Goal: Information Seeking & Learning: Learn about a topic

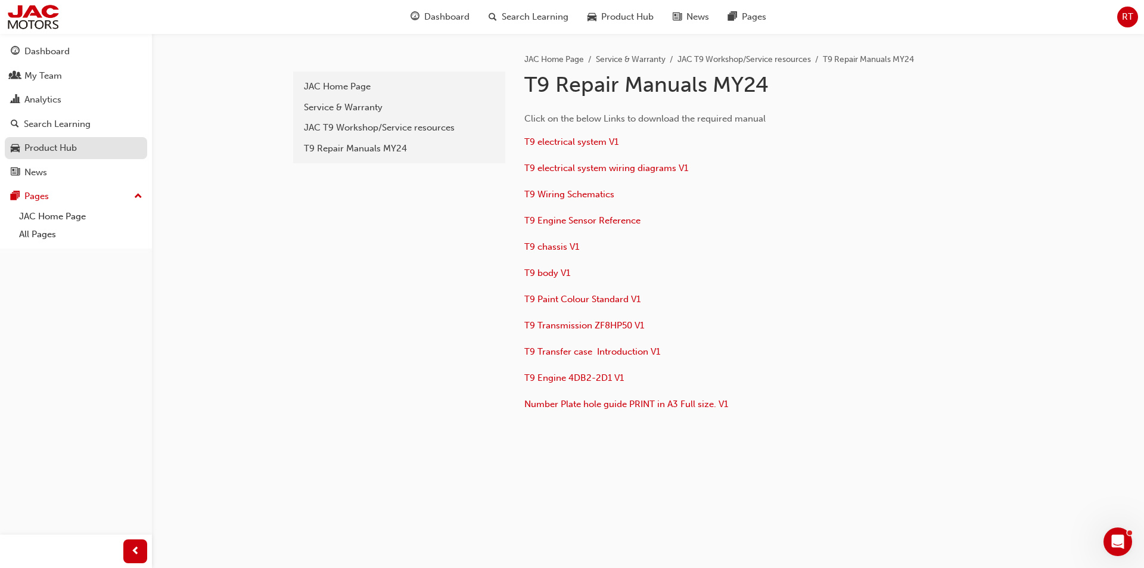
click at [42, 150] on div "Product Hub" at bounding box center [50, 148] width 52 height 14
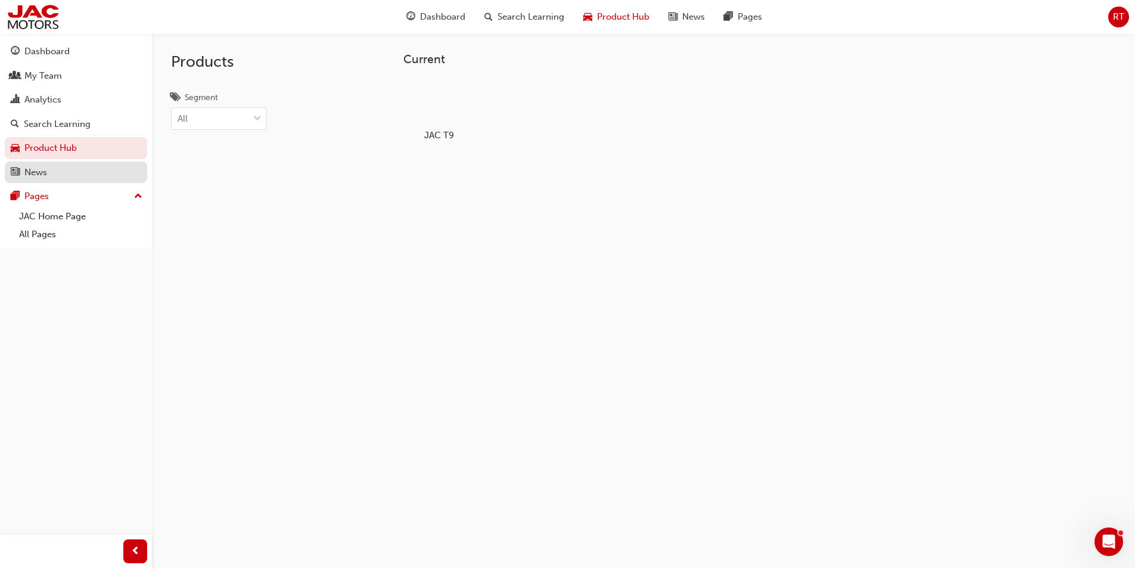
click at [37, 171] on div "News" at bounding box center [35, 173] width 23 height 14
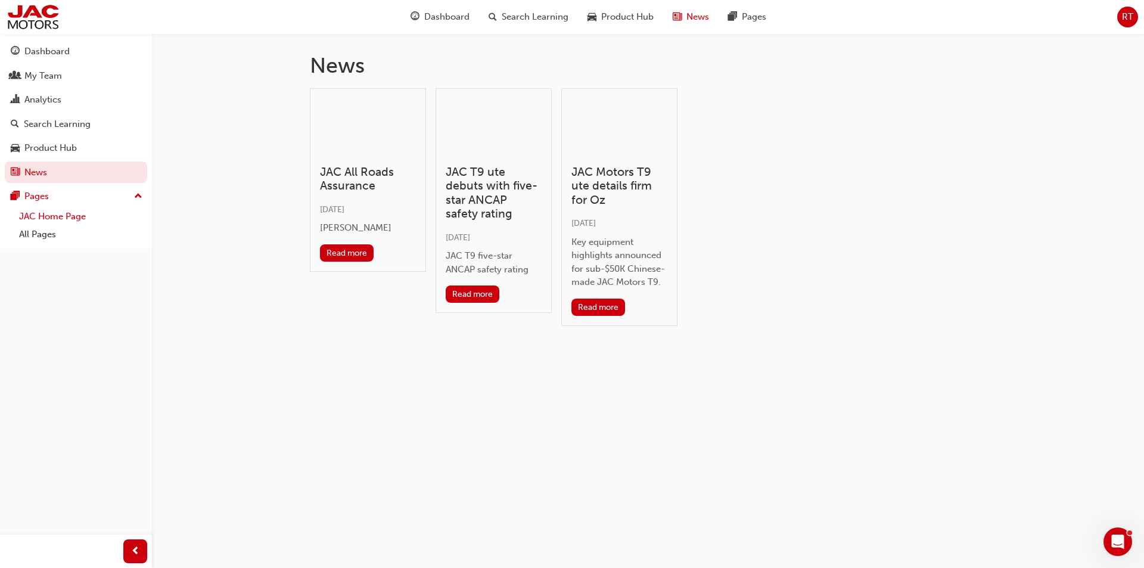
click at [44, 222] on link "JAC Home Page" at bounding box center [80, 216] width 133 height 18
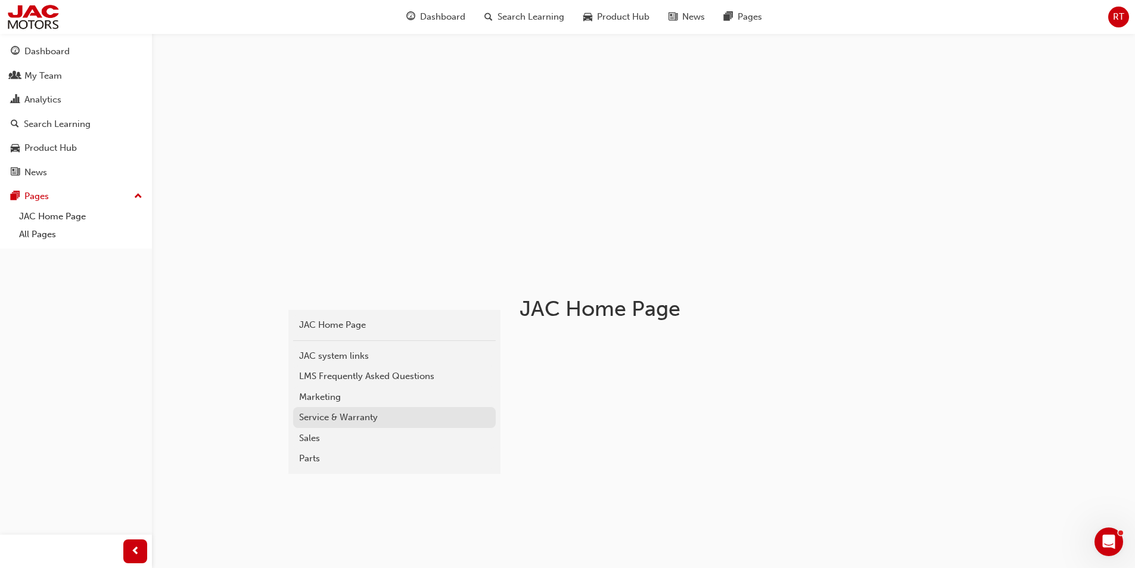
click at [342, 421] on div "Service & Warranty" at bounding box center [394, 417] width 191 height 14
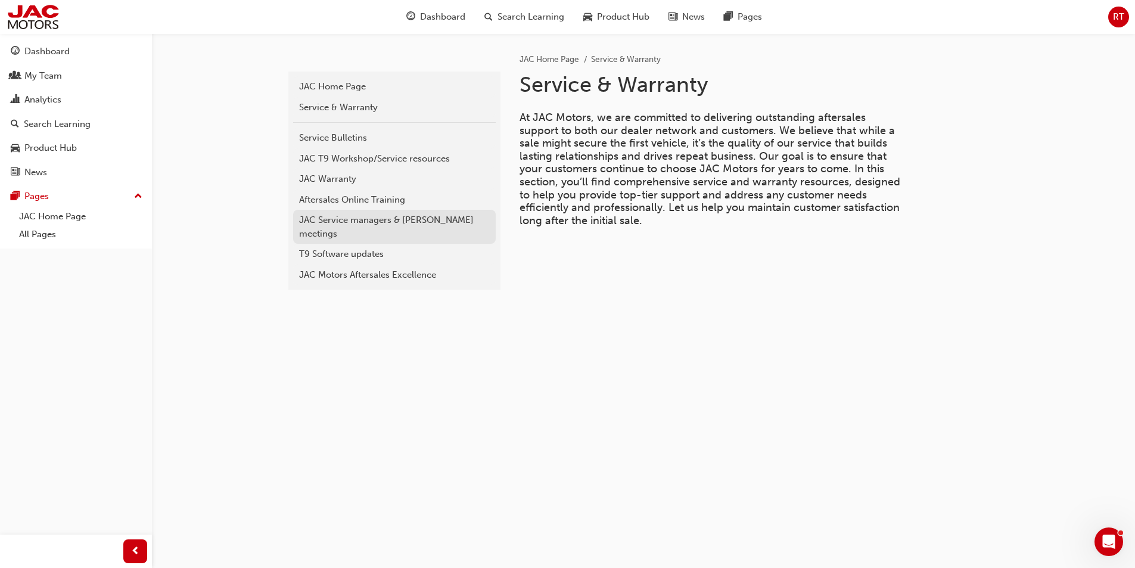
click at [363, 228] on link "JAC Service managers & [PERSON_NAME] meetings" at bounding box center [394, 227] width 202 height 34
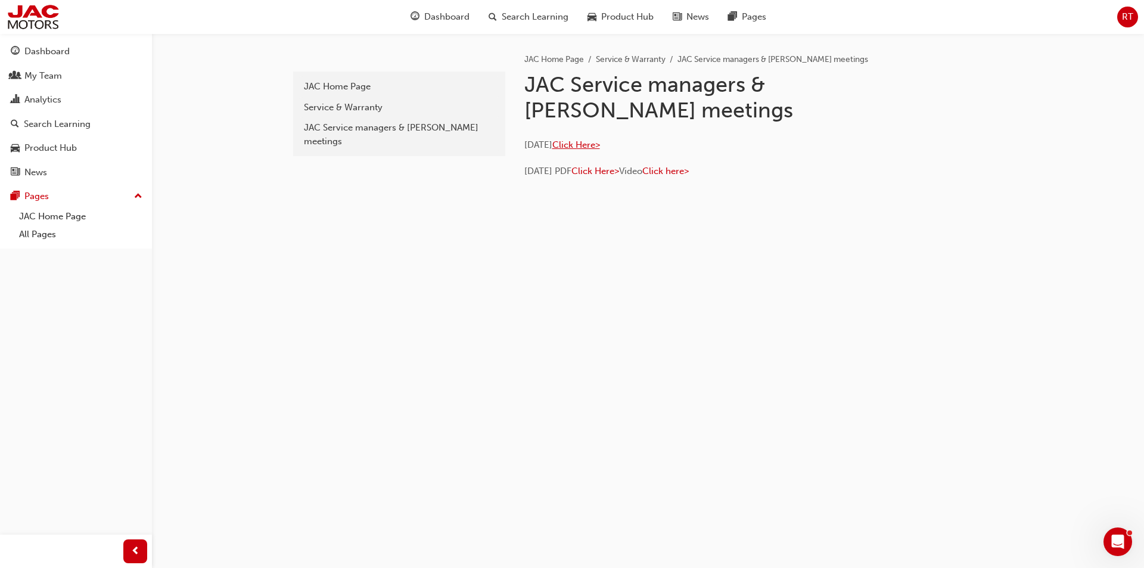
click at [600, 147] on span "Click Here>" at bounding box center [576, 144] width 48 height 11
click at [608, 173] on span "Click Here>" at bounding box center [595, 171] width 48 height 11
click at [581, 148] on span "Click Here>" at bounding box center [576, 144] width 48 height 11
click at [50, 226] on link "All Pages" at bounding box center [80, 234] width 133 height 18
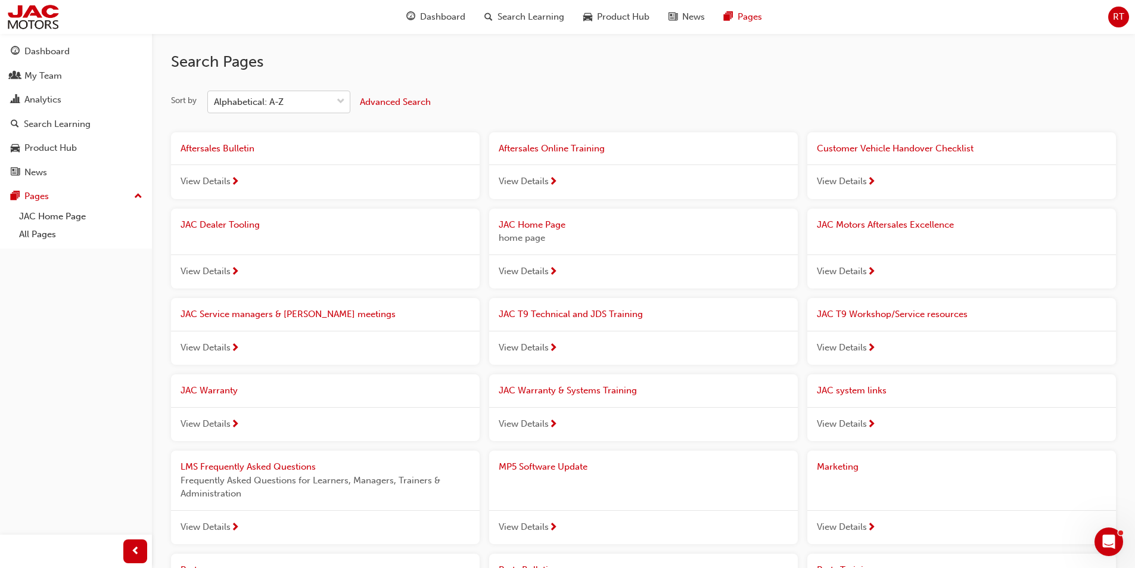
click at [235, 101] on div "Alphabetical: A-Z" at bounding box center [249, 102] width 70 height 14
click at [215, 101] on input "Sort by Alphabetical: A-Z" at bounding box center [214, 101] width 1 height 10
click at [419, 103] on span "Advanced Search" at bounding box center [395, 101] width 71 height 11
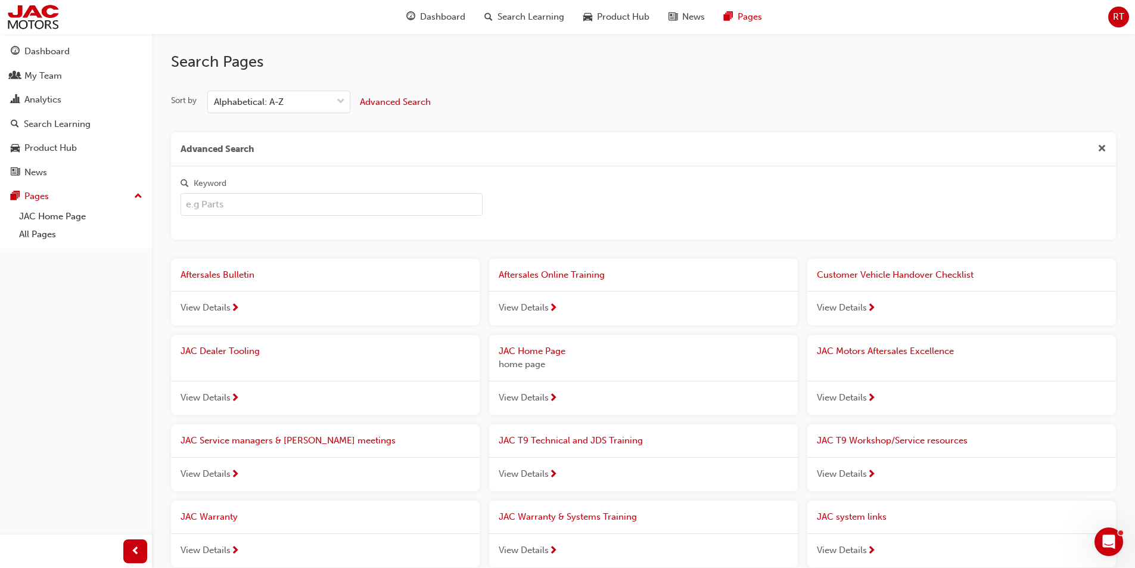
click at [226, 205] on input "Keyword" at bounding box center [331, 204] width 302 height 23
type input "dpf"
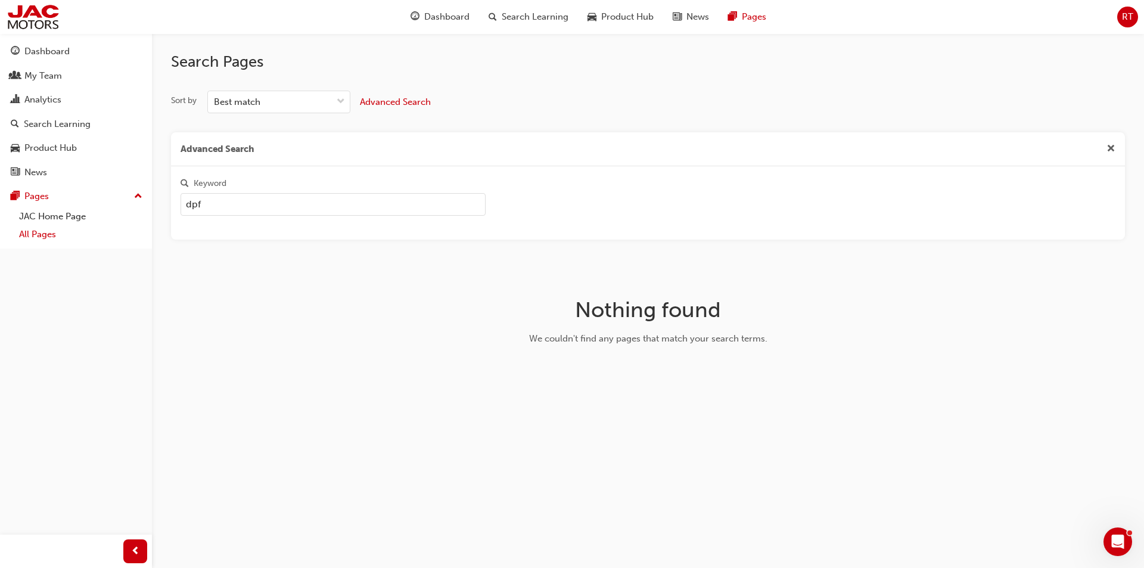
click at [62, 226] on link "All Pages" at bounding box center [80, 234] width 133 height 18
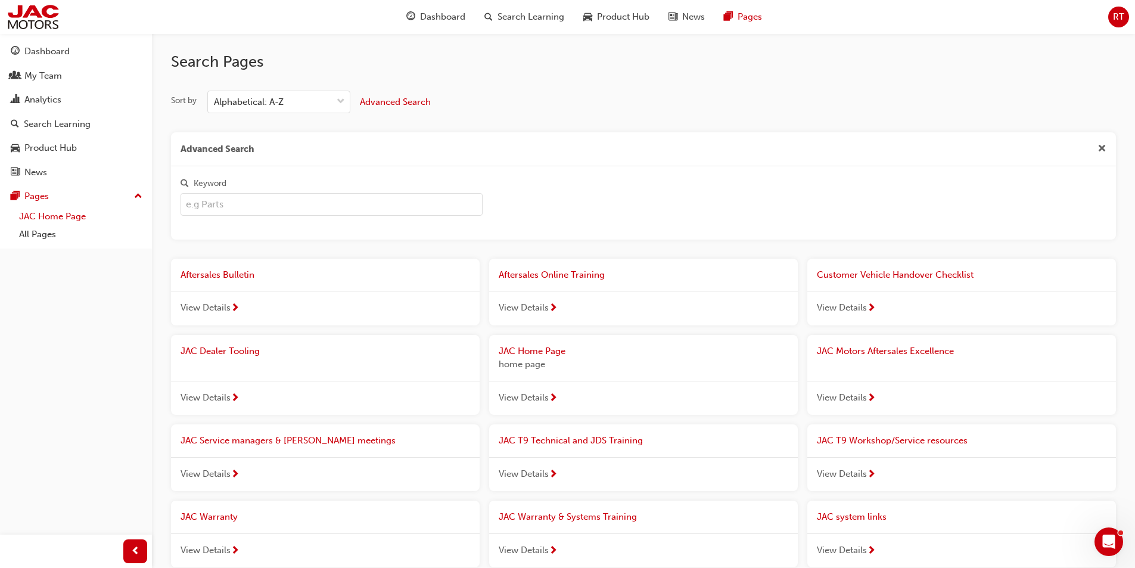
click at [34, 214] on link "JAC Home Page" at bounding box center [80, 216] width 133 height 18
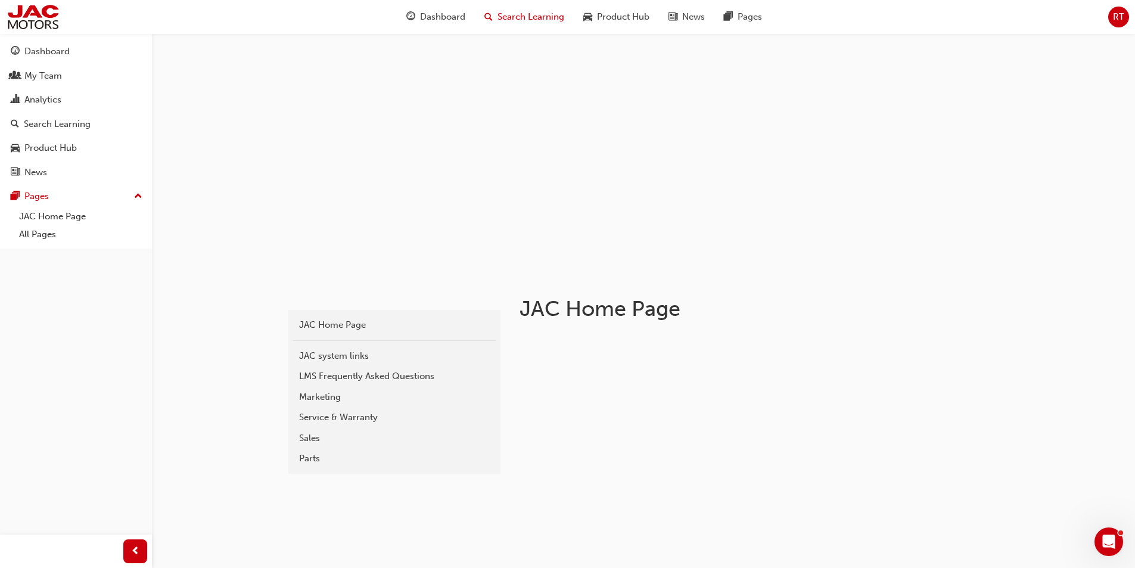
click at [519, 20] on span "Search Learning" at bounding box center [530, 17] width 67 height 14
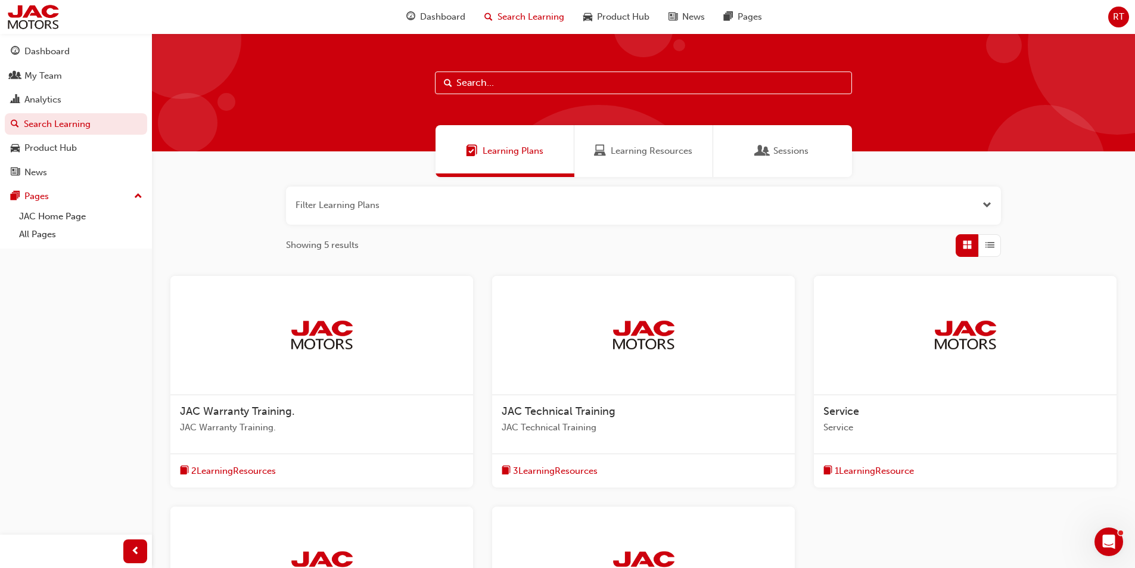
click at [497, 76] on input "text" at bounding box center [643, 82] width 417 height 23
type input "dpf"
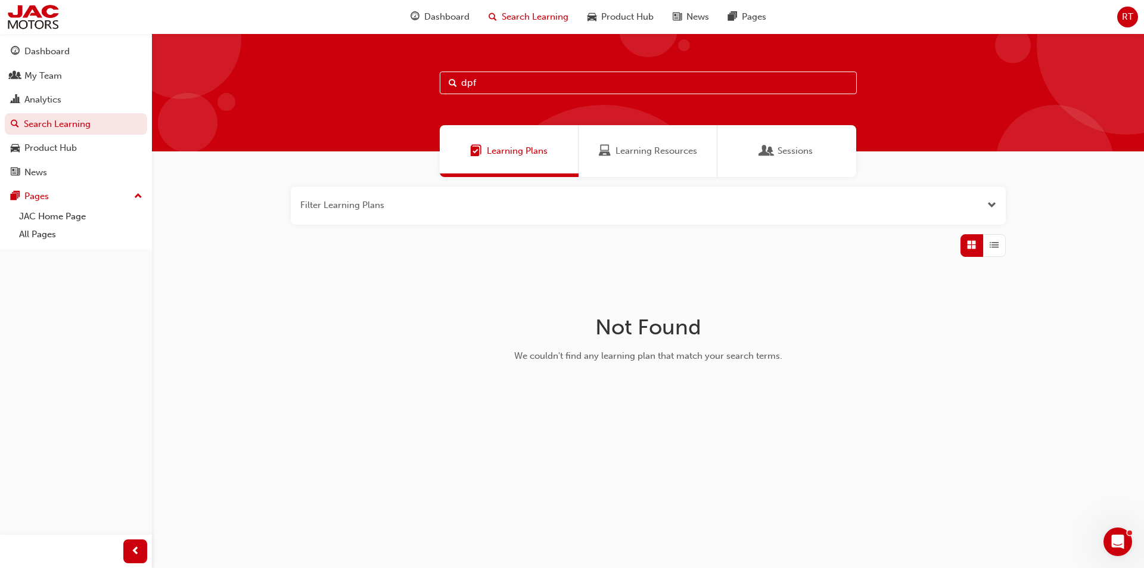
click at [653, 156] on span "Learning Resources" at bounding box center [656, 151] width 82 height 14
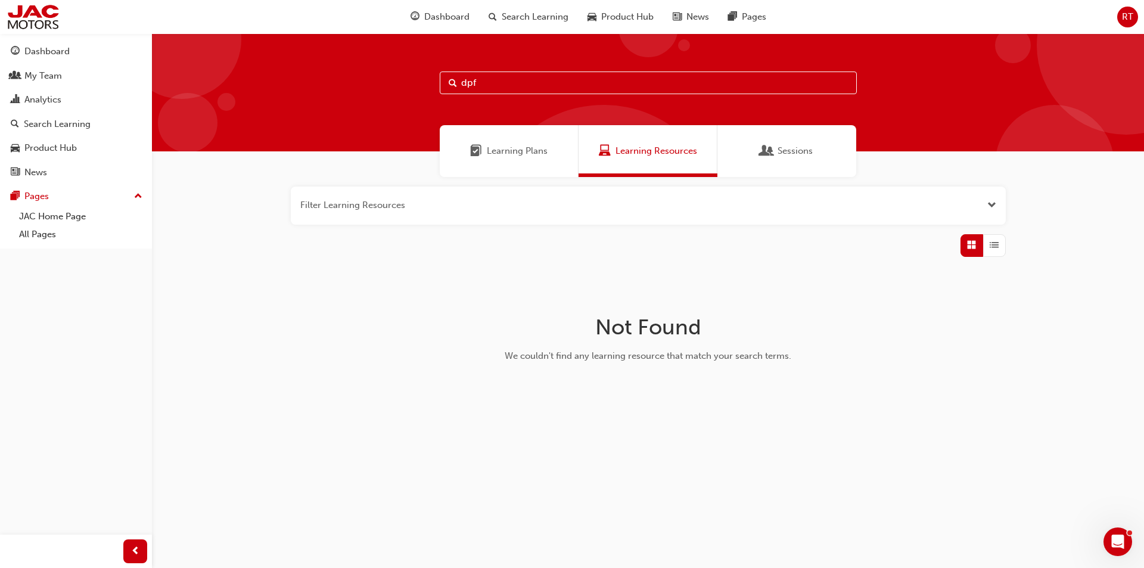
click at [527, 149] on span "Learning Plans" at bounding box center [517, 151] width 61 height 14
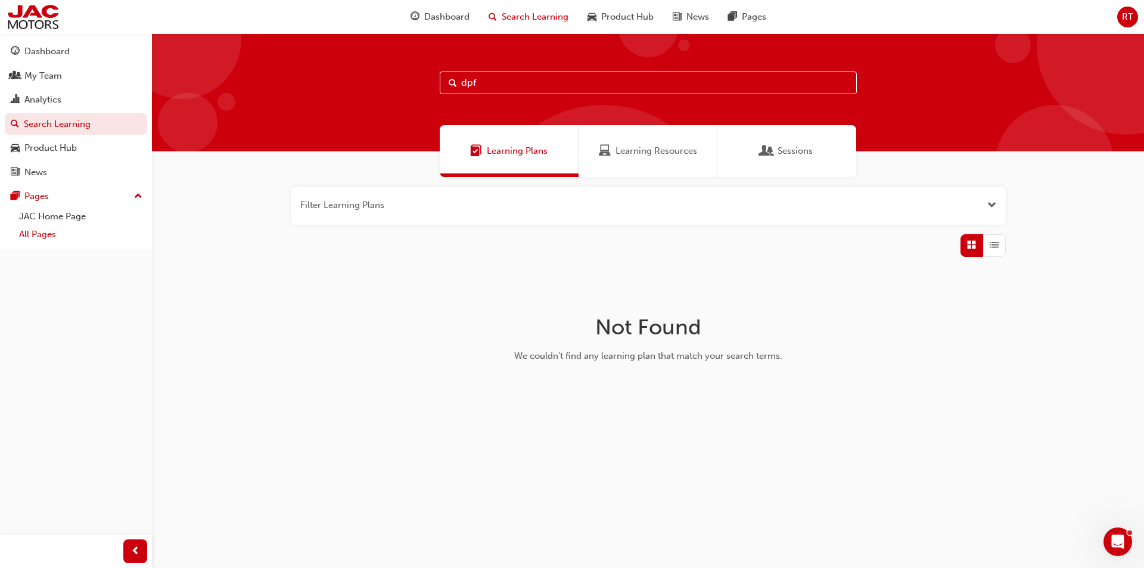
click at [38, 232] on link "All Pages" at bounding box center [80, 234] width 133 height 18
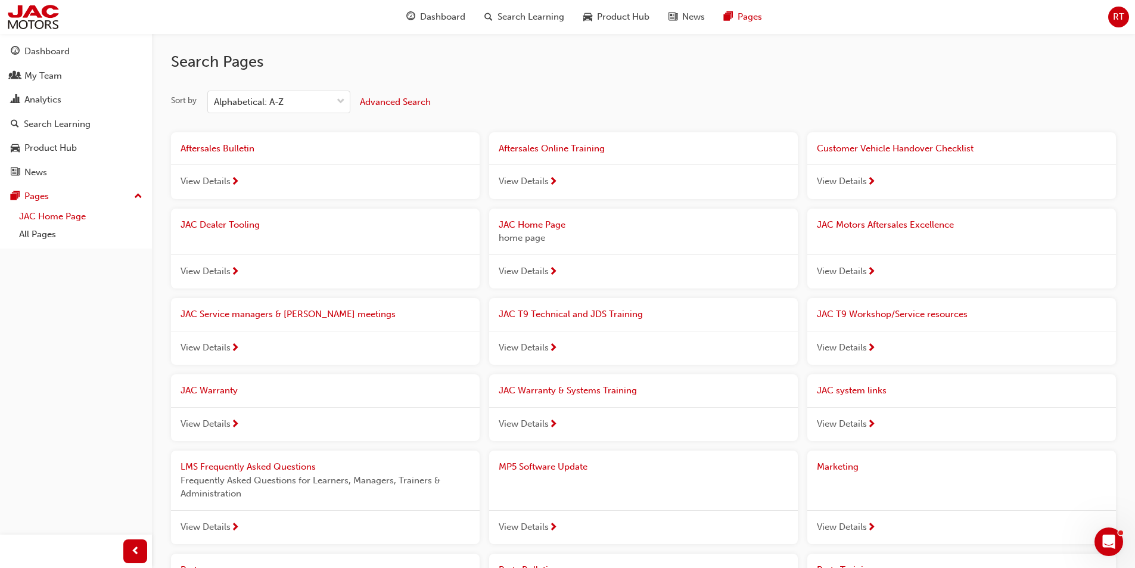
click at [41, 218] on link "JAC Home Page" at bounding box center [80, 216] width 133 height 18
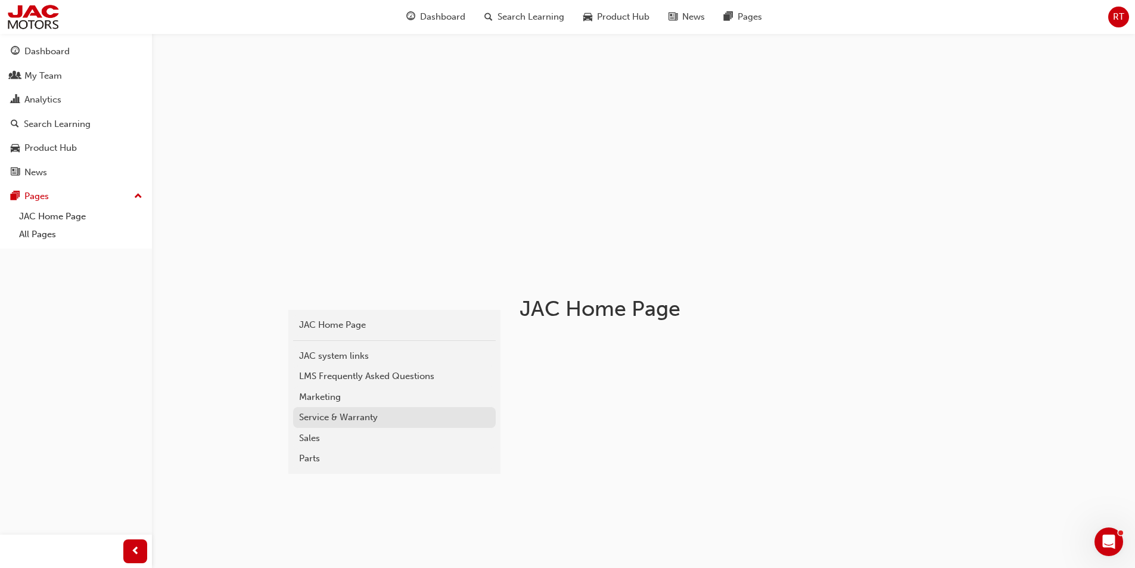
click at [342, 418] on div "Service & Warranty" at bounding box center [394, 417] width 191 height 14
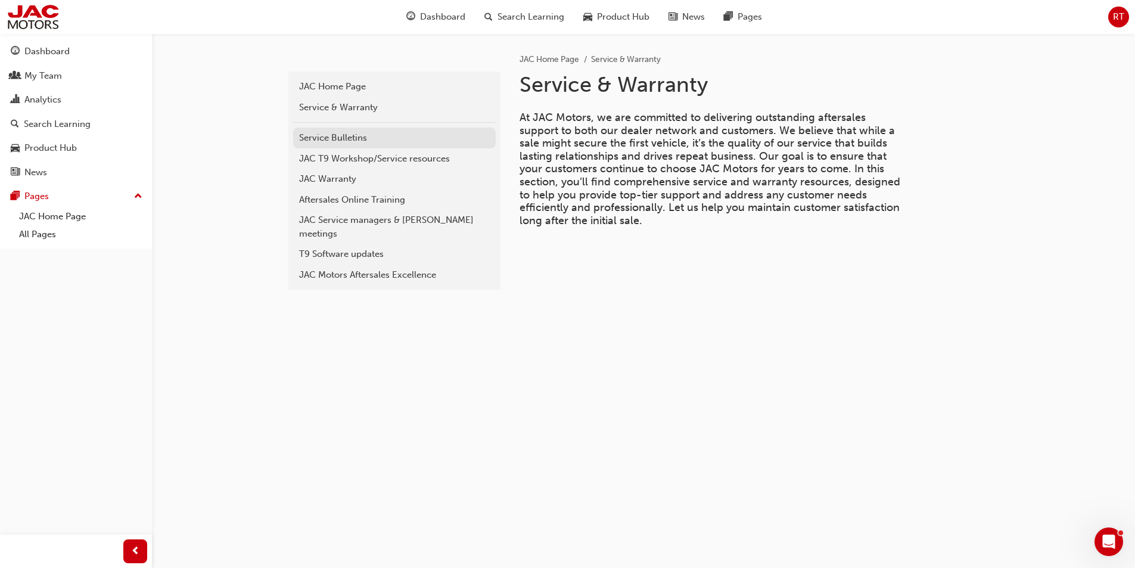
click at [342, 136] on div "Service Bulletins" at bounding box center [394, 138] width 191 height 14
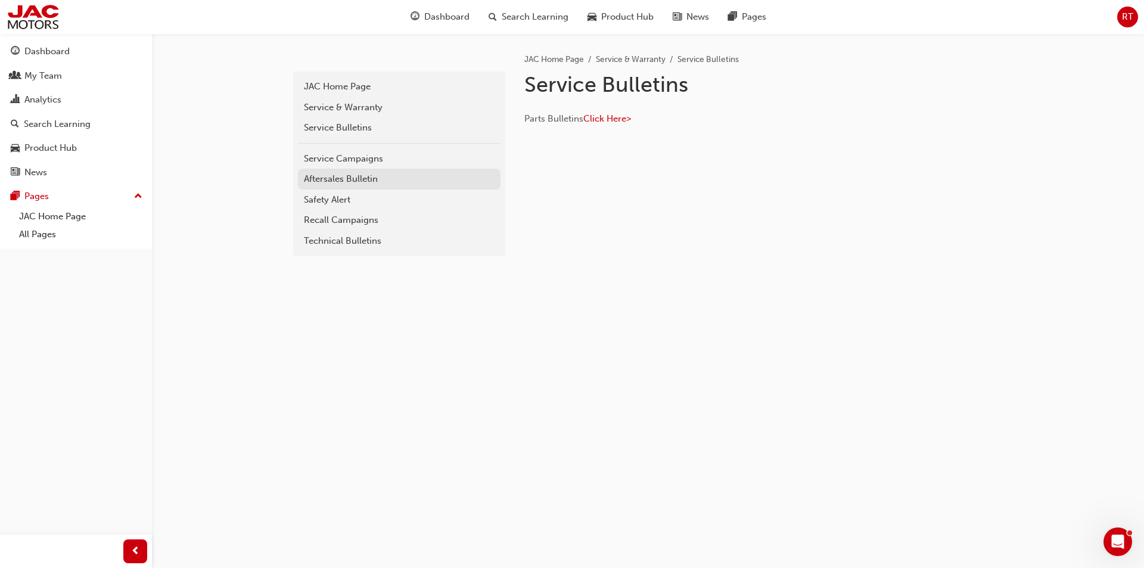
click at [356, 179] on div "Aftersales Bulletin" at bounding box center [399, 179] width 191 height 14
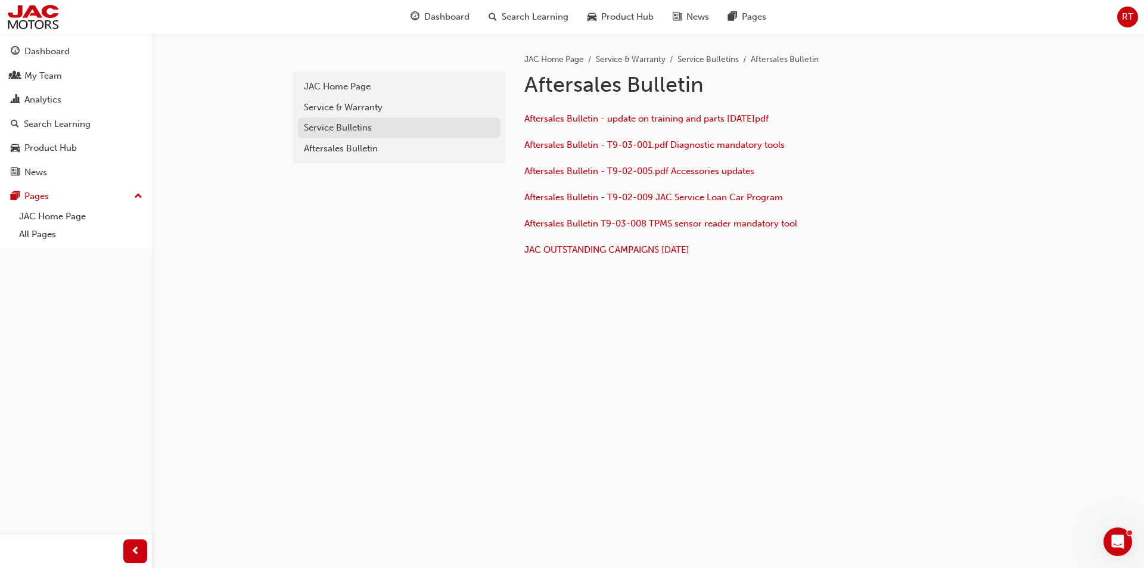
click at [339, 133] on div "Service Bulletins" at bounding box center [399, 128] width 191 height 14
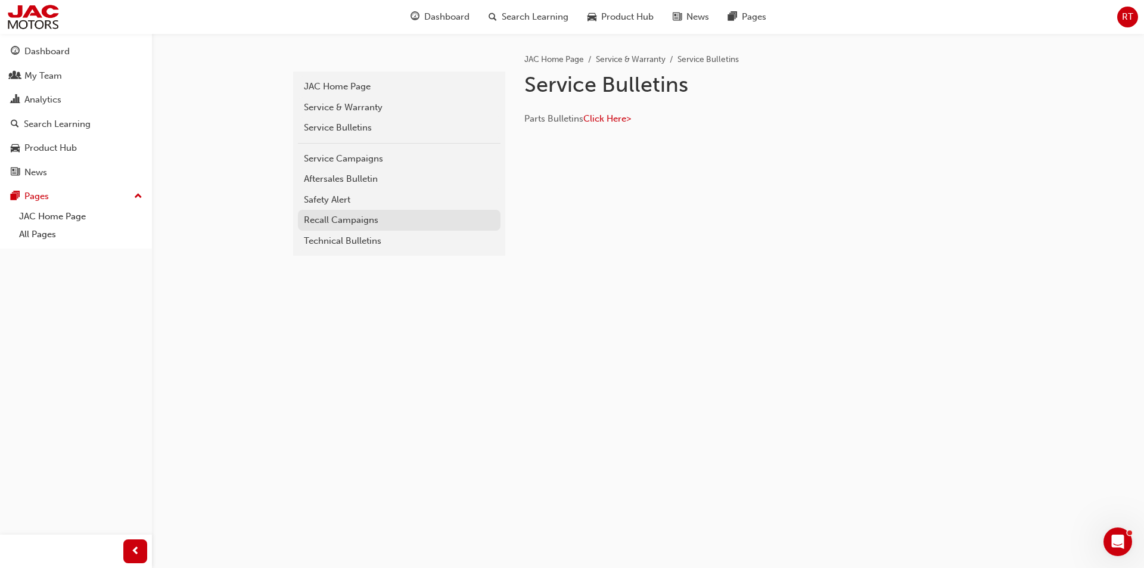
click at [339, 219] on div "Recall Campaigns" at bounding box center [399, 220] width 191 height 14
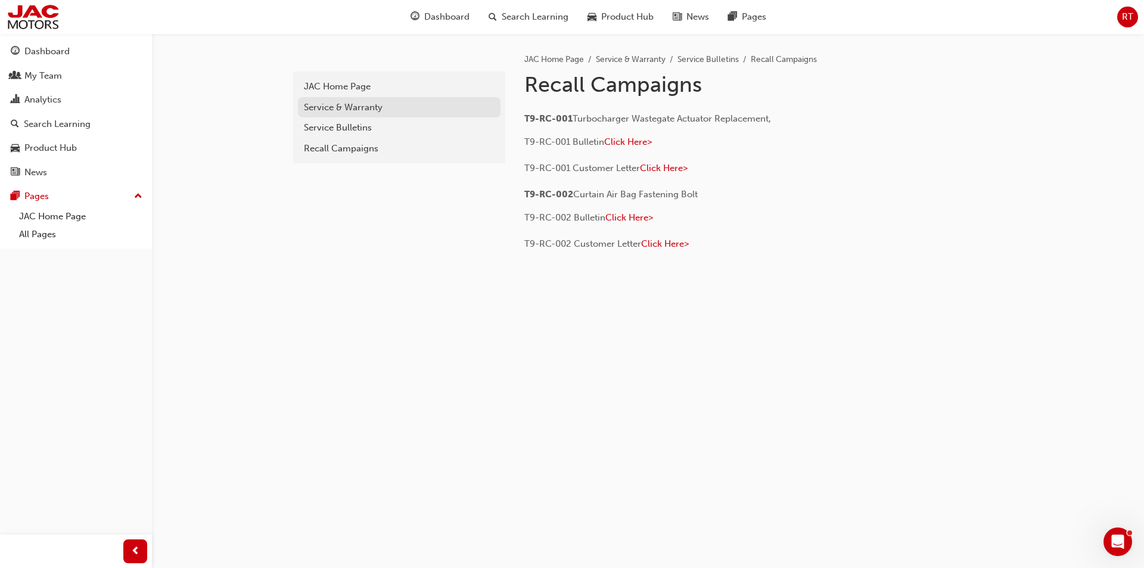
click at [351, 111] on div "Service & Warranty" at bounding box center [399, 108] width 191 height 14
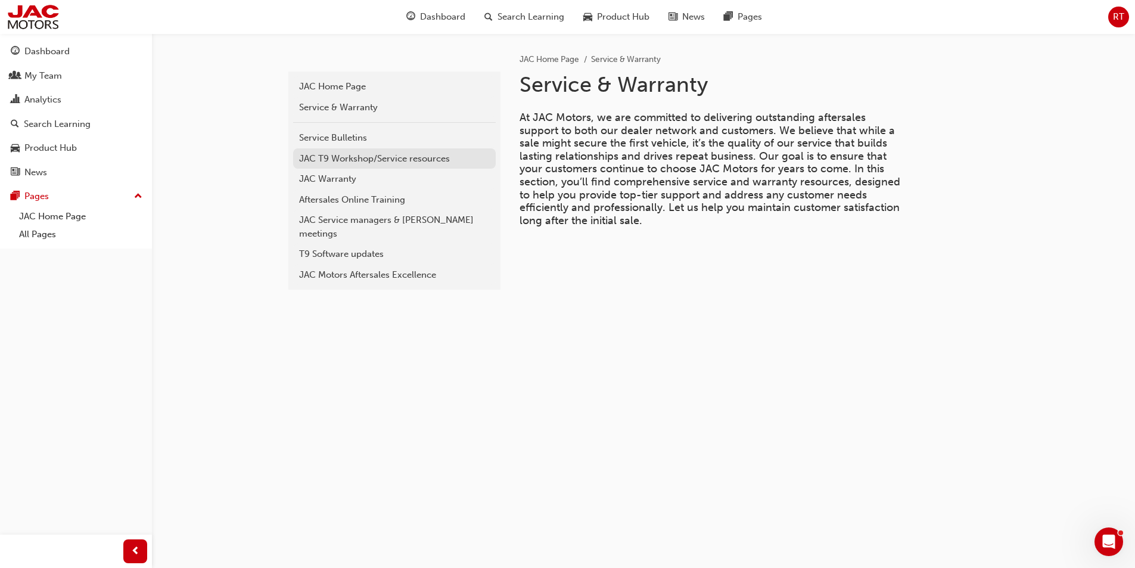
click at [354, 152] on div "JAC T9 Workshop/Service resources" at bounding box center [394, 159] width 191 height 14
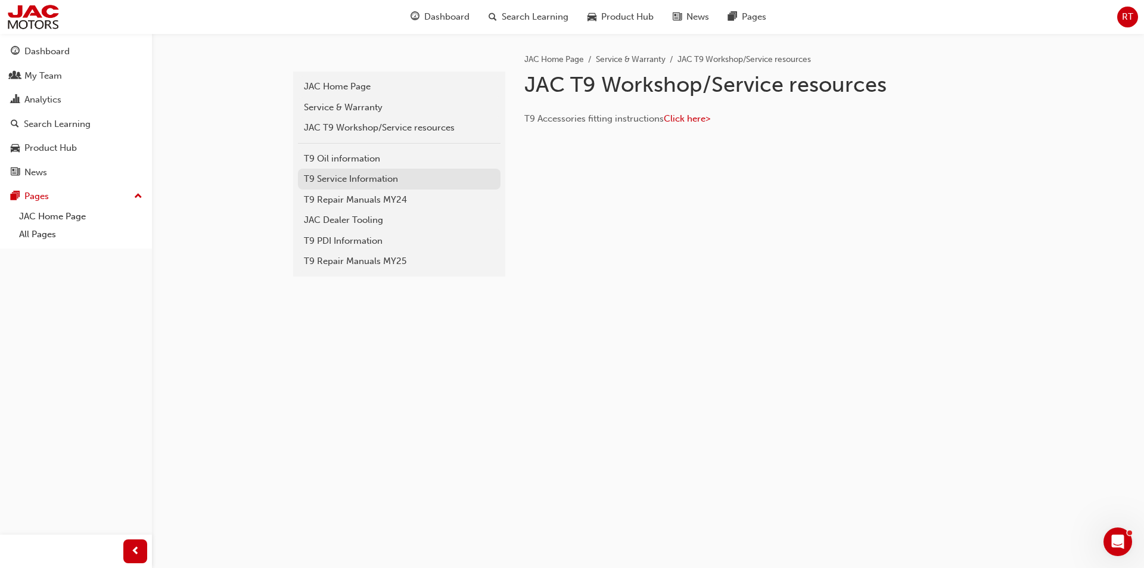
click at [341, 173] on div "T9 Service Information" at bounding box center [399, 179] width 191 height 14
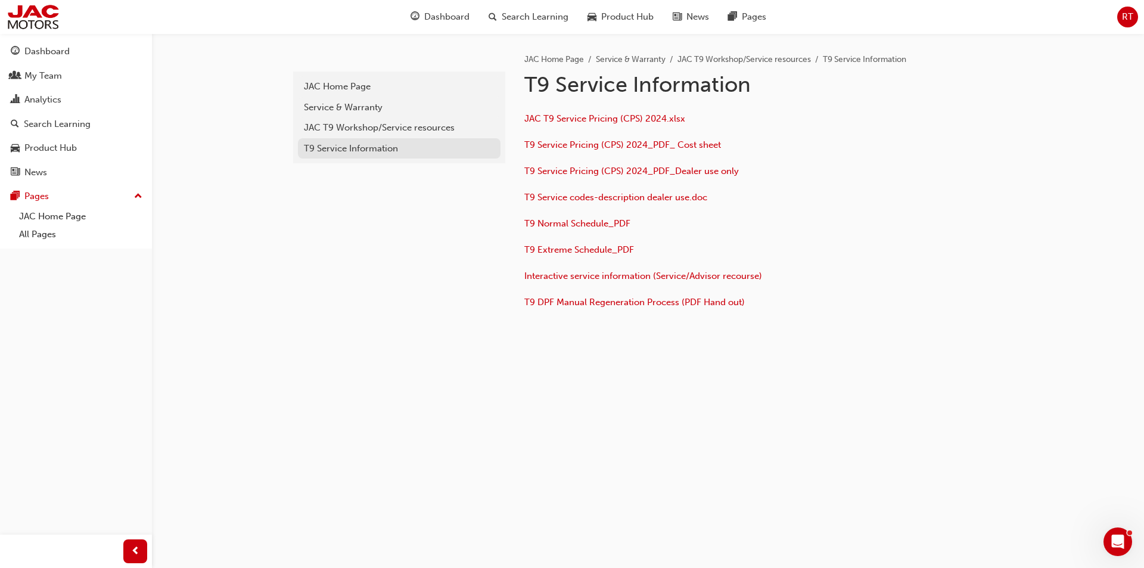
click at [348, 149] on div "T9 Service Information" at bounding box center [399, 149] width 191 height 14
click at [361, 135] on link "JAC T9 Workshop/Service resources" at bounding box center [399, 127] width 202 height 21
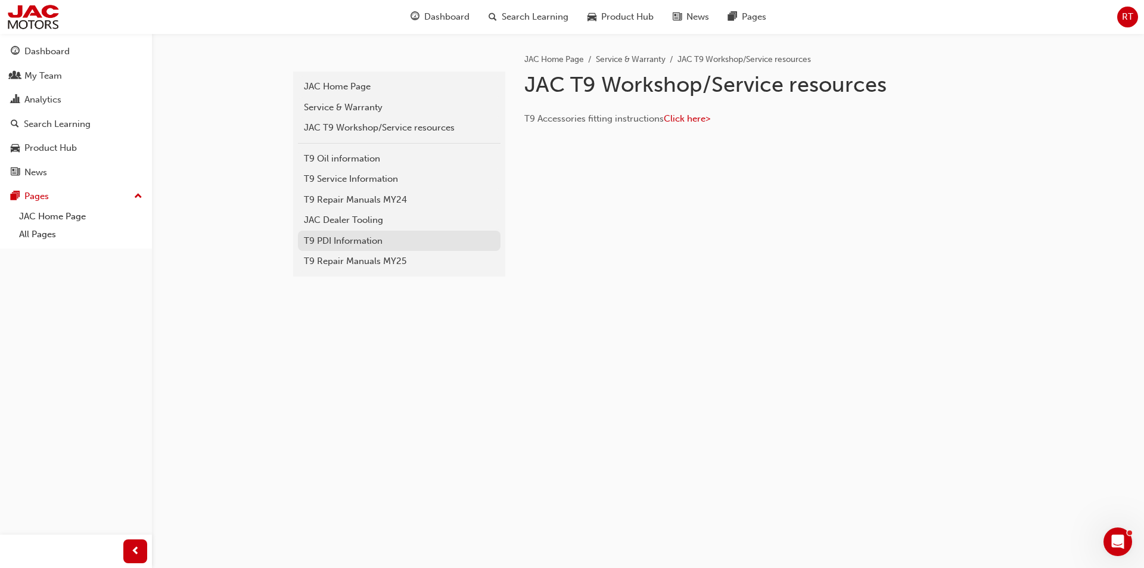
click at [342, 242] on div "T9 PDI Information" at bounding box center [399, 241] width 191 height 14
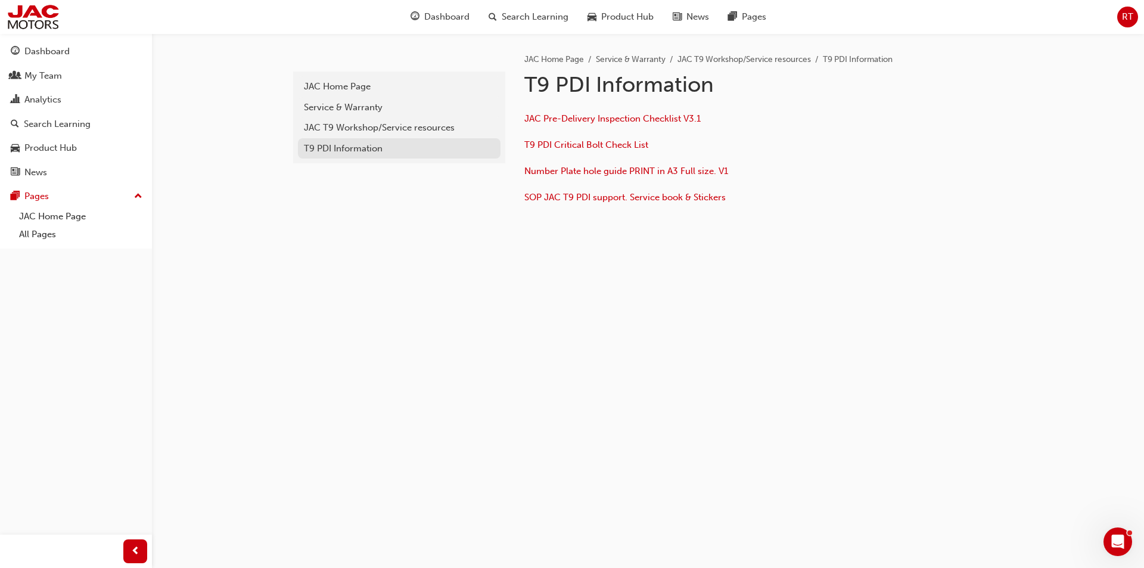
click at [363, 142] on div "T9 PDI Information" at bounding box center [399, 149] width 191 height 14
click at [373, 130] on div "JAC T9 Workshop/Service resources" at bounding box center [399, 128] width 191 height 14
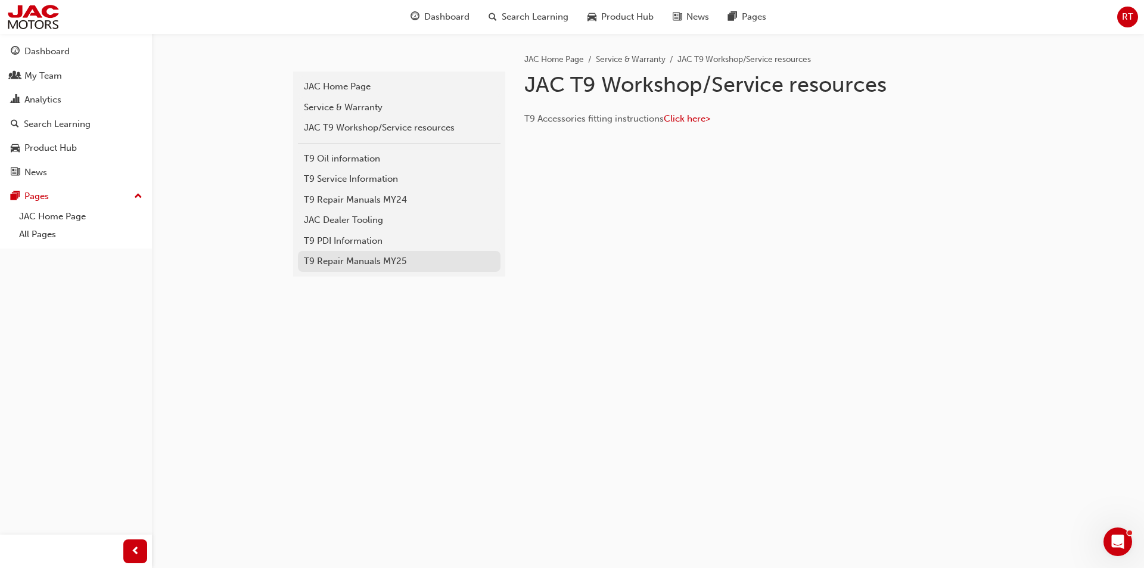
click at [360, 261] on div "T9 Repair Manuals MY25" at bounding box center [399, 261] width 191 height 14
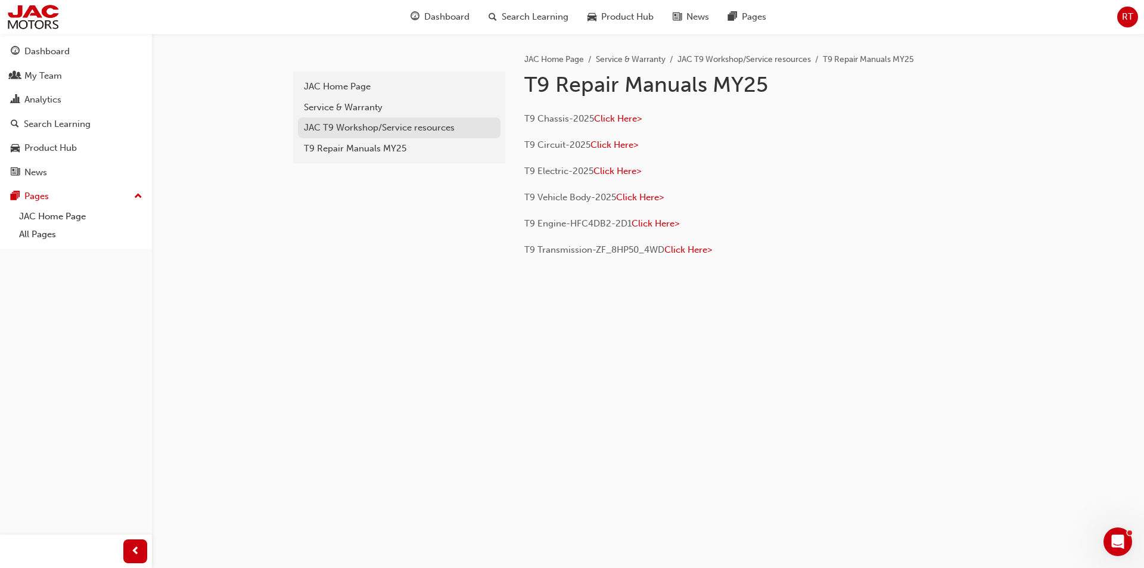
click at [353, 127] on div "JAC T9 Workshop/Service resources" at bounding box center [399, 128] width 191 height 14
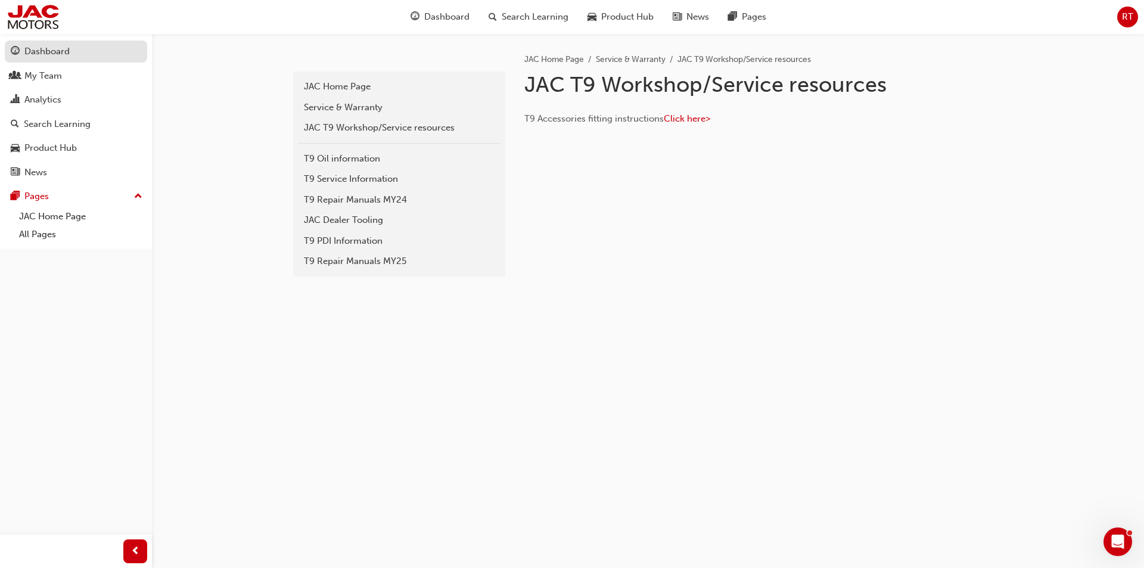
click at [49, 57] on div "Dashboard" at bounding box center [46, 52] width 45 height 14
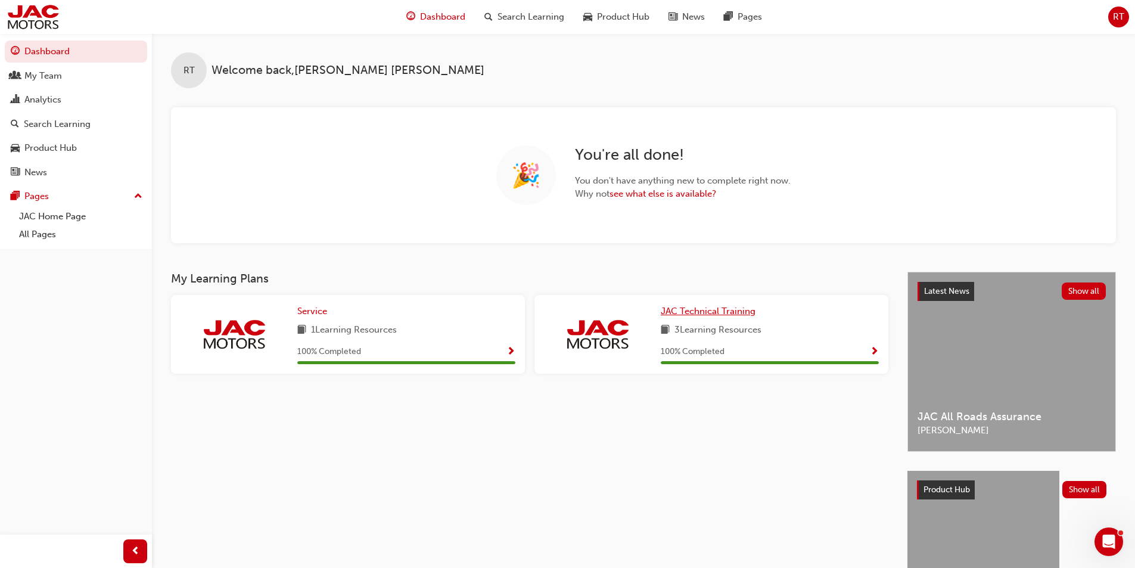
click at [705, 308] on span "JAC Technical Training" at bounding box center [708, 311] width 95 height 11
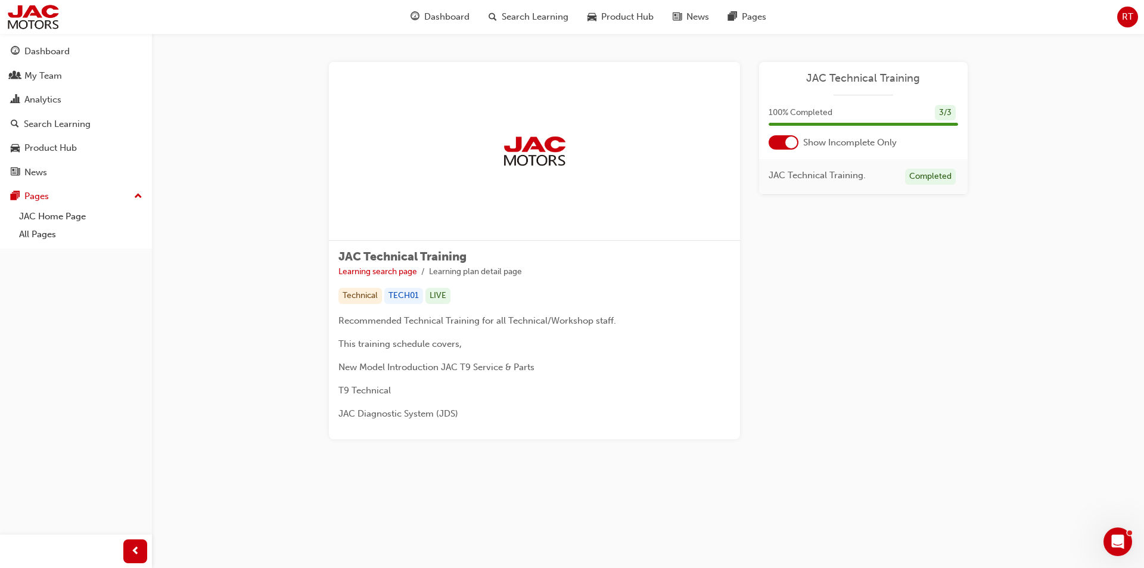
click at [927, 176] on div "Completed" at bounding box center [930, 177] width 51 height 16
click at [873, 79] on span "JAC Technical Training" at bounding box center [862, 78] width 189 height 14
click at [878, 77] on span "JAC Technical Training" at bounding box center [862, 78] width 189 height 14
click at [386, 406] on p "JAC Diagnostic System (JDS)" at bounding box center [534, 413] width 392 height 14
click at [427, 378] on div "Recommended Technical Training for all Technical/Workshop staff. This training …" at bounding box center [534, 366] width 392 height 107
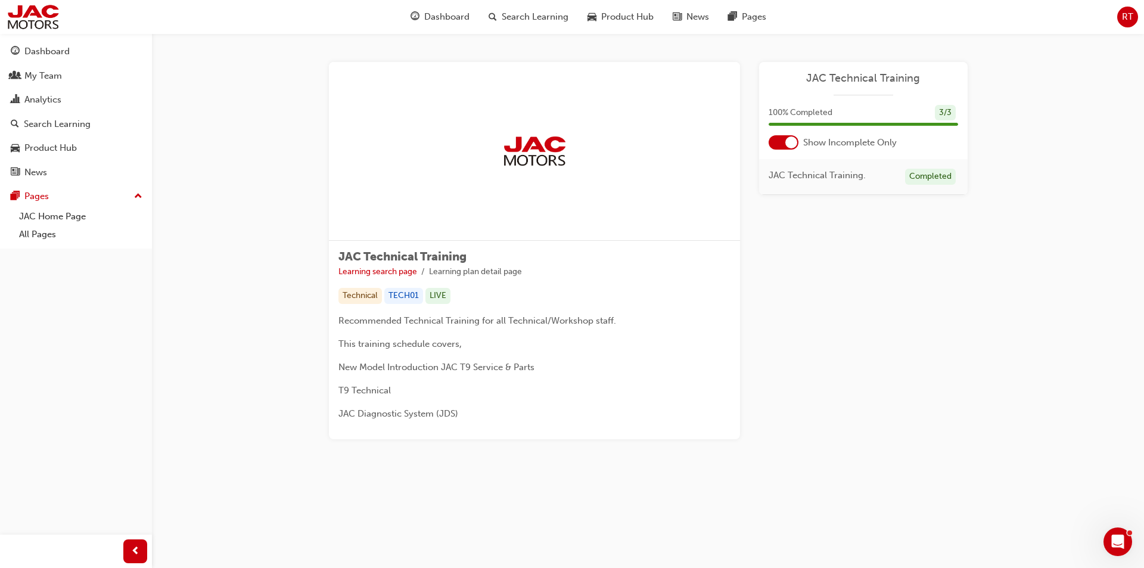
click at [482, 334] on div "Recommended Technical Training for all Technical/Workshop staff. This training …" at bounding box center [534, 366] width 392 height 107
click at [395, 267] on link "Learning search page" at bounding box center [377, 271] width 79 height 10
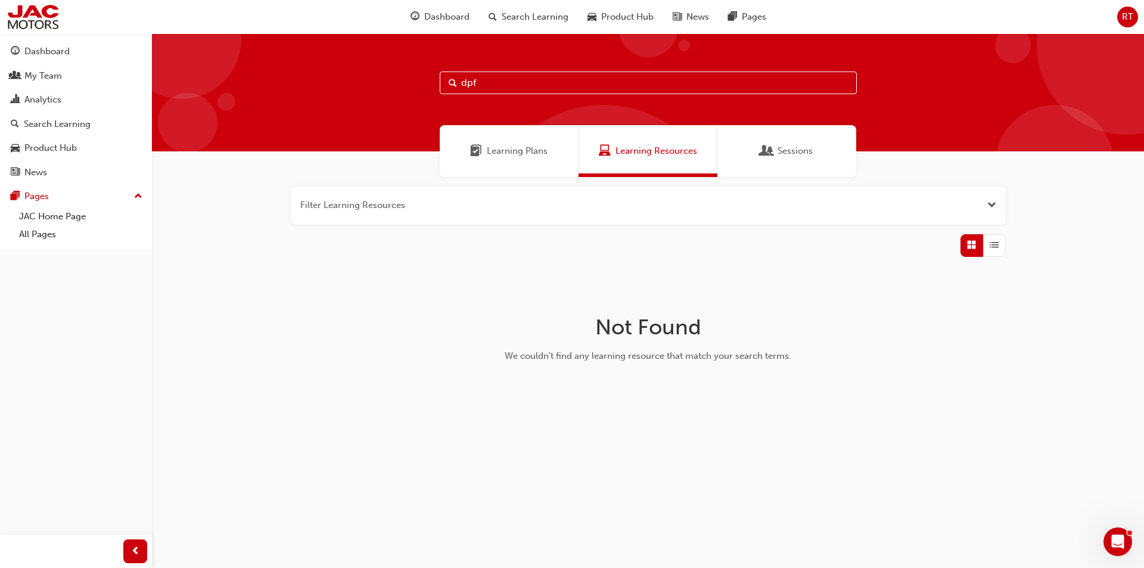
click at [540, 151] on span "Learning Plans" at bounding box center [517, 151] width 61 height 14
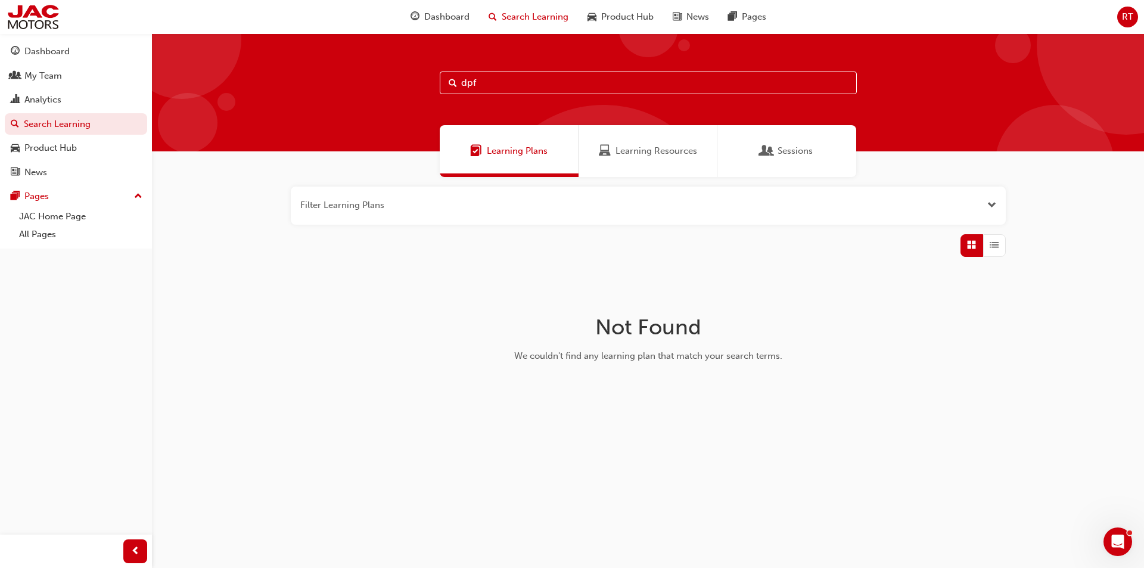
click at [806, 147] on span "Sessions" at bounding box center [794, 151] width 35 height 14
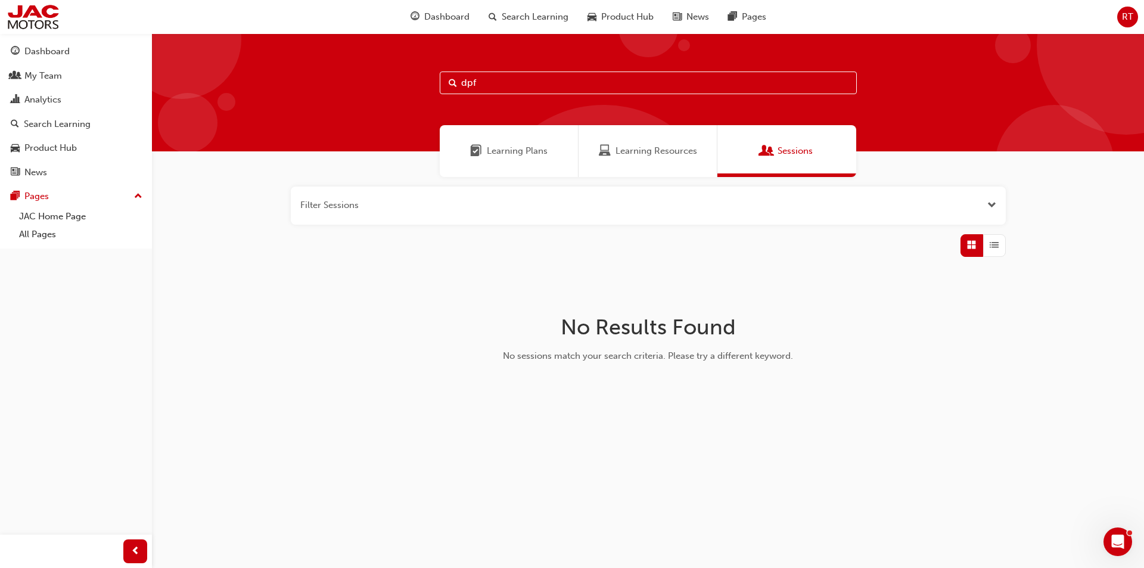
drag, startPoint x: 553, startPoint y: 82, endPoint x: 192, endPoint y: 98, distance: 361.3
click at [194, 98] on div "dpf" at bounding box center [648, 92] width 992 height 118
click at [575, 132] on div "Learning Plans" at bounding box center [509, 151] width 139 height 52
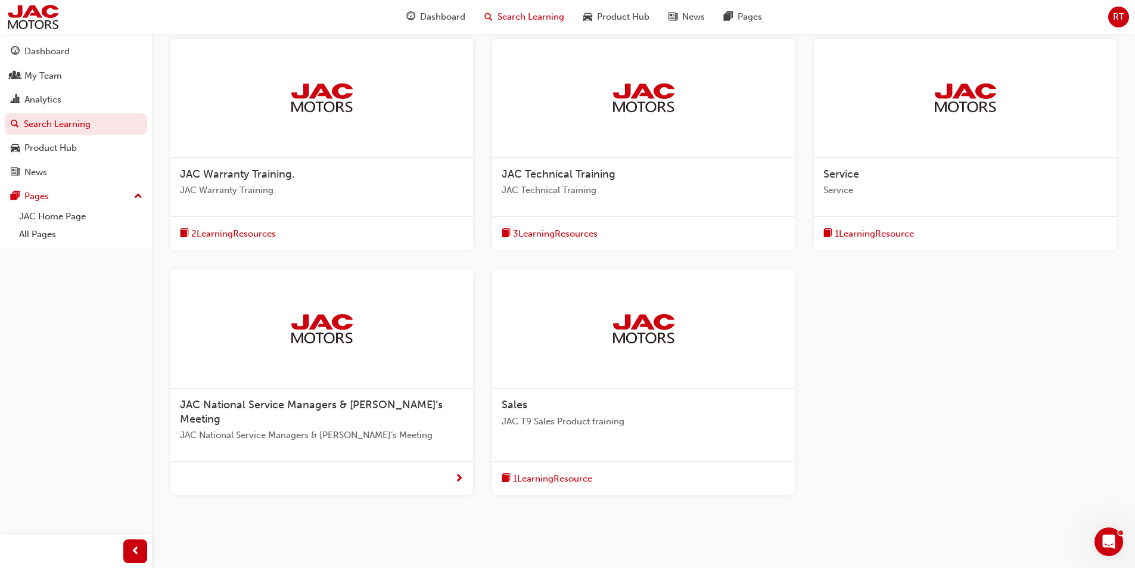
scroll to position [238, 0]
click at [558, 235] on span "3 Learning Resources" at bounding box center [555, 233] width 85 height 14
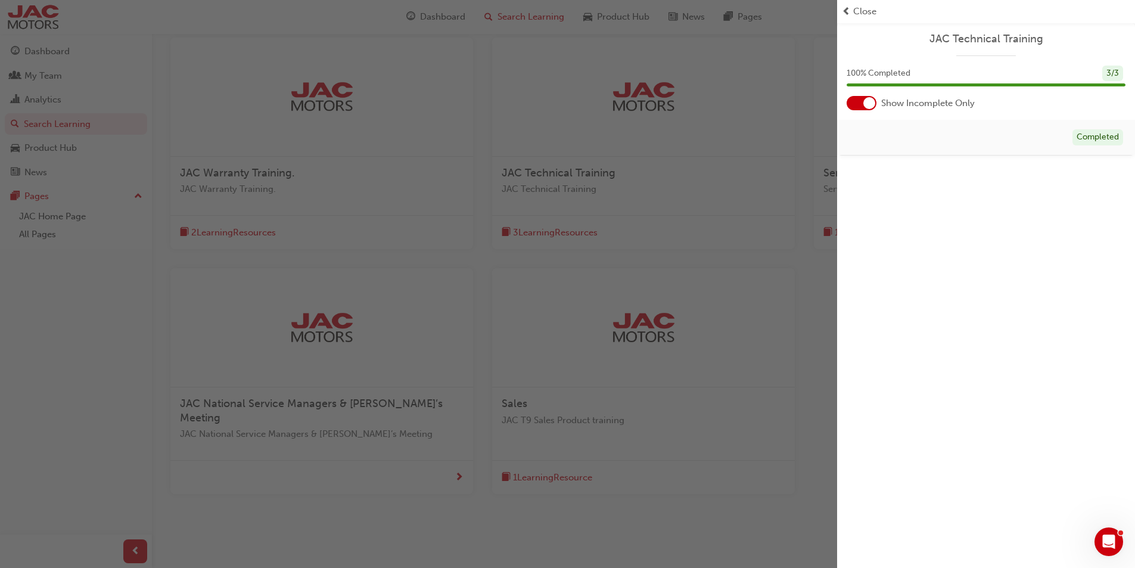
click at [561, 187] on div "button" at bounding box center [418, 284] width 837 height 568
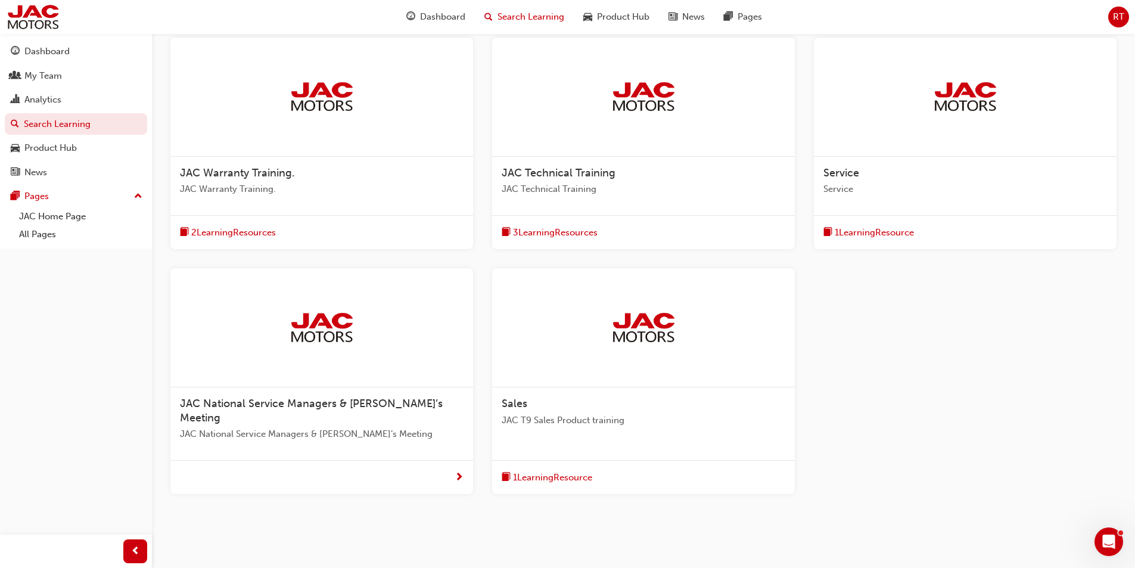
click at [561, 187] on span "JAC Technical Training" at bounding box center [642, 189] width 283 height 14
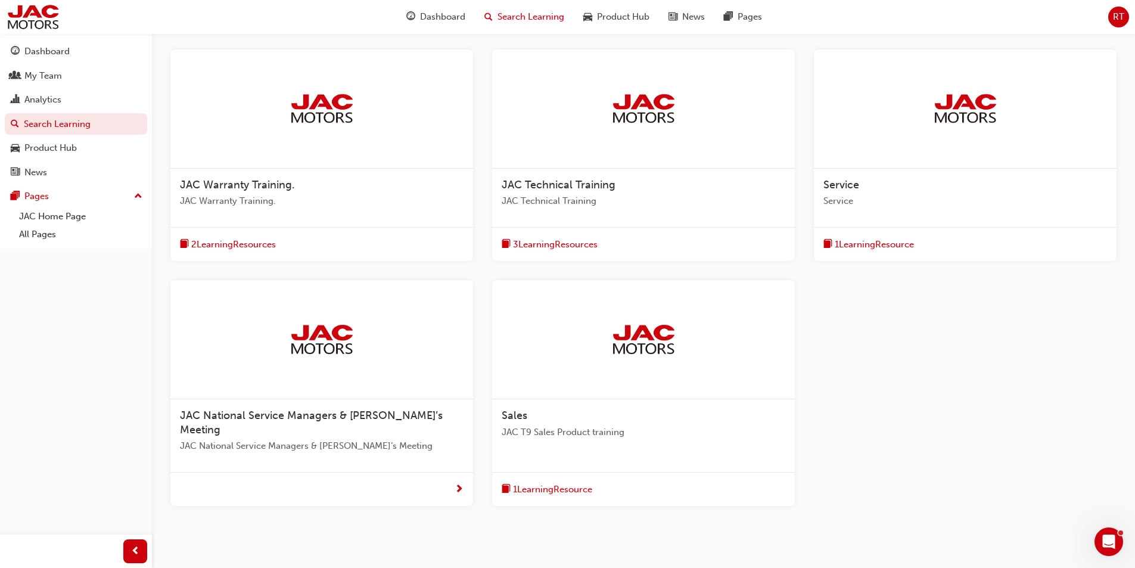
scroll to position [238, 0]
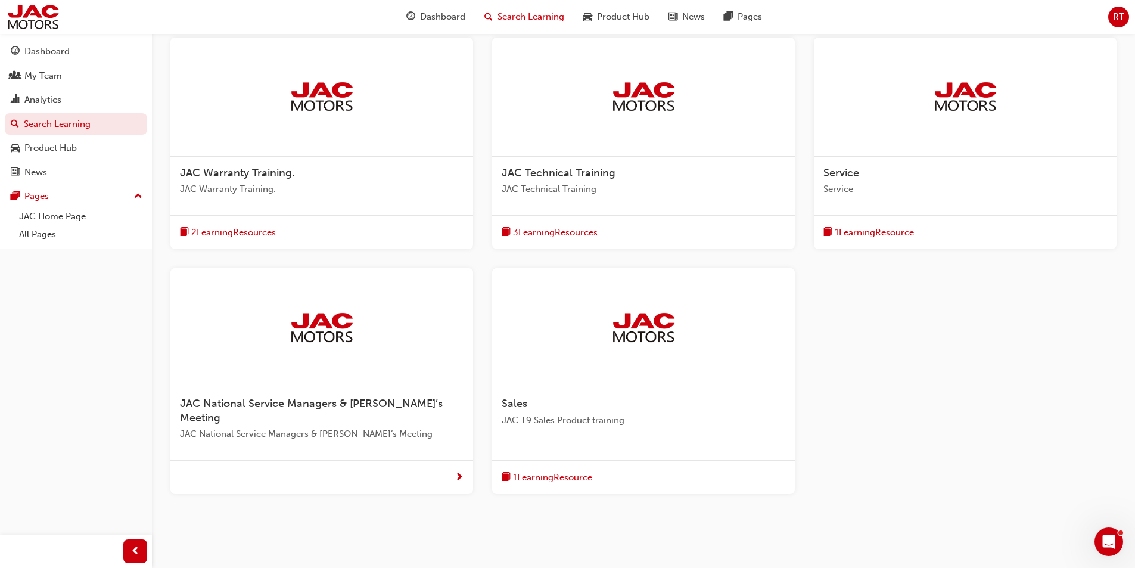
click at [563, 471] on span "1 Learning Resource" at bounding box center [552, 478] width 79 height 14
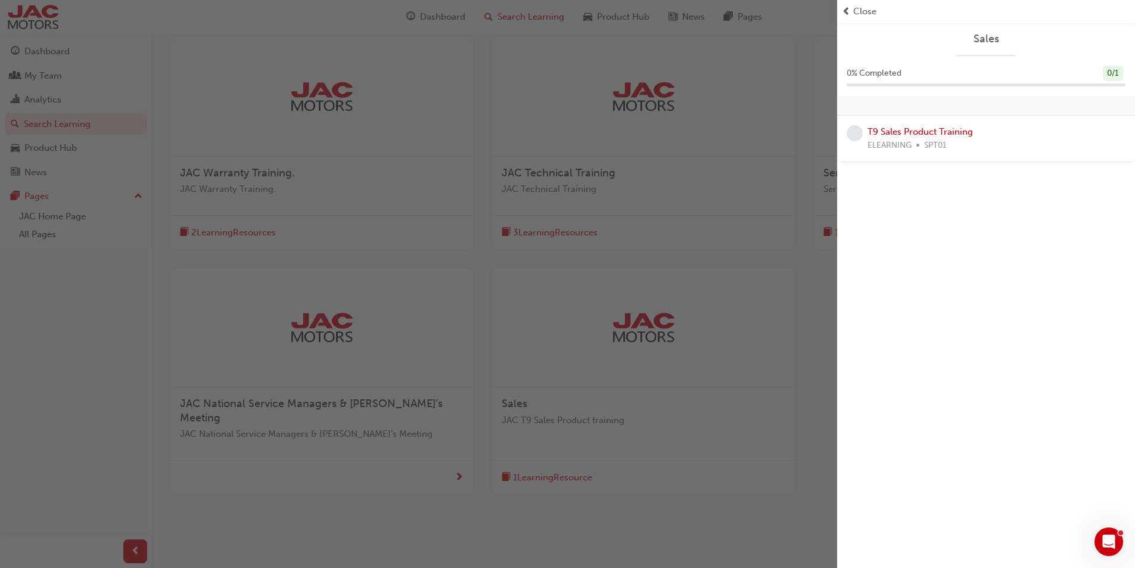
click at [877, 173] on div "Sales 0 % Completed 0 / 1 T9 Sales Product Training ELEARNING SPT01" at bounding box center [986, 284] width 298 height 568
click at [901, 139] on span "ELEARNING" at bounding box center [889, 146] width 44 height 14
click at [907, 132] on link "T9 Sales Product Training" at bounding box center [919, 131] width 105 height 11
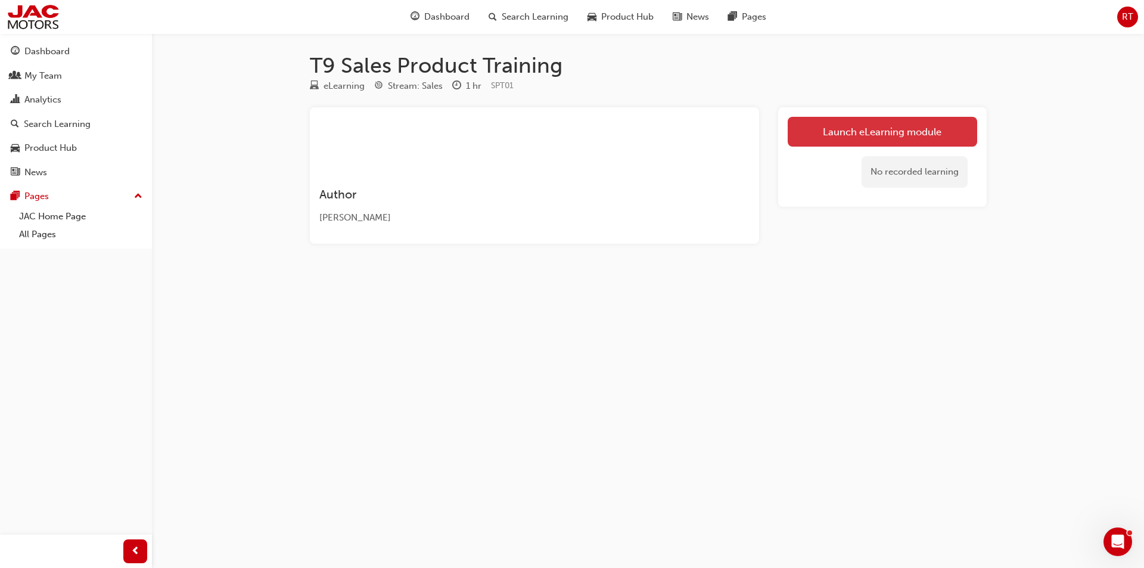
click at [884, 138] on link "Launch eLearning module" at bounding box center [881, 132] width 189 height 30
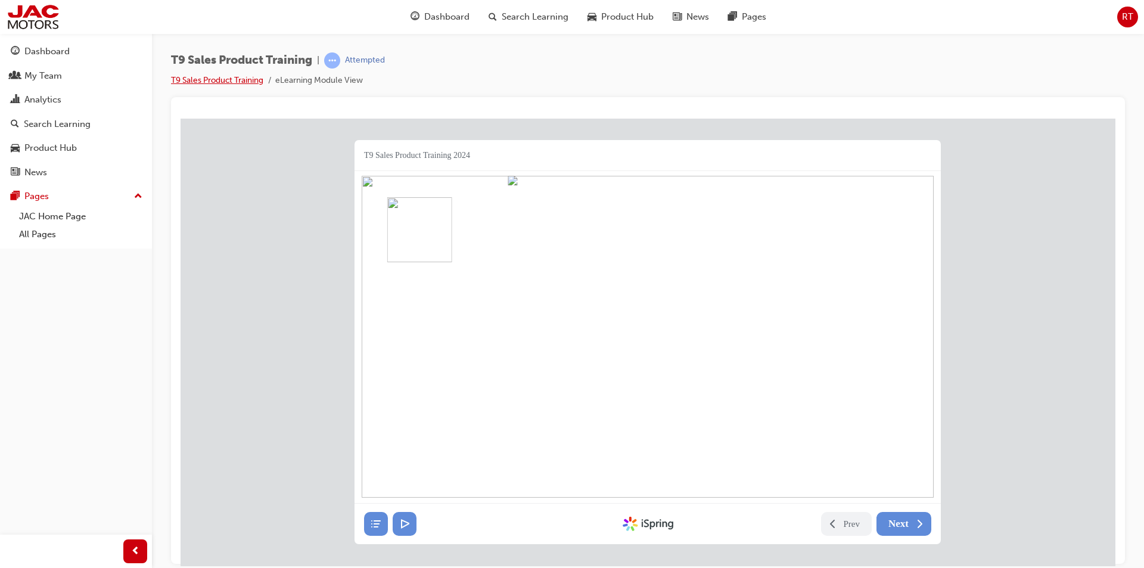
click at [228, 77] on link "T9 Sales Product Training" at bounding box center [217, 80] width 92 height 10
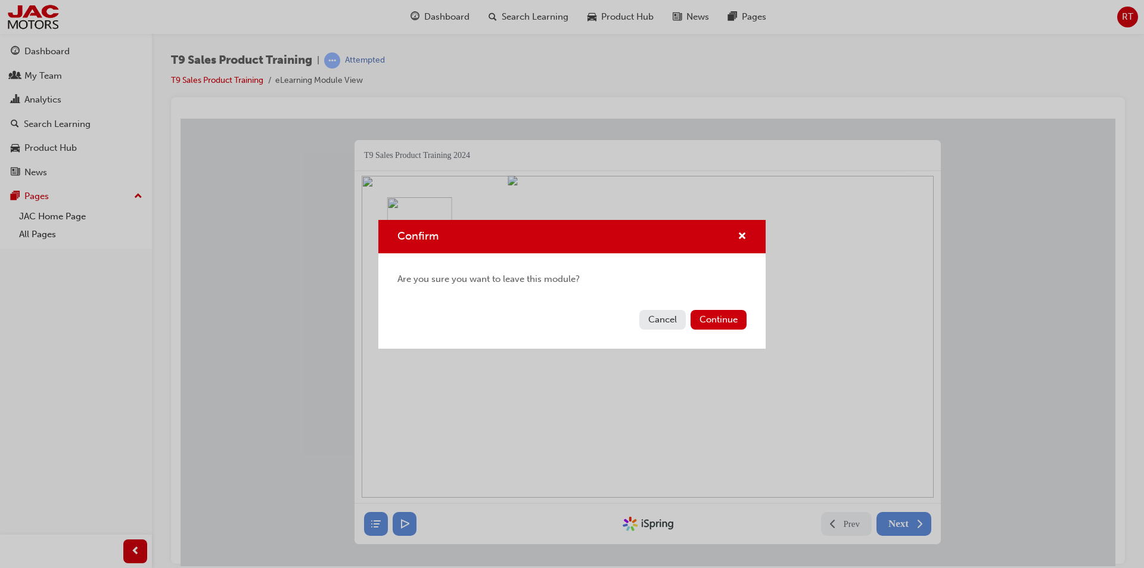
click at [739, 329] on div "Cancel Continue" at bounding box center [571, 326] width 387 height 43
click at [736, 318] on button "Continue" at bounding box center [718, 320] width 56 height 20
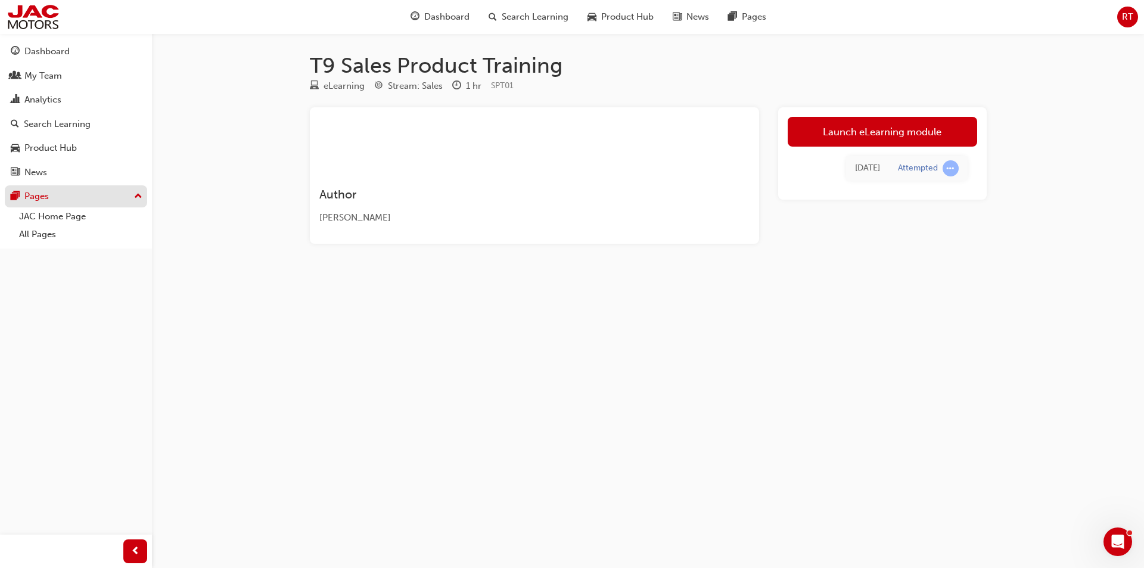
click at [57, 198] on div "Pages" at bounding box center [76, 196] width 130 height 15
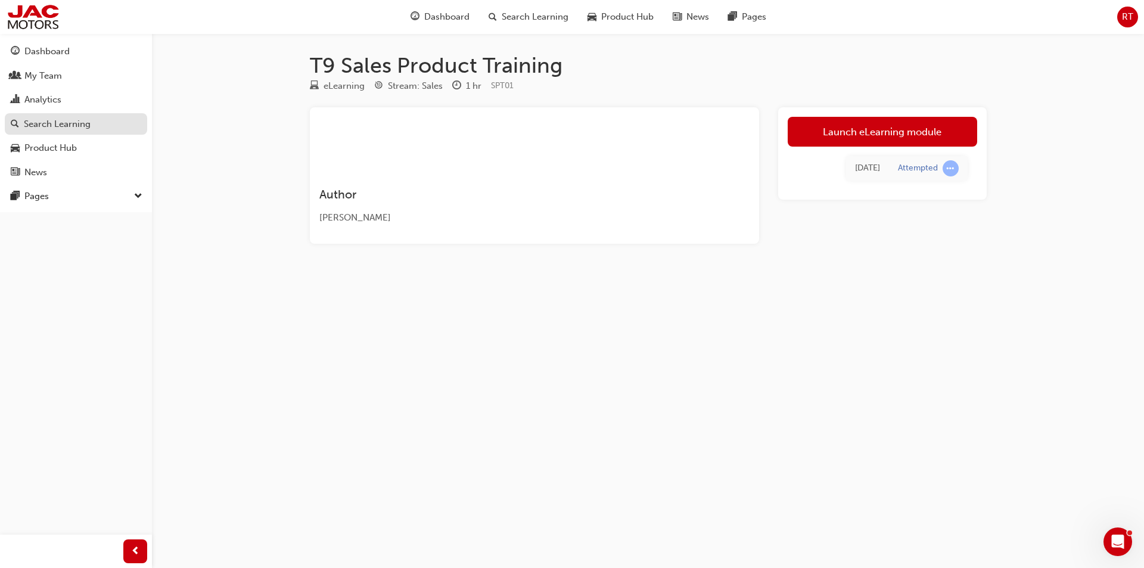
click at [79, 124] on div "Search Learning" at bounding box center [57, 124] width 67 height 14
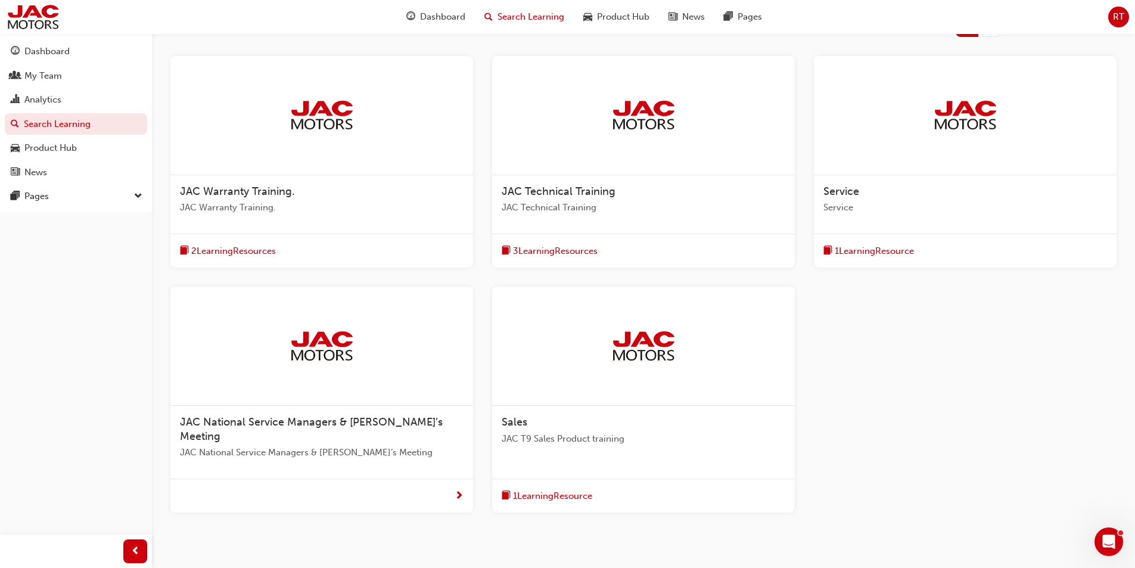
scroll to position [238, 0]
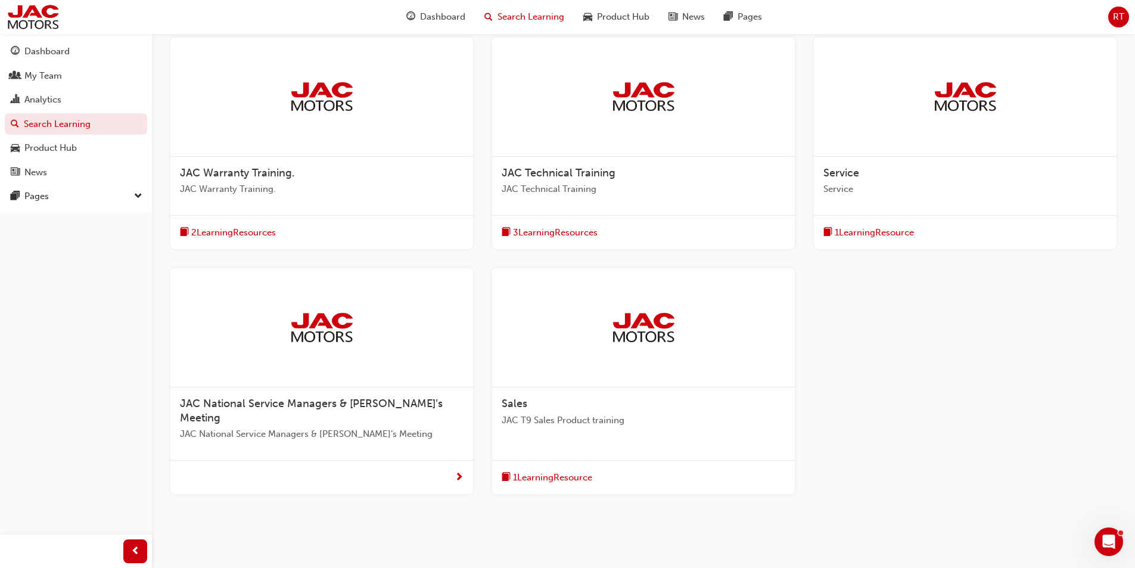
click at [574, 471] on span "1 Learning Resource" at bounding box center [552, 478] width 79 height 14
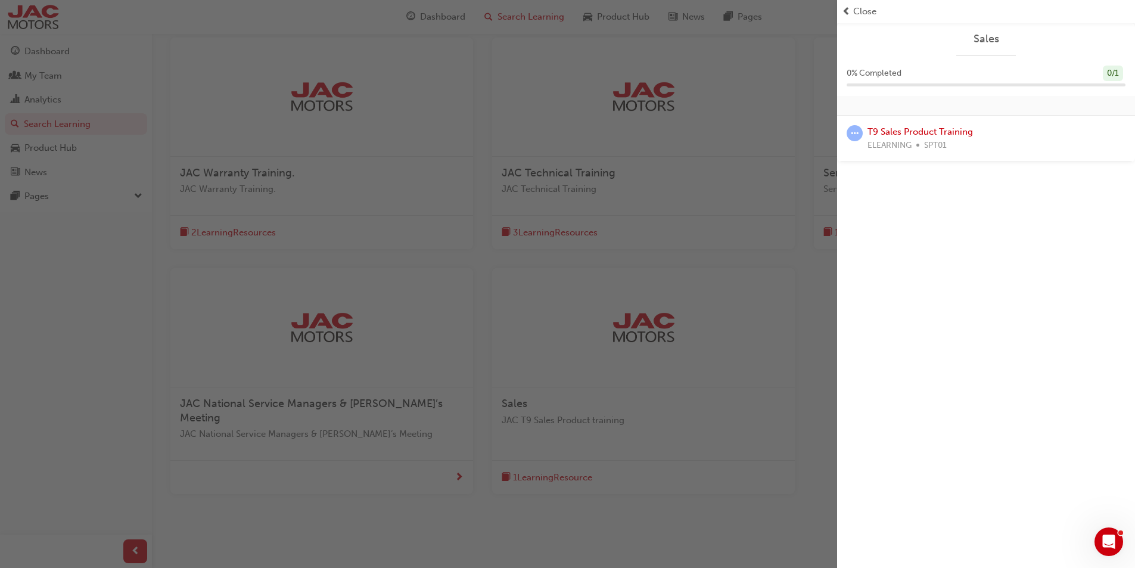
click at [923, 267] on div "Sales 0 % Completed 0 / 1 T9 Sales Product Training ELEARNING SPT01" at bounding box center [986, 284] width 298 height 568
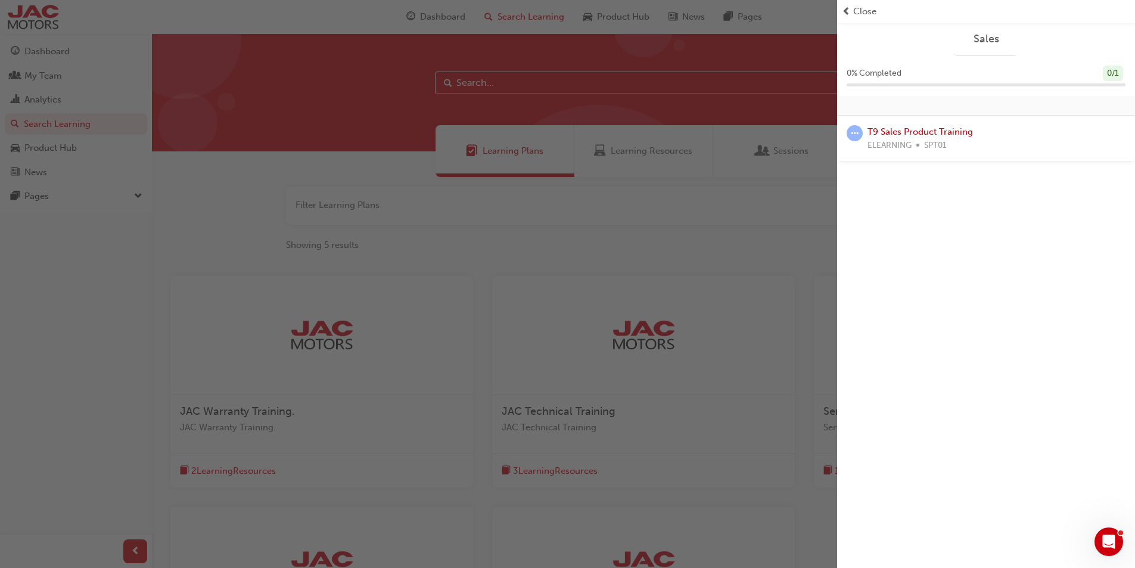
click at [994, 261] on div "Sales 0 % Completed 0 / 1 T9 Sales Product Training ELEARNING SPT01" at bounding box center [986, 284] width 298 height 568
click at [843, 14] on span "prev-icon" at bounding box center [846, 12] width 9 height 14
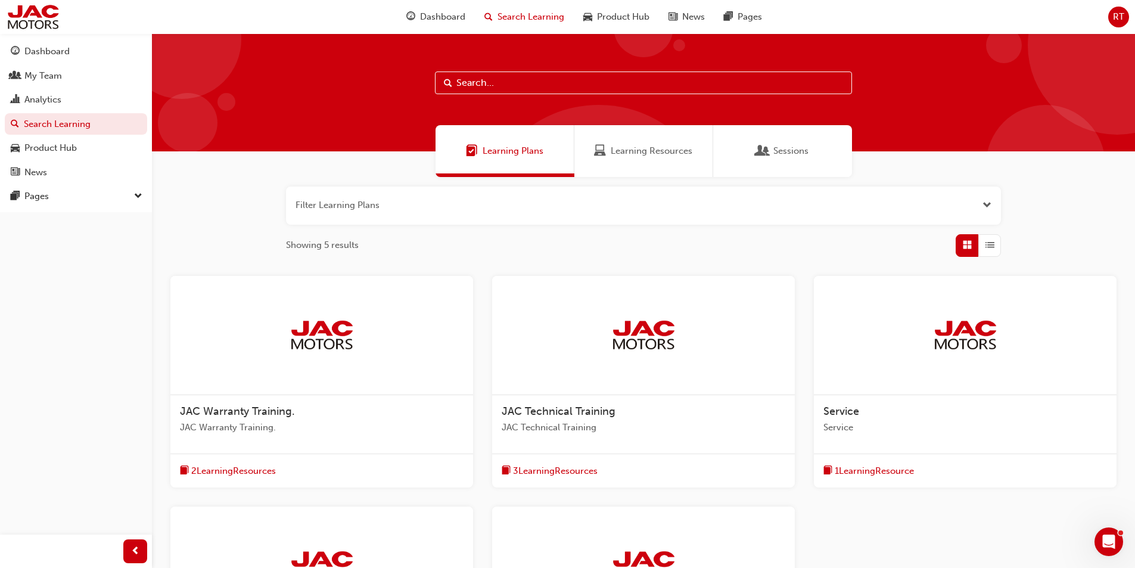
click at [980, 207] on button "button" at bounding box center [643, 205] width 715 height 38
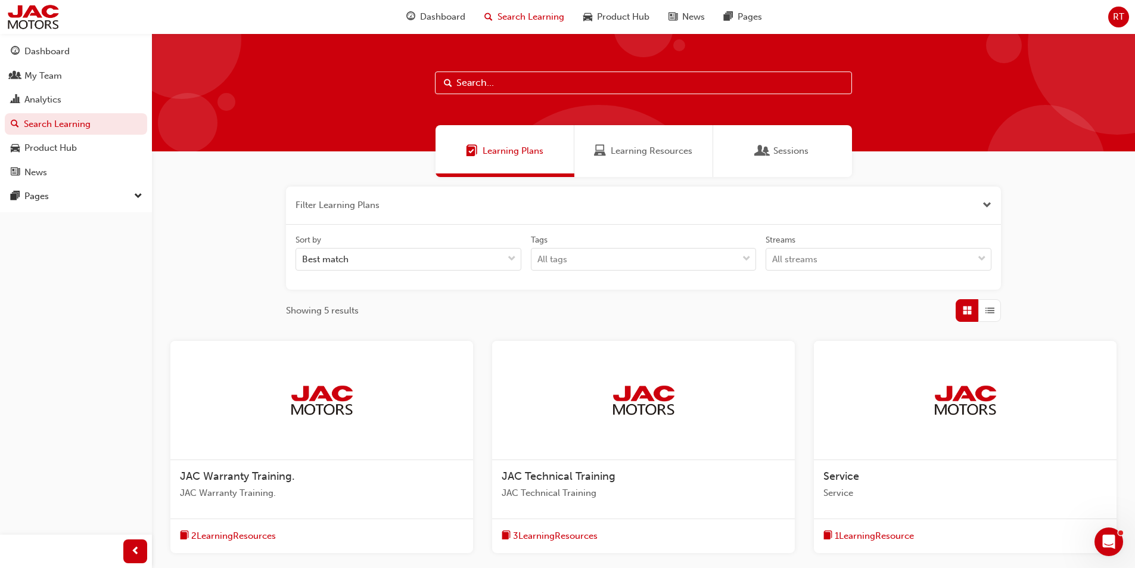
click at [980, 207] on button "button" at bounding box center [643, 205] width 715 height 38
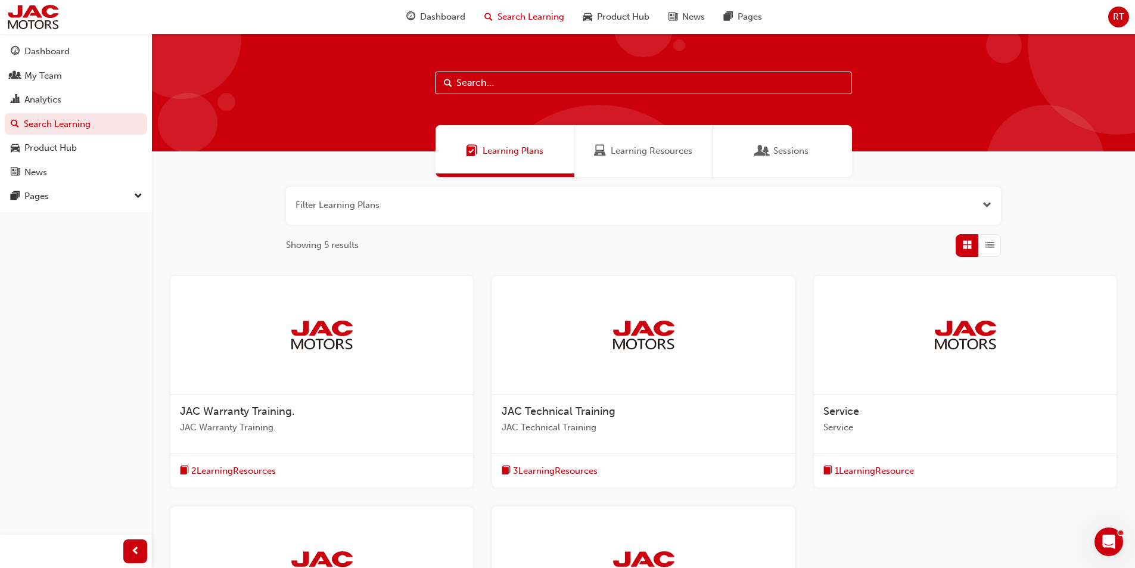
click at [989, 247] on span "List" at bounding box center [989, 245] width 9 height 14
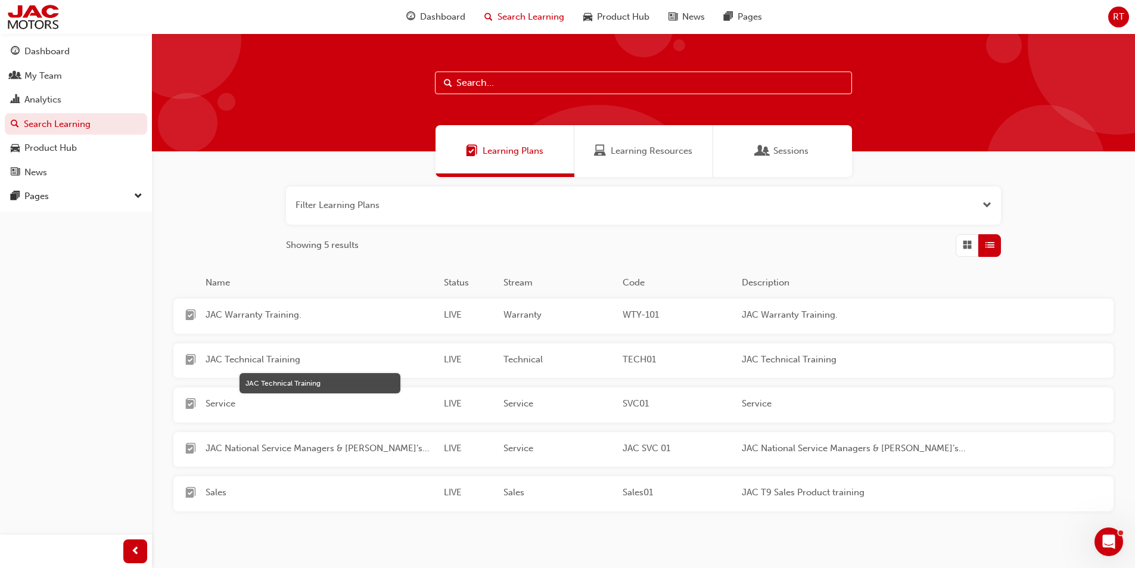
click at [246, 362] on span "JAC Technical Training" at bounding box center [319, 360] width 229 height 14
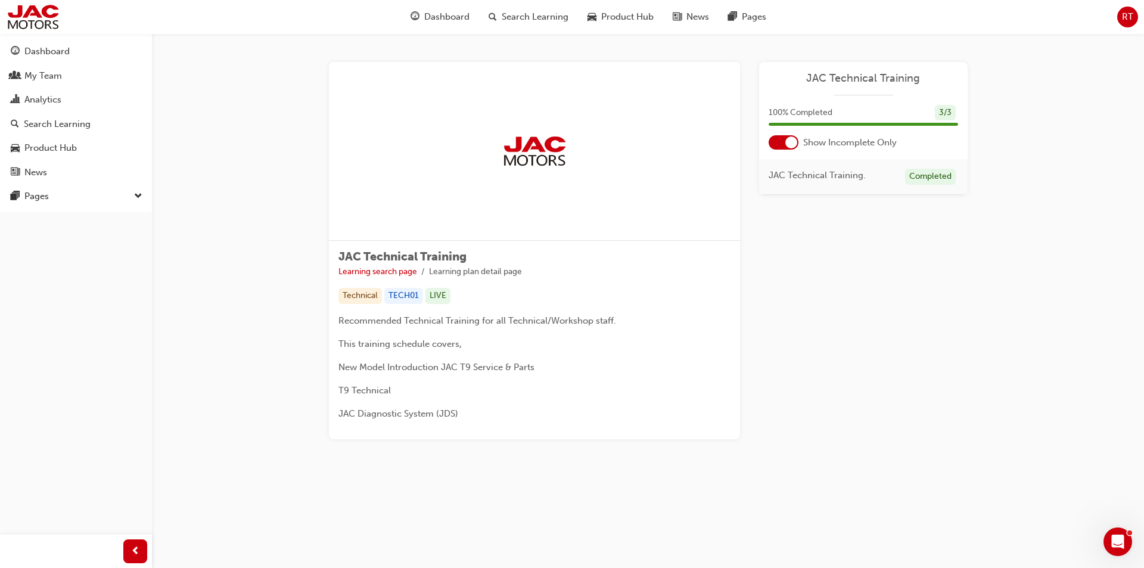
click at [790, 150] on div "JAC Technical Training 100 % Completed 3 / 3 Show Incomplete Only JAC Technical…" at bounding box center [863, 128] width 208 height 133
click at [790, 146] on div at bounding box center [791, 142] width 12 height 12
click at [822, 254] on link "T9 Technical" at bounding box center [815, 257] width 52 height 11
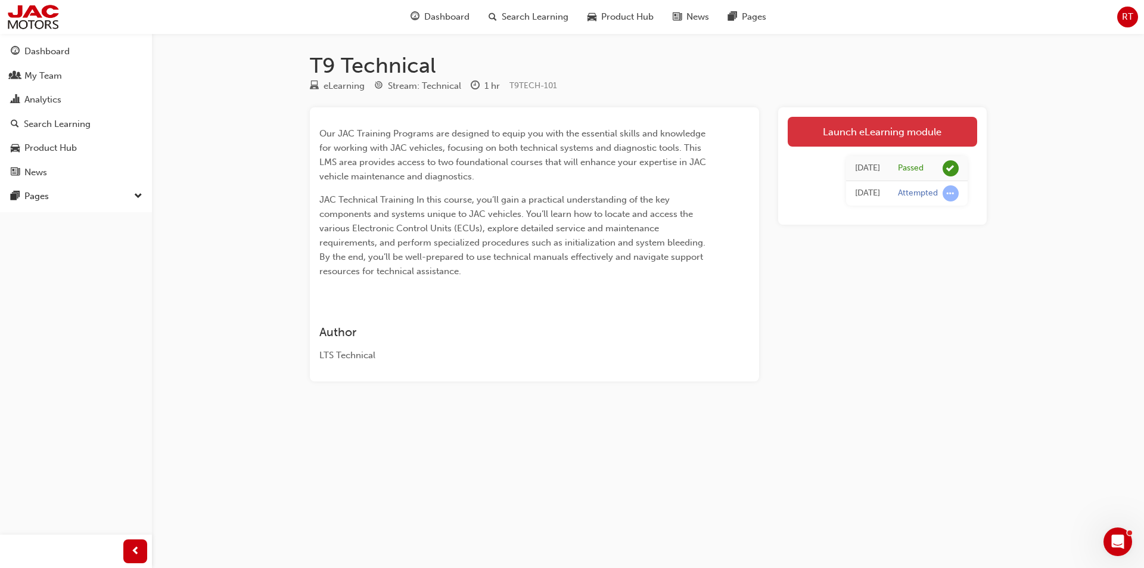
click at [834, 139] on link "Launch eLearning module" at bounding box center [881, 132] width 189 height 30
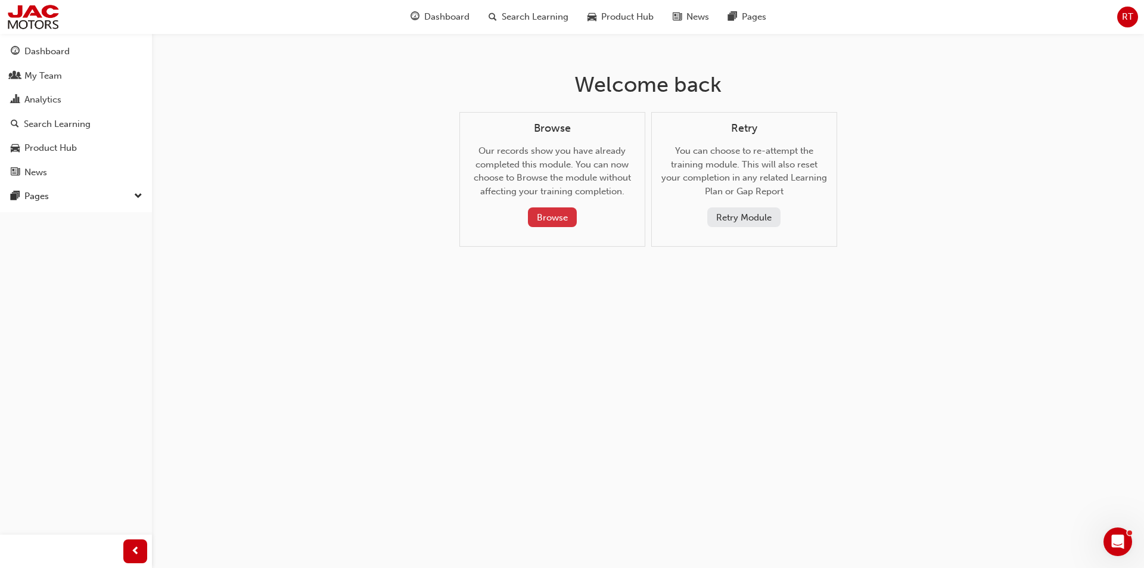
click at [562, 218] on button "Browse" at bounding box center [552, 217] width 49 height 20
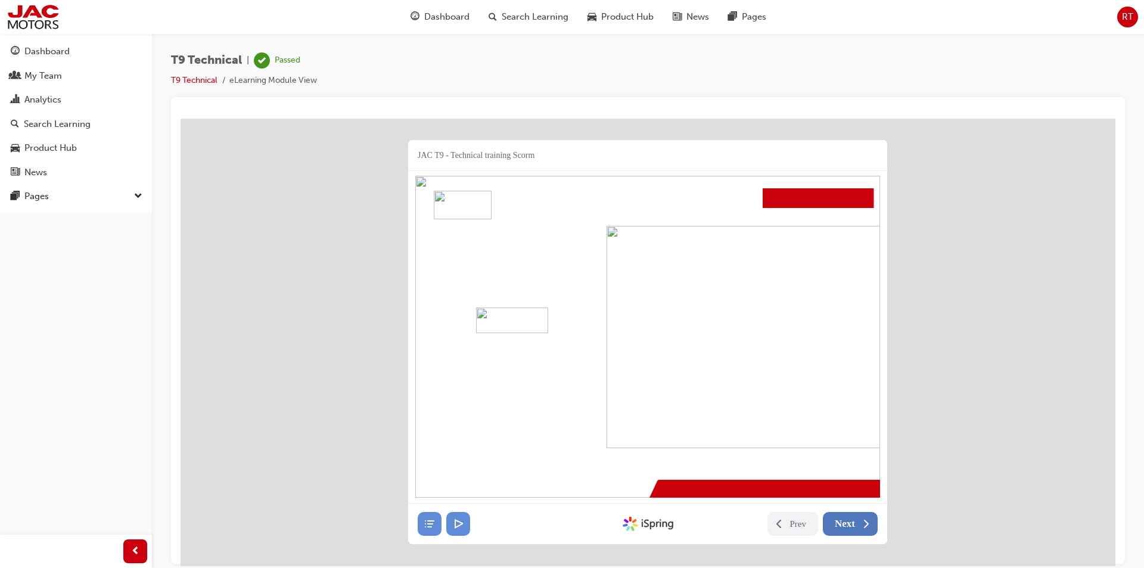
click at [849, 520] on span "Next" at bounding box center [844, 523] width 20 height 12
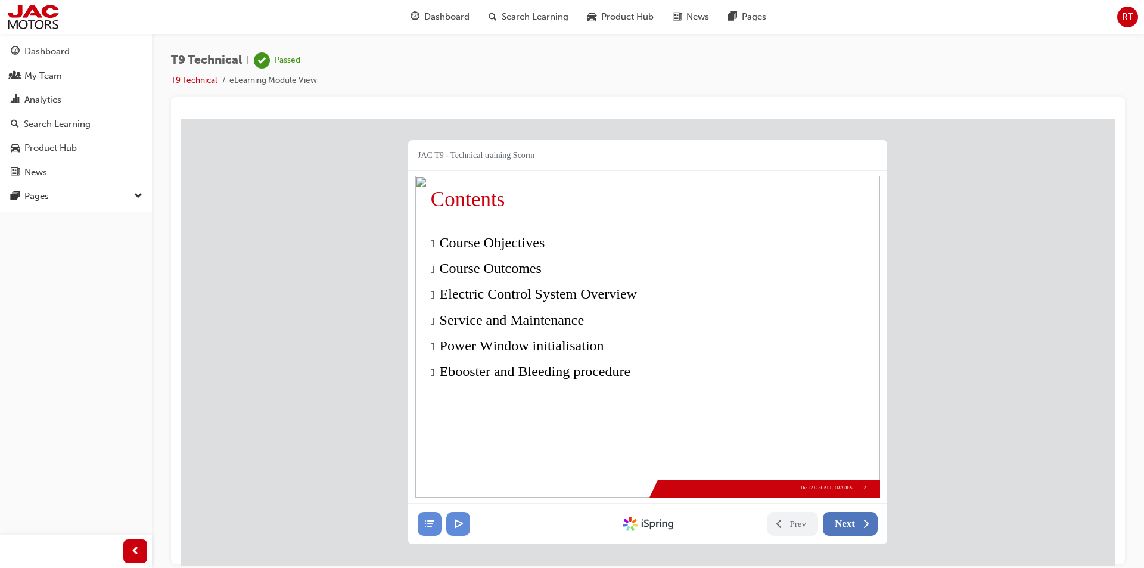
click at [849, 520] on span "Next" at bounding box center [844, 523] width 20 height 12
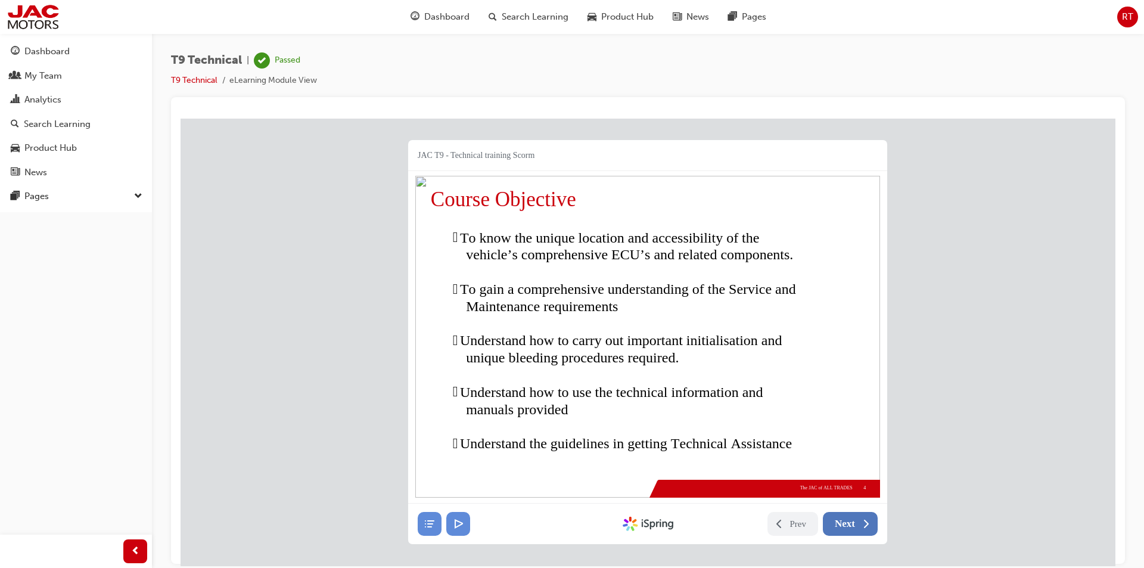
click at [849, 520] on span "Next" at bounding box center [844, 523] width 20 height 12
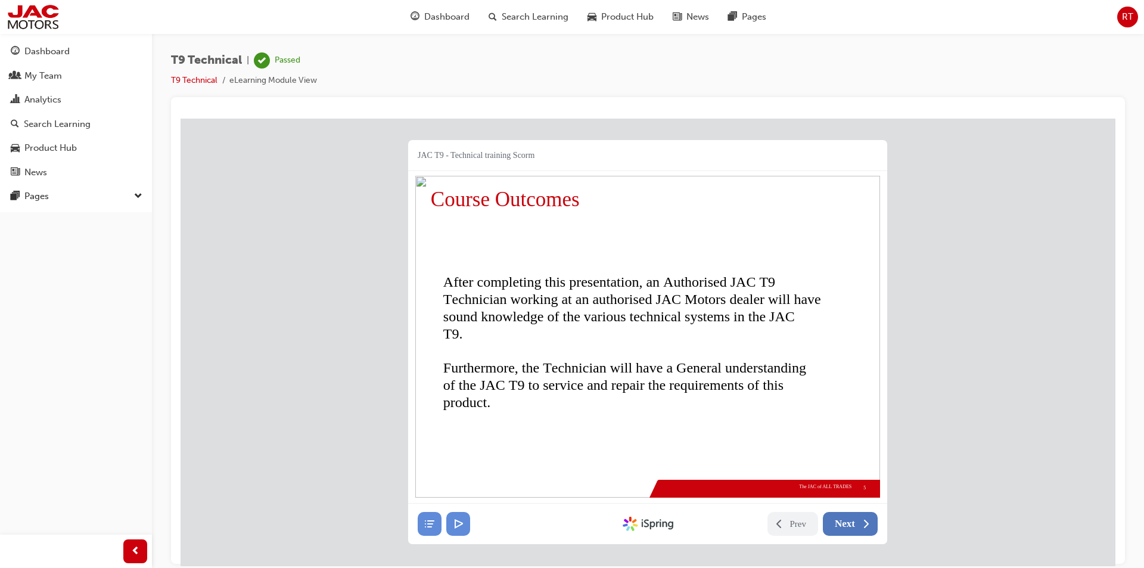
click at [849, 520] on span "Next" at bounding box center [844, 523] width 20 height 12
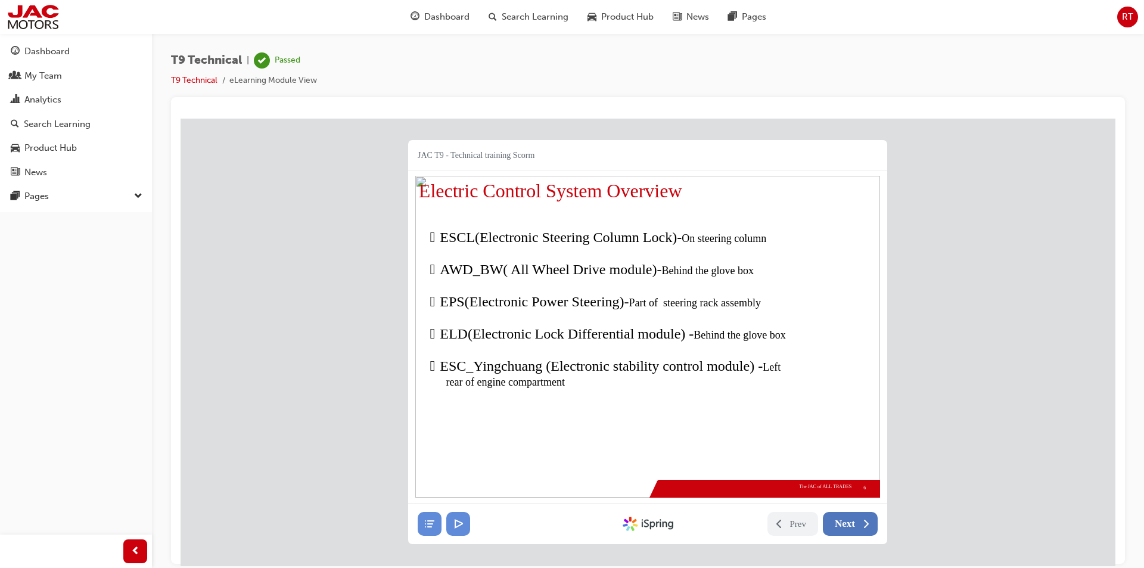
click at [849, 520] on span "Next" at bounding box center [844, 523] width 20 height 12
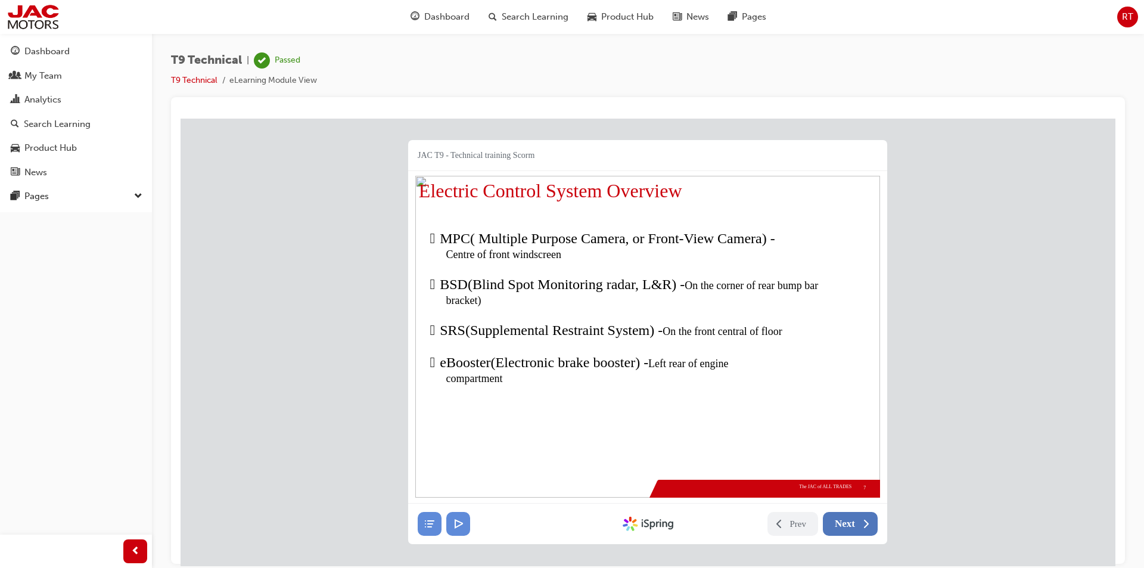
click at [849, 520] on span "Next" at bounding box center [844, 523] width 20 height 12
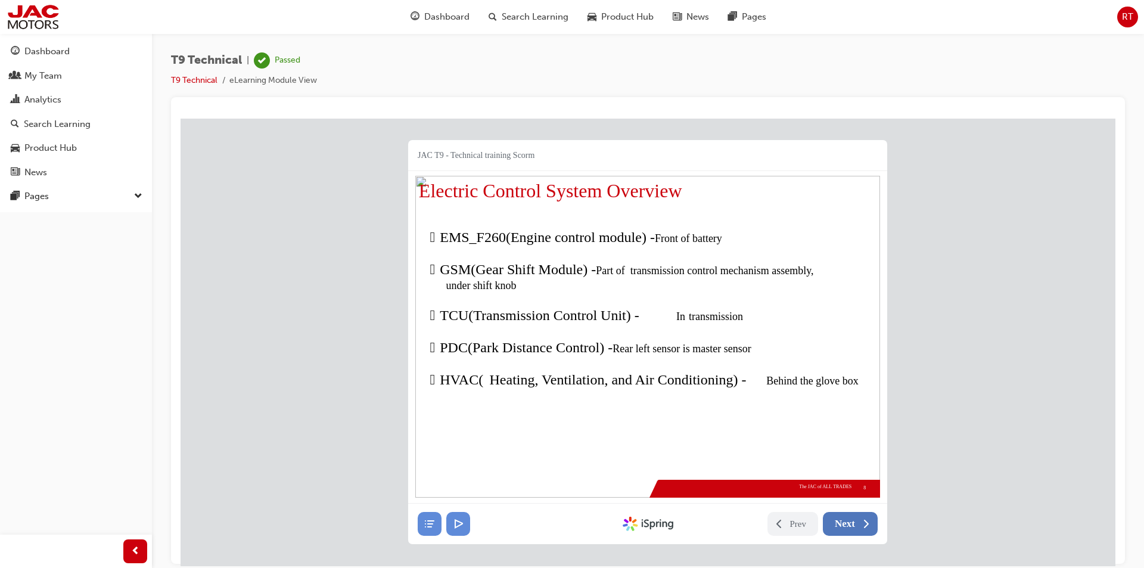
click at [849, 520] on span "Next" at bounding box center [844, 523] width 20 height 12
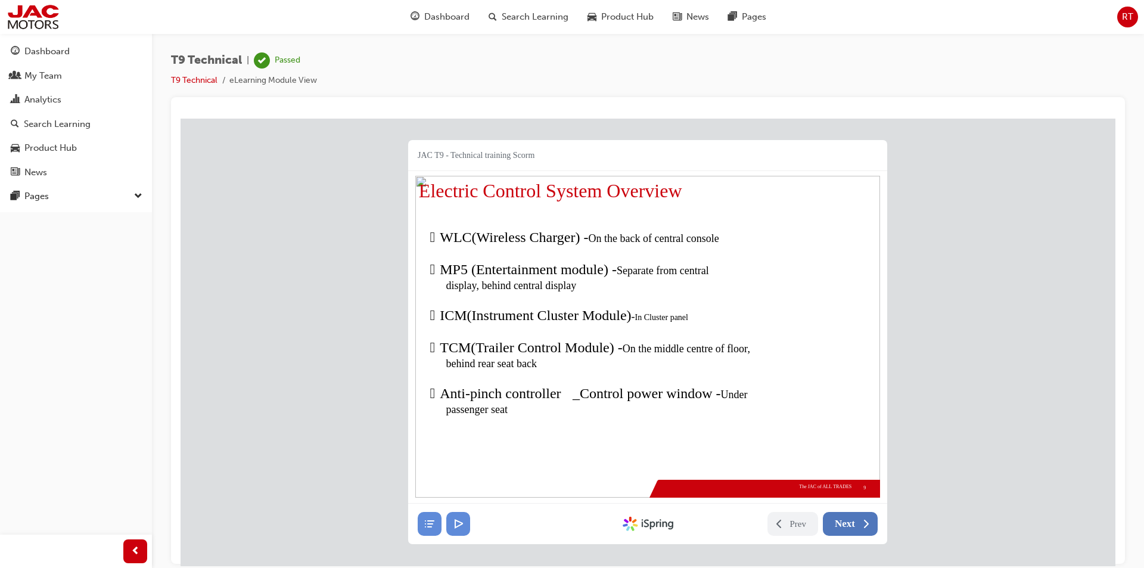
click at [849, 520] on span "Next" at bounding box center [844, 523] width 20 height 12
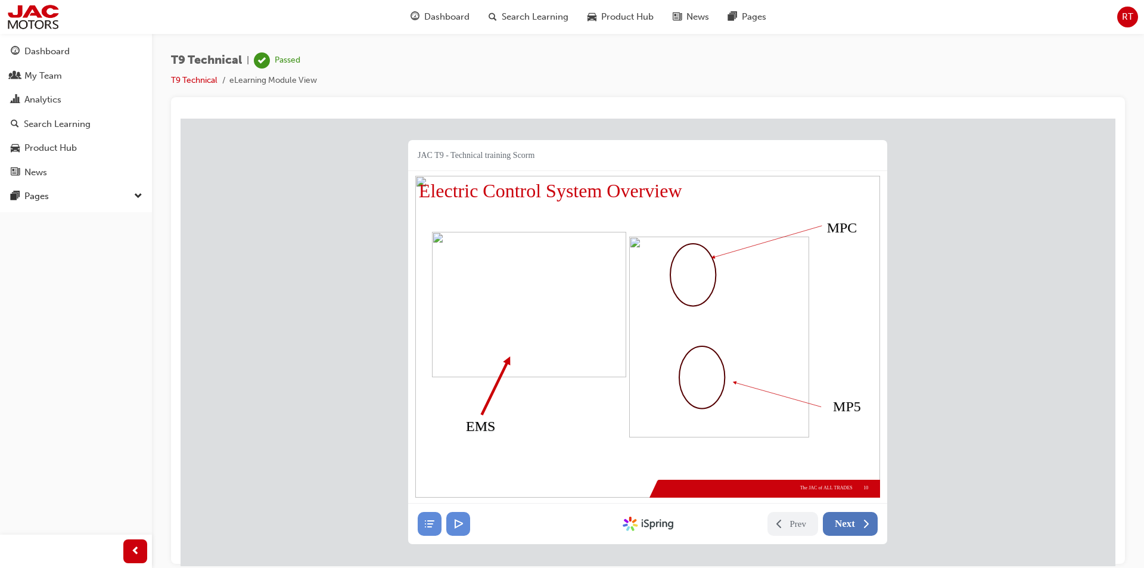
click at [849, 520] on span "Next" at bounding box center [844, 523] width 20 height 12
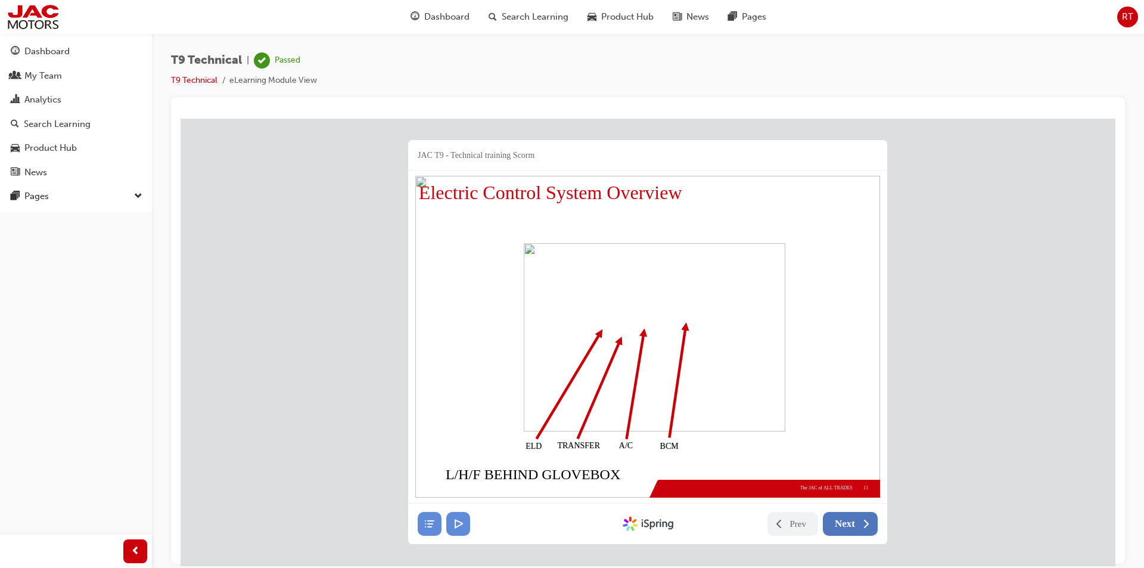
click at [849, 520] on span "Next" at bounding box center [844, 523] width 20 height 12
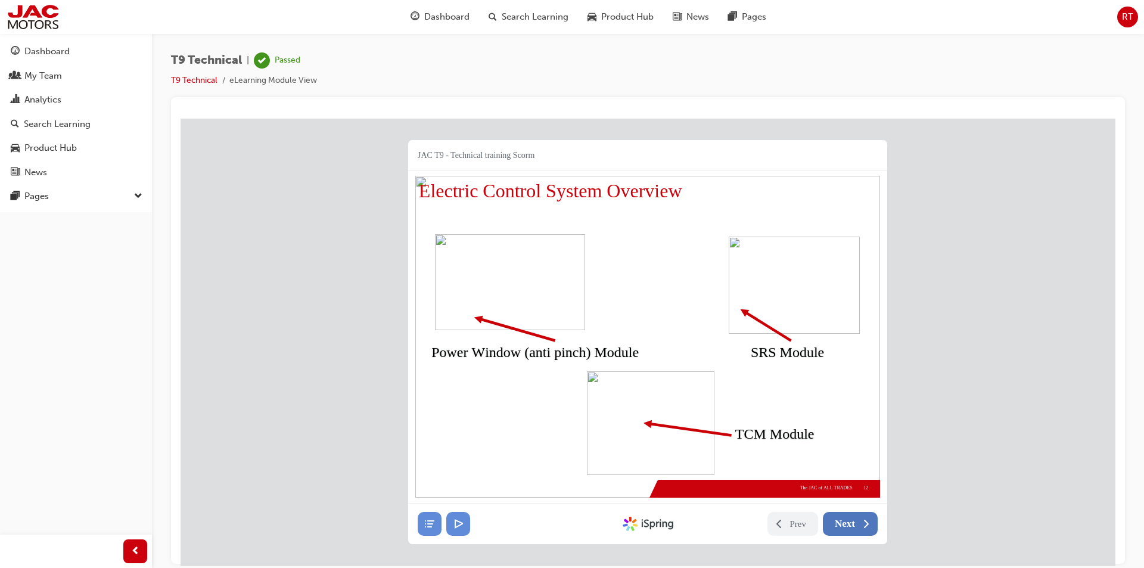
click at [849, 520] on span "Next" at bounding box center [844, 523] width 20 height 12
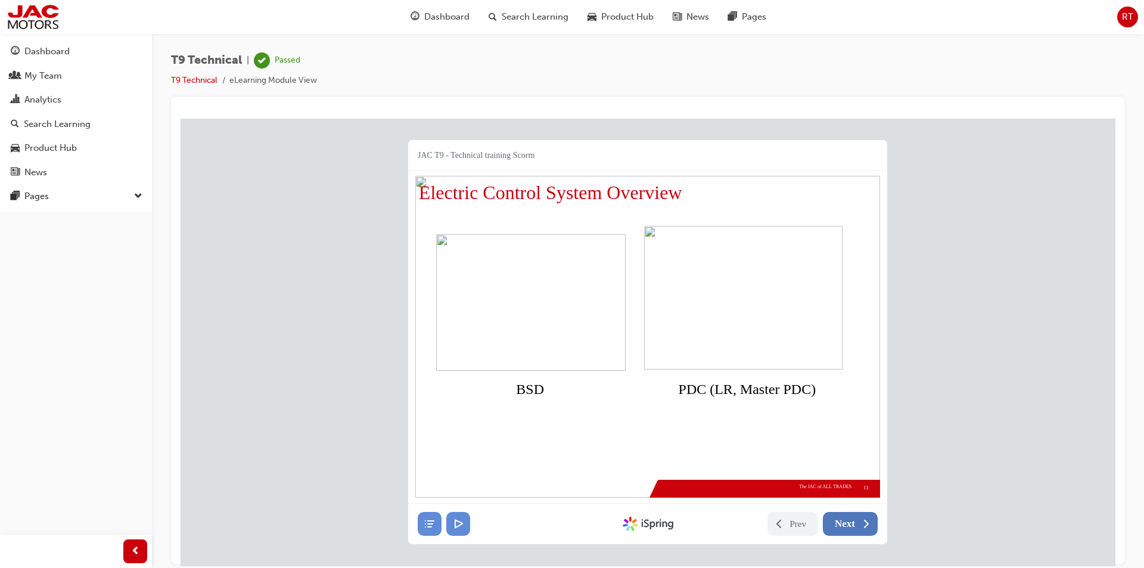
click at [849, 520] on span "Next" at bounding box center [844, 523] width 20 height 12
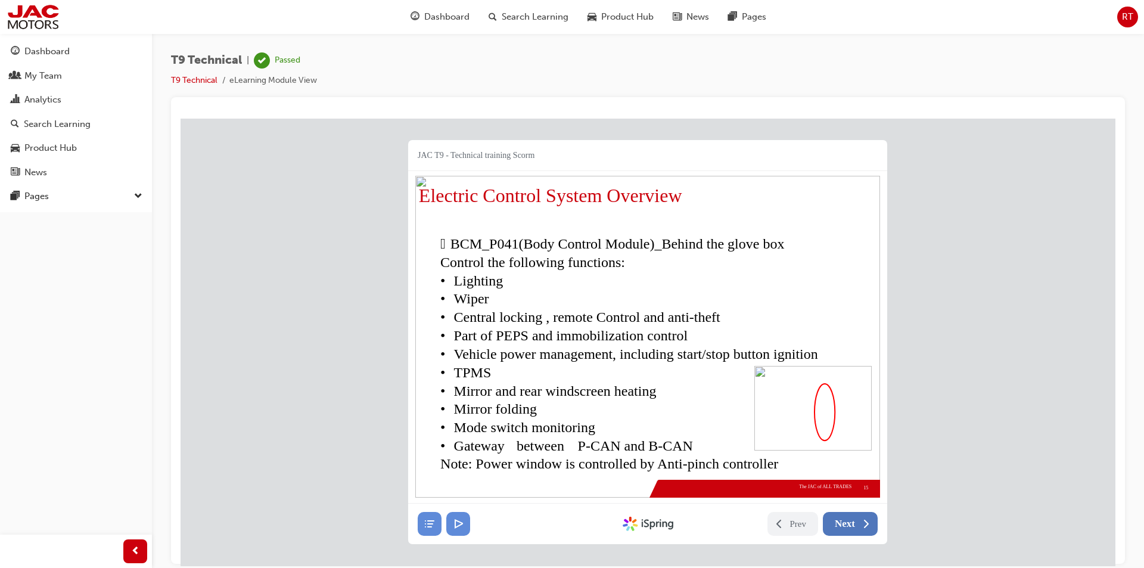
click at [849, 520] on span "Next" at bounding box center [844, 523] width 20 height 12
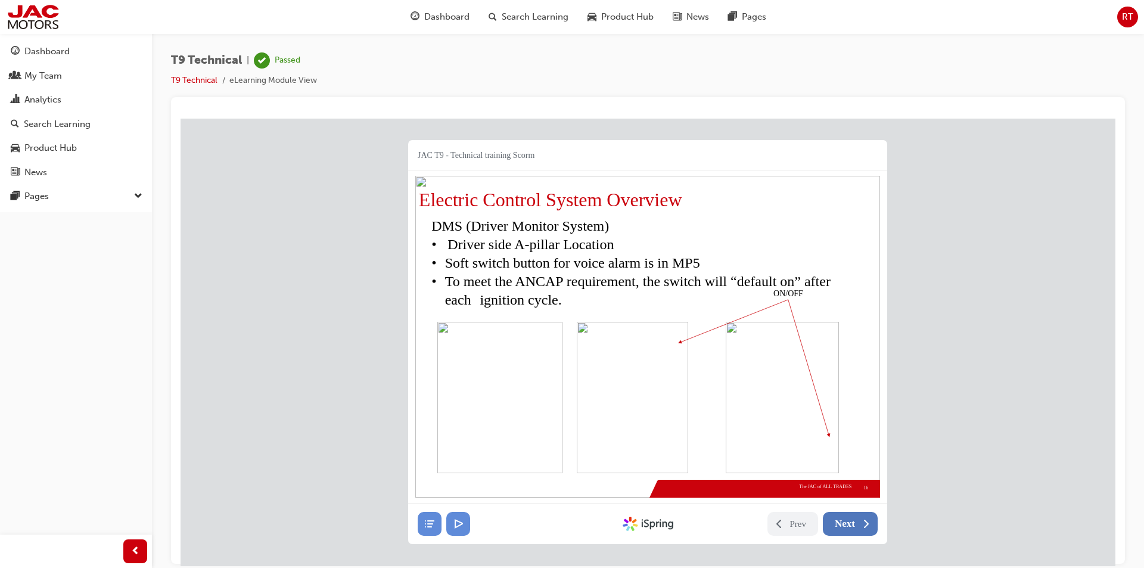
click at [849, 520] on span "Next" at bounding box center [844, 523] width 20 height 12
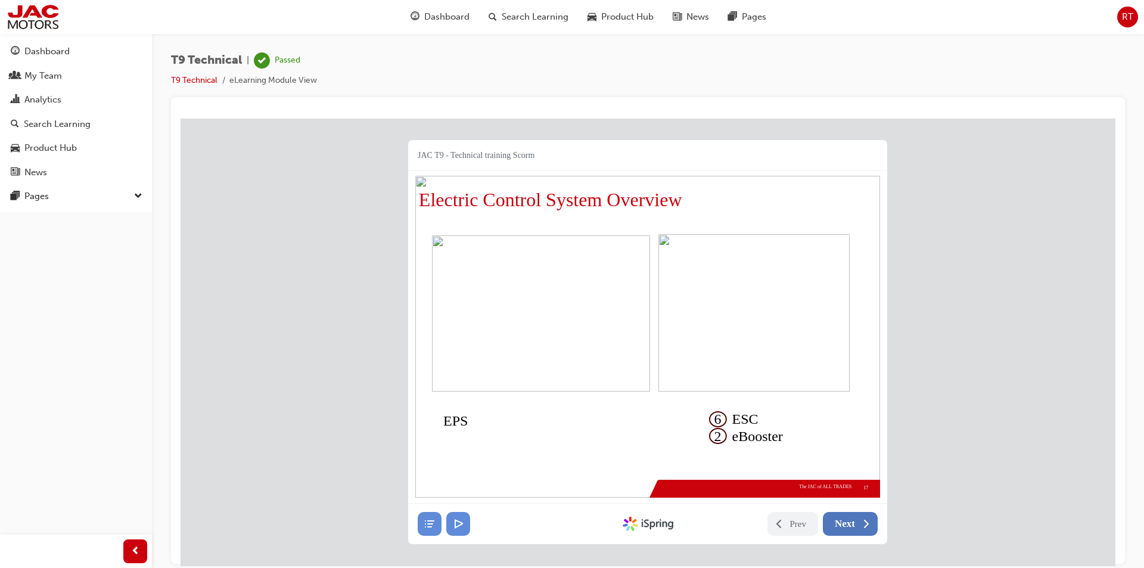
click at [849, 520] on span "Next" at bounding box center [844, 523] width 20 height 12
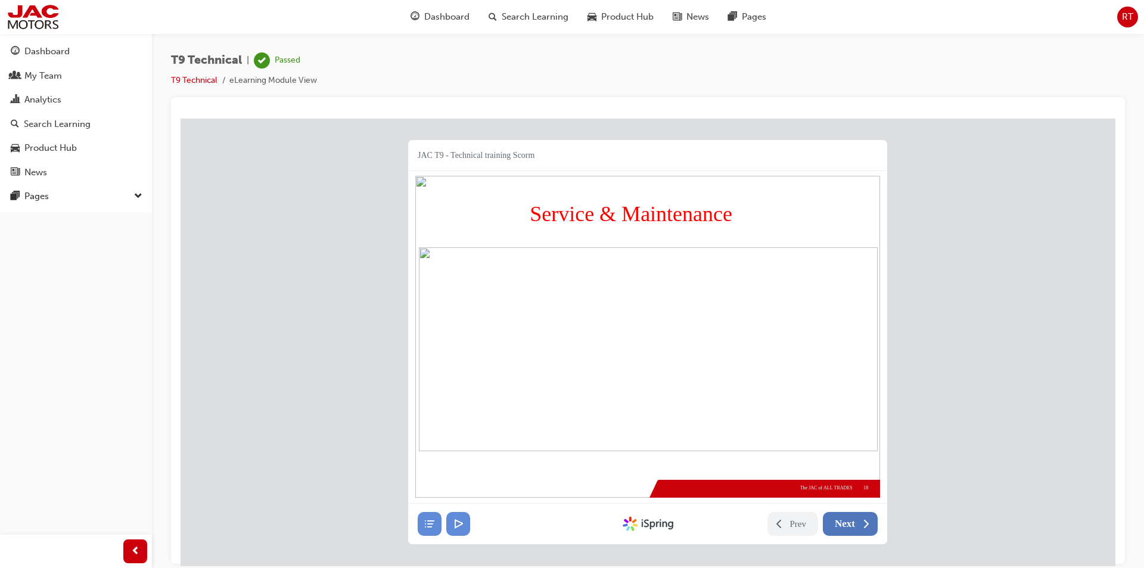
click at [849, 520] on span "Next" at bounding box center [844, 523] width 20 height 12
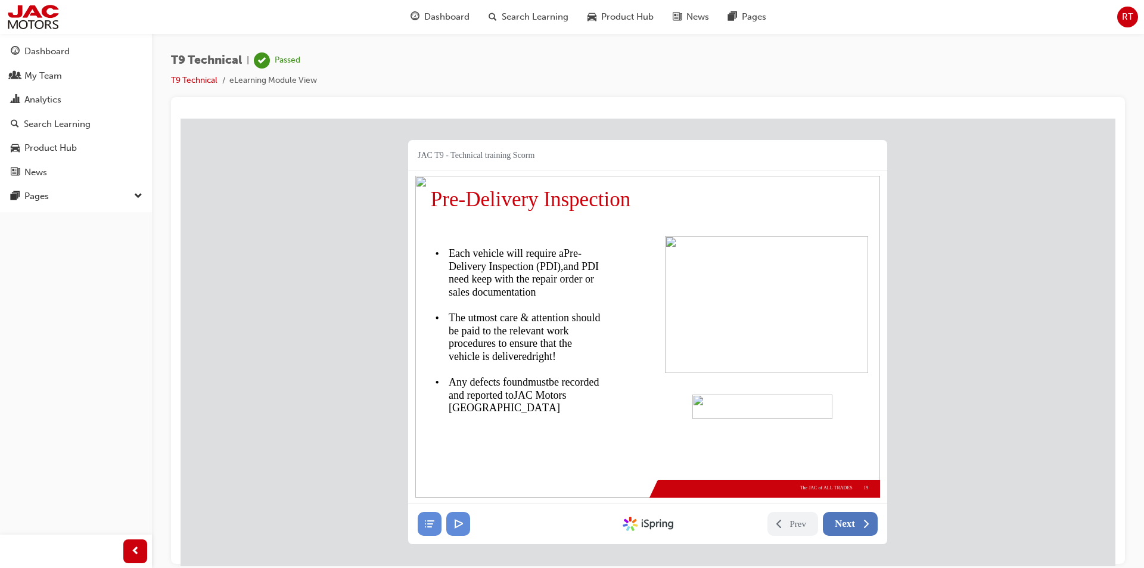
click at [849, 520] on span "Next" at bounding box center [844, 523] width 20 height 12
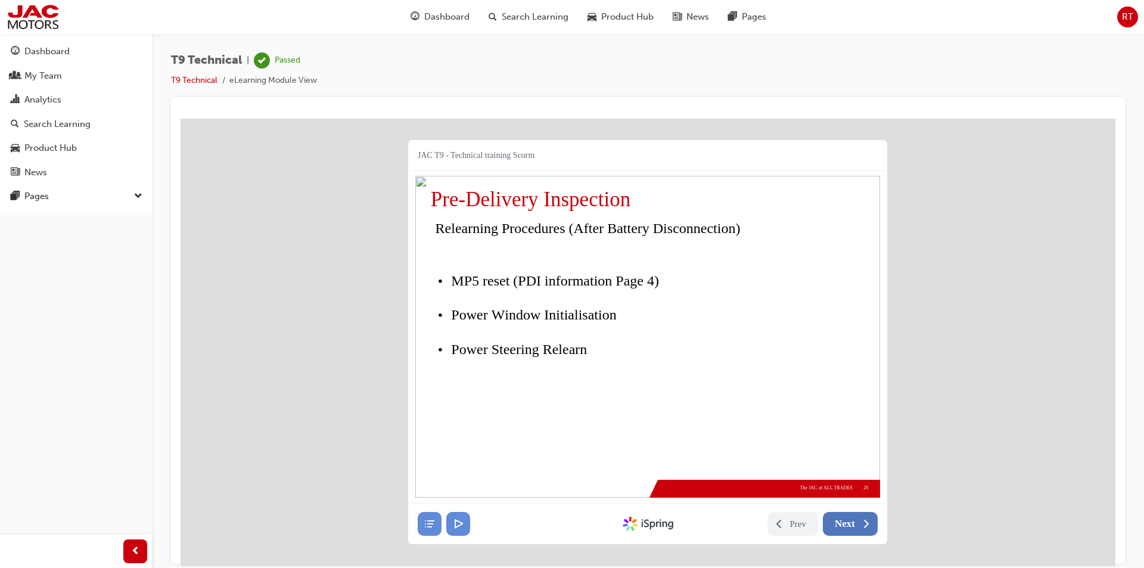
click at [849, 520] on span "Next" at bounding box center [844, 523] width 20 height 12
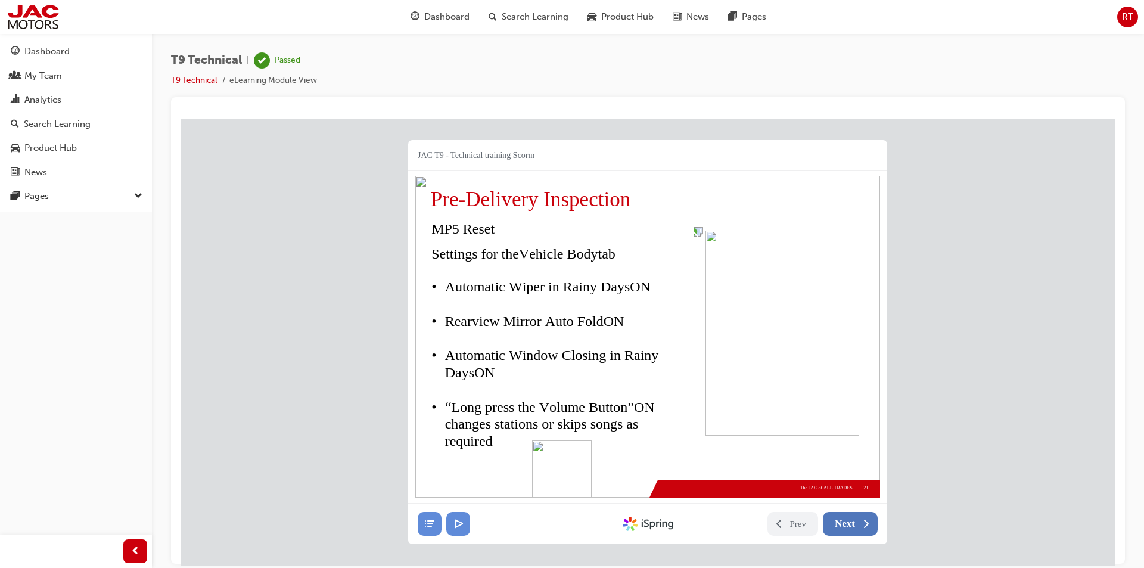
click at [849, 520] on span "Next" at bounding box center [844, 523] width 20 height 12
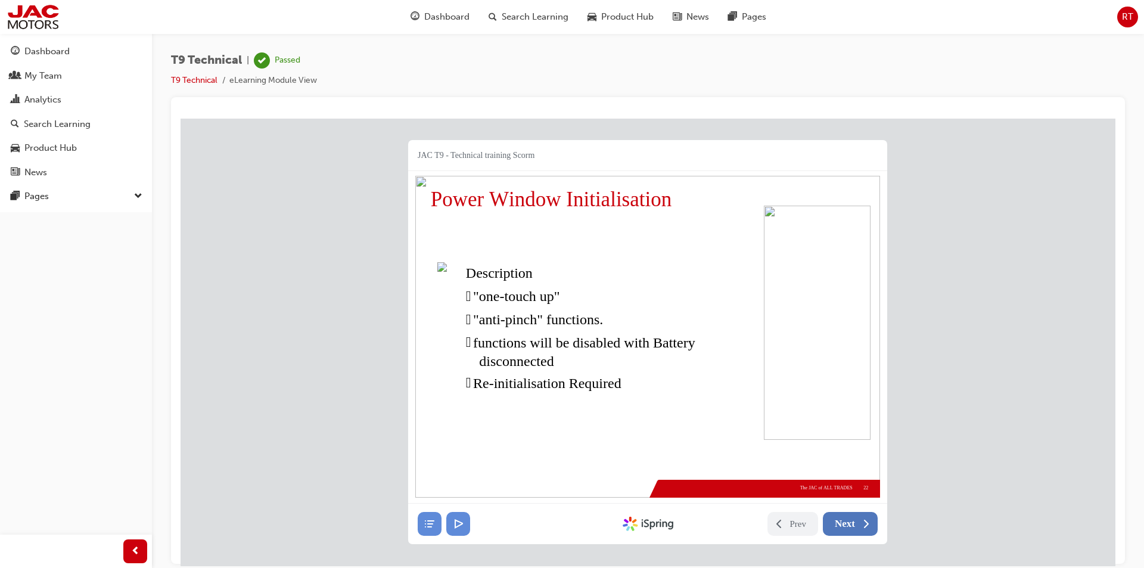
click at [849, 520] on span "Next" at bounding box center [844, 523] width 20 height 12
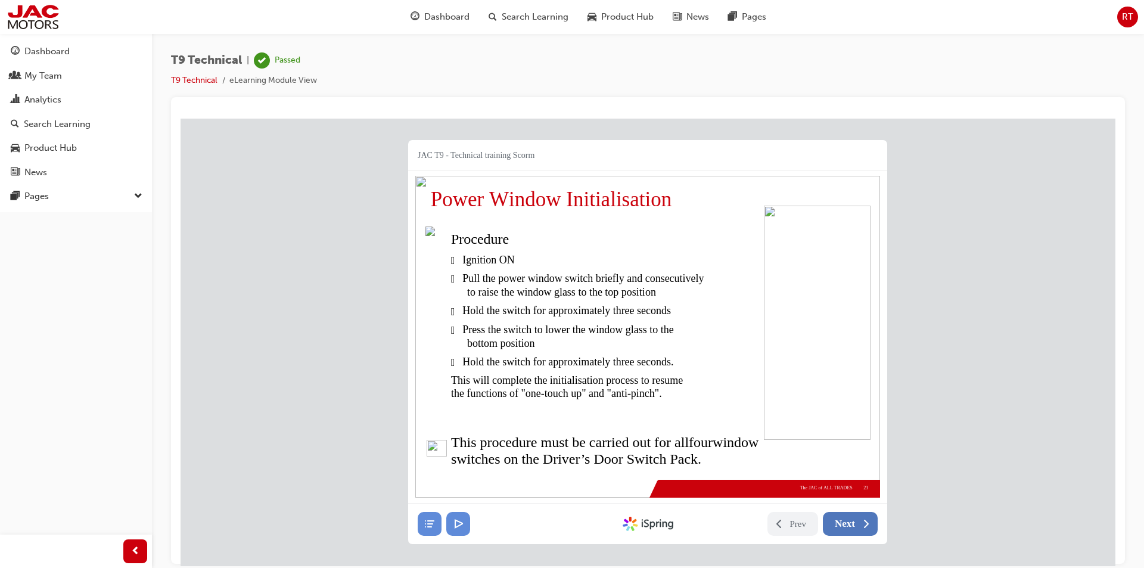
click at [849, 520] on span "Next" at bounding box center [844, 523] width 20 height 12
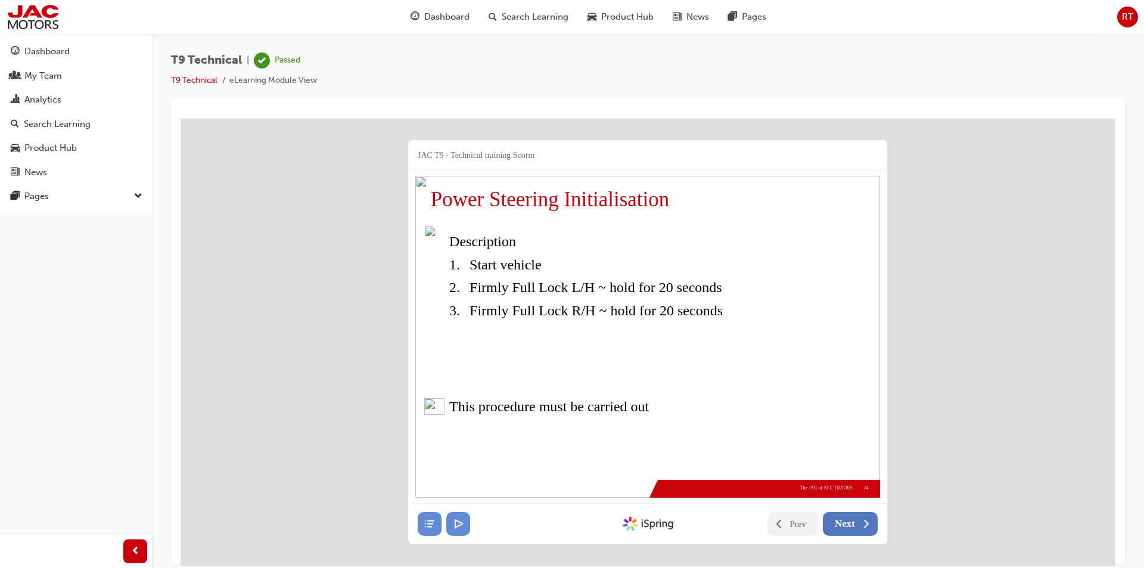
click at [849, 520] on span "Next" at bounding box center [844, 523] width 20 height 12
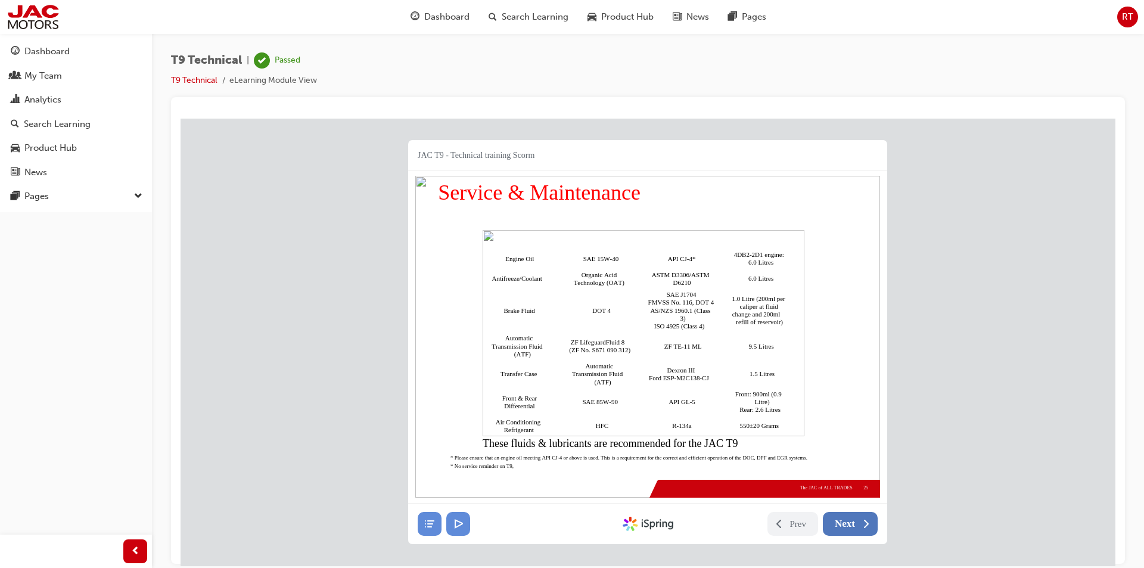
click at [849, 520] on span "Next" at bounding box center [844, 523] width 20 height 12
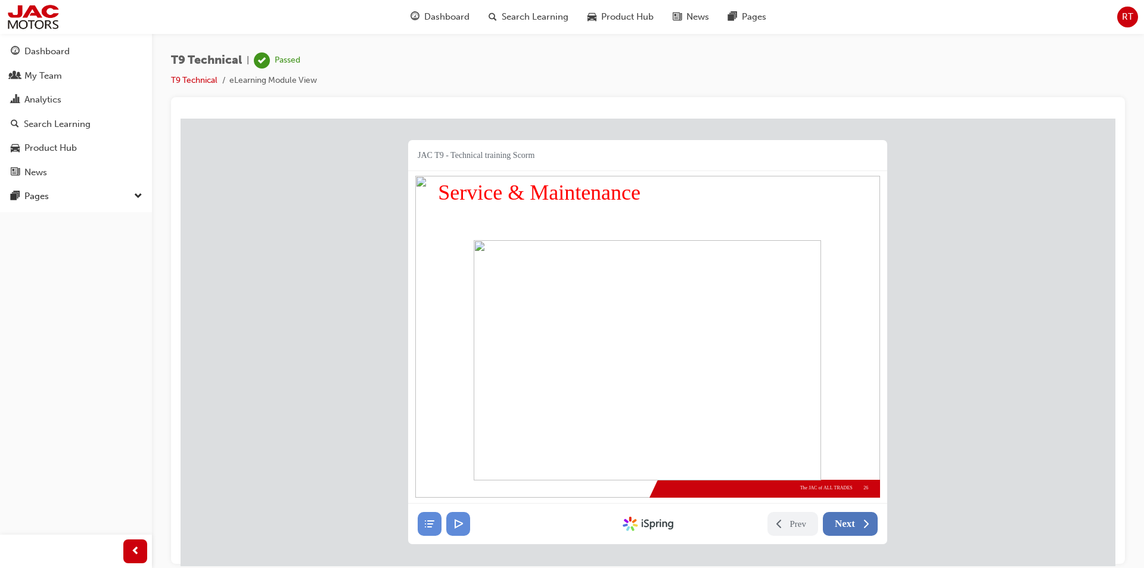
click at [849, 520] on span "Next" at bounding box center [844, 523] width 20 height 12
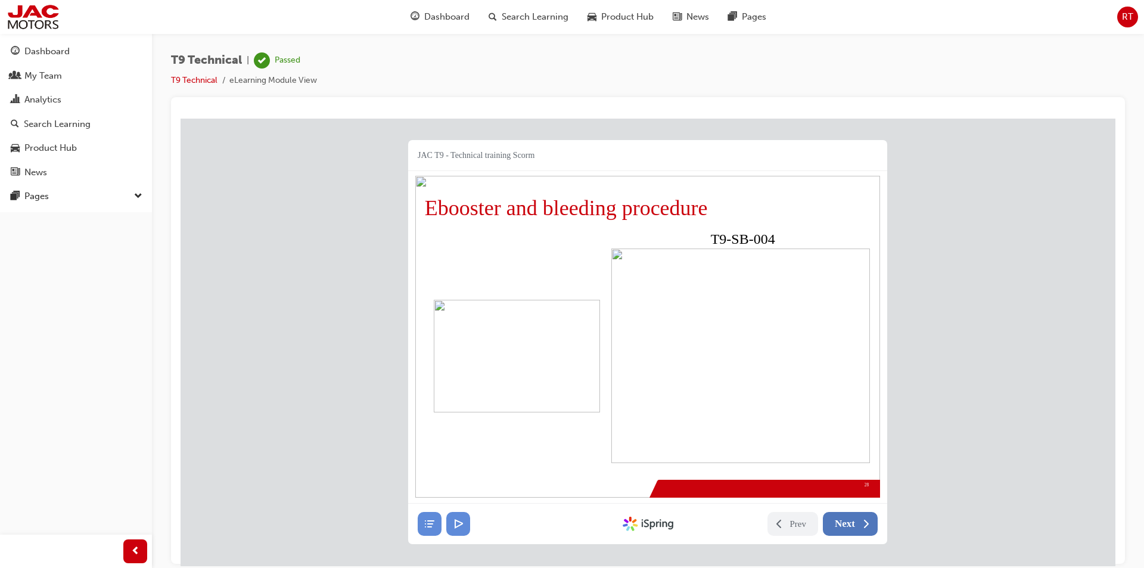
click at [849, 520] on span "Next" at bounding box center [844, 523] width 20 height 12
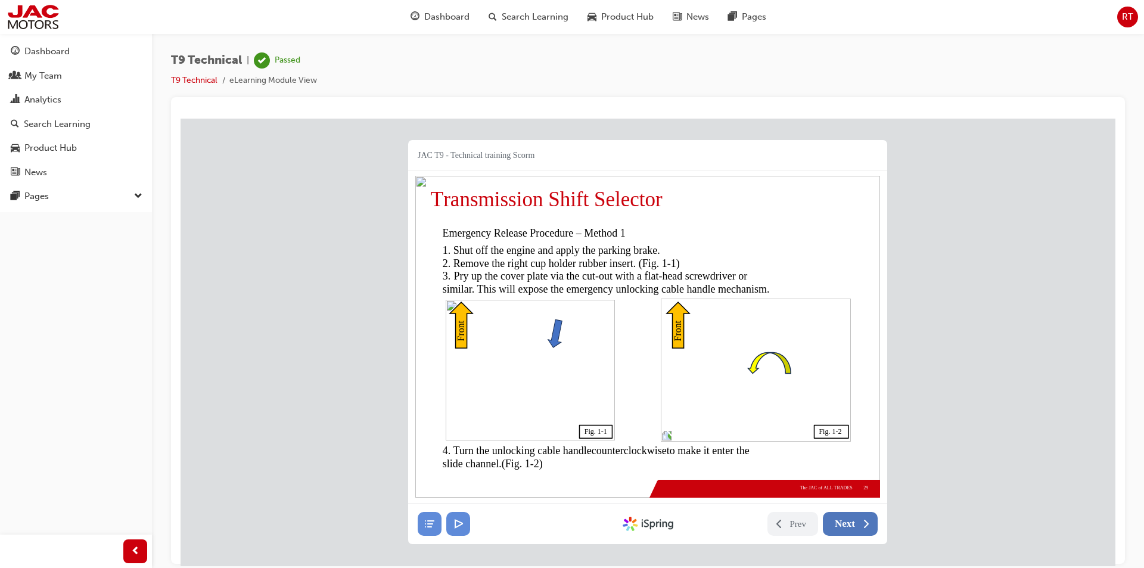
click at [849, 520] on span "Next" at bounding box center [844, 523] width 20 height 12
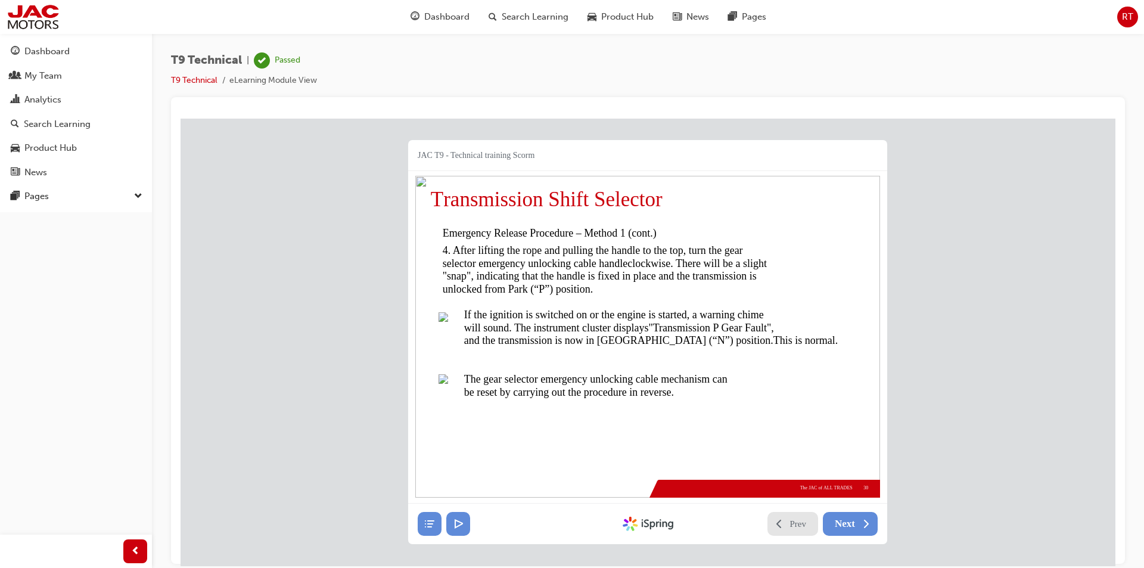
click at [803, 519] on span "Prev" at bounding box center [798, 523] width 17 height 12
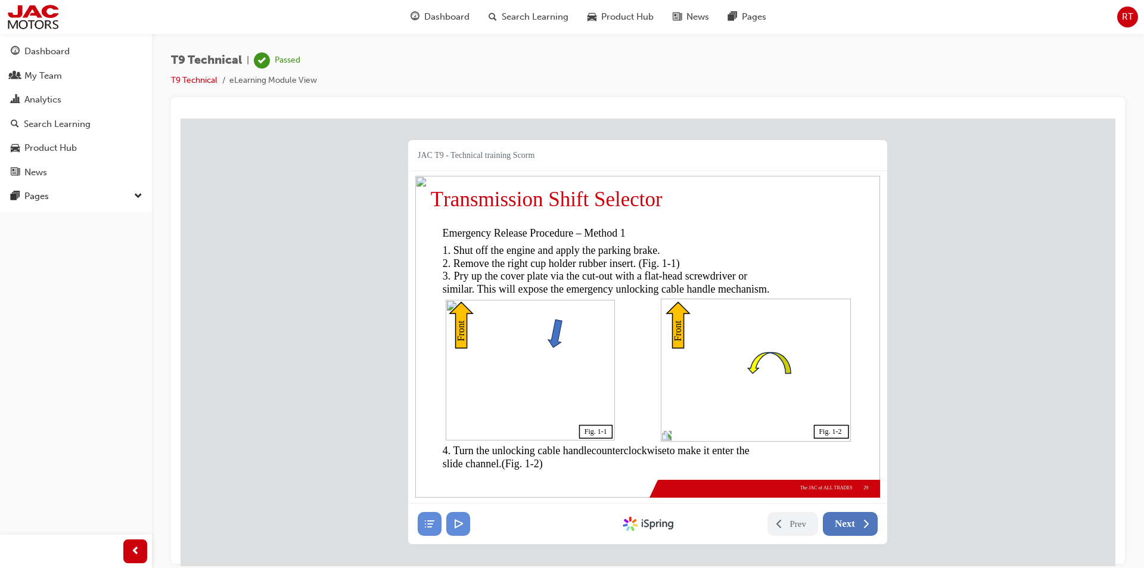
click at [849, 519] on span "Next" at bounding box center [844, 523] width 20 height 12
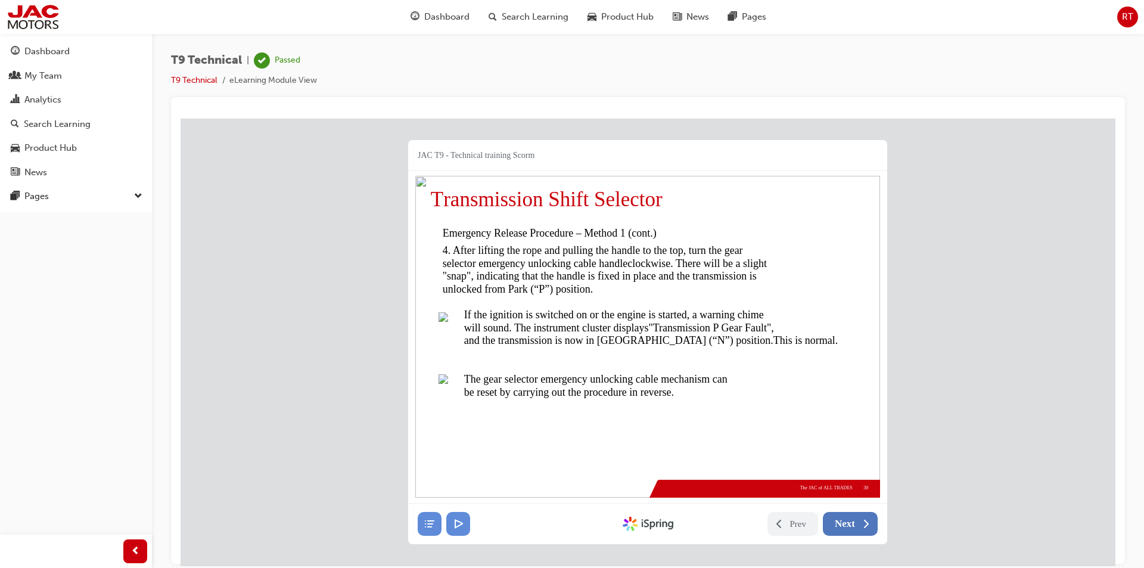
click at [849, 519] on span "Next" at bounding box center [844, 523] width 20 height 12
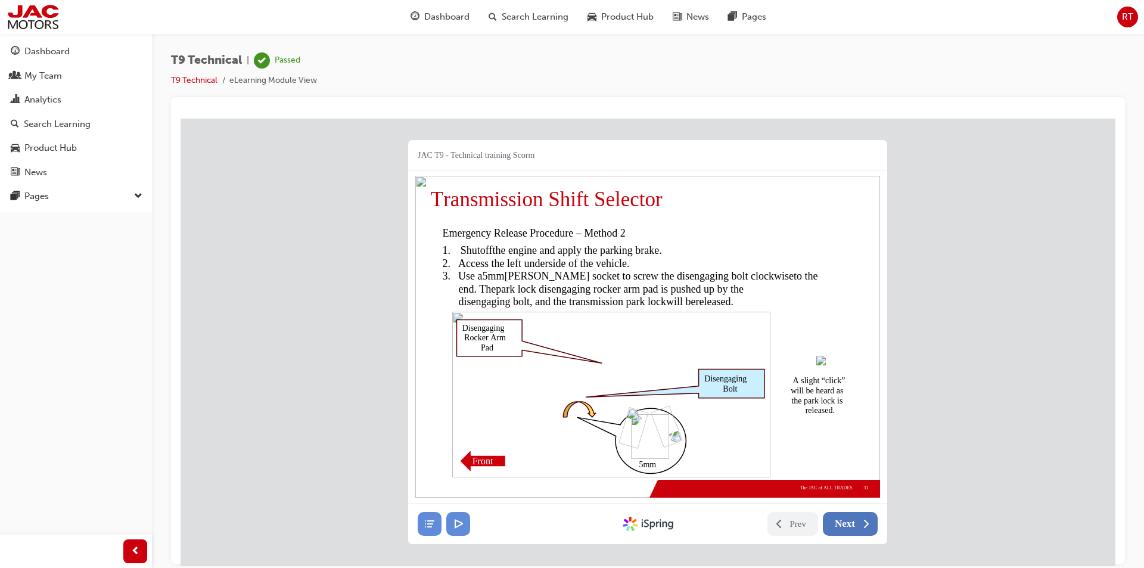
click at [849, 519] on span "Next" at bounding box center [844, 523] width 20 height 12
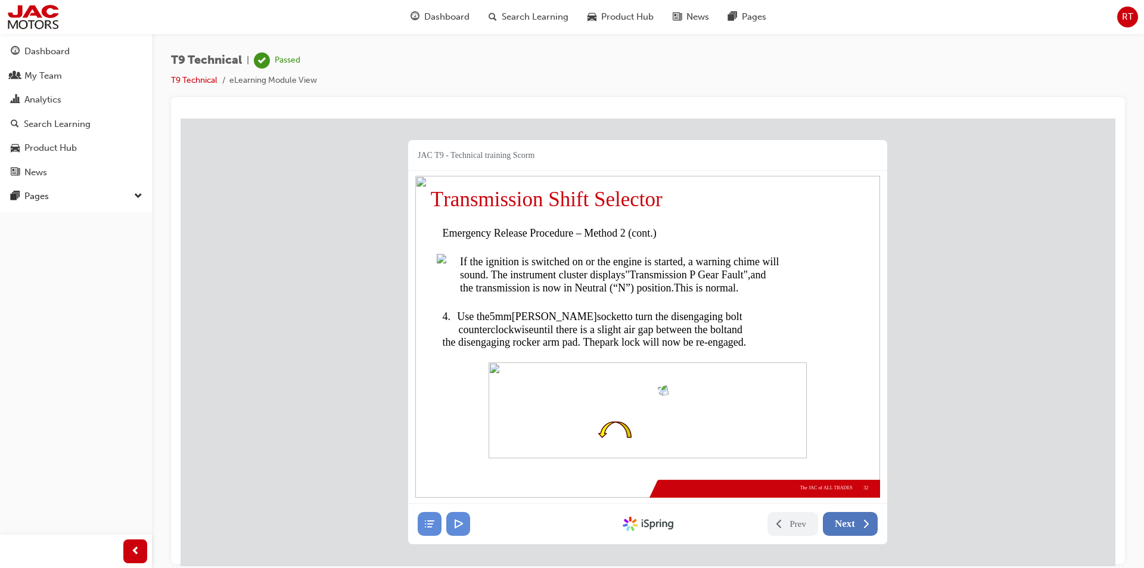
click at [849, 519] on span "Next" at bounding box center [844, 523] width 20 height 12
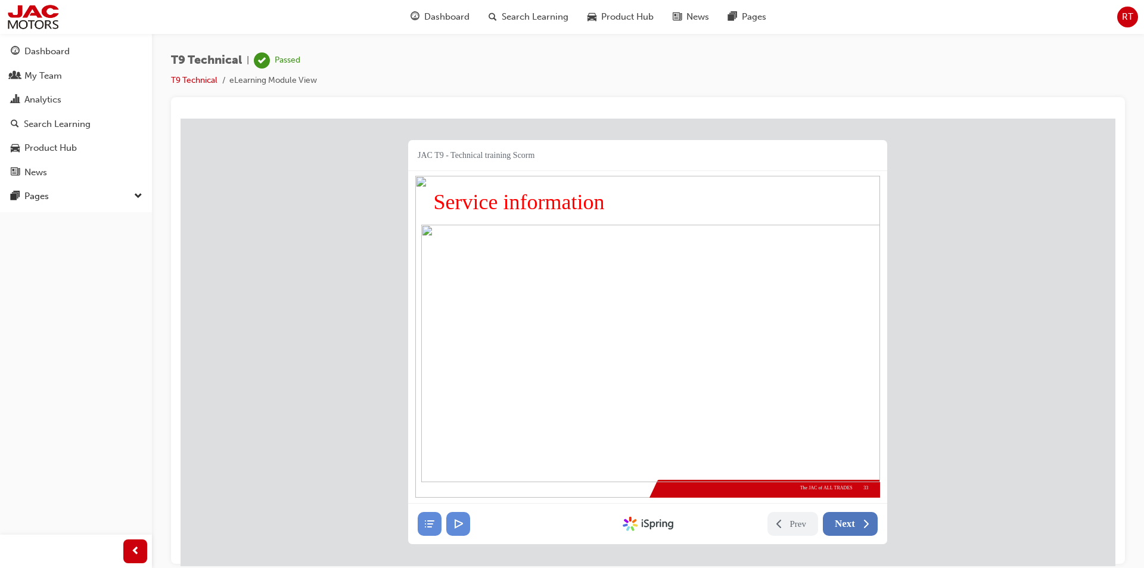
click at [849, 519] on span "Next" at bounding box center [844, 523] width 20 height 12
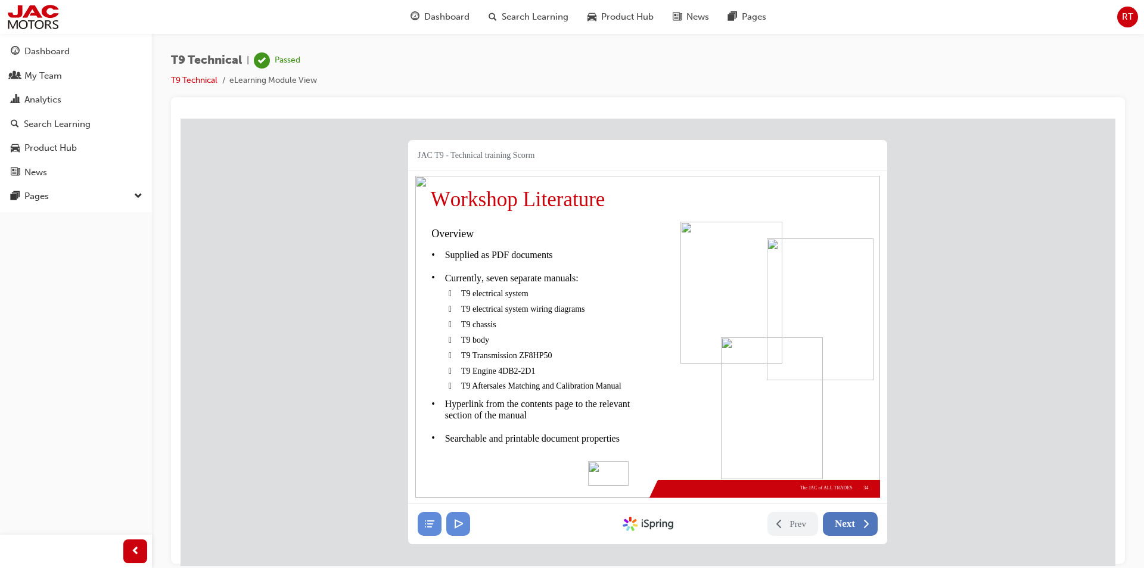
click at [849, 519] on span "Next" at bounding box center [844, 523] width 20 height 12
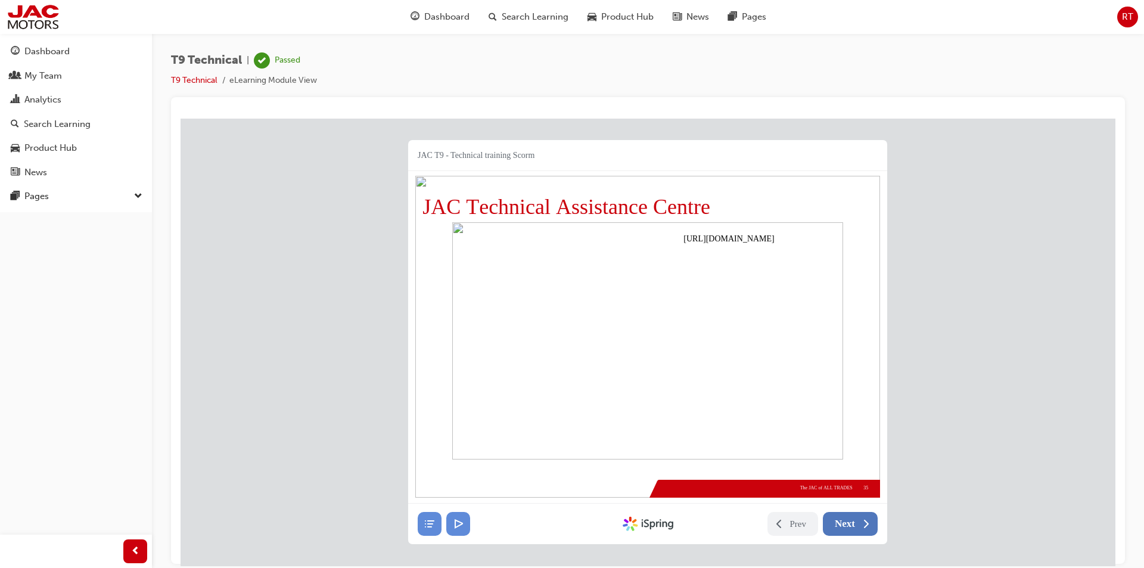
click at [849, 519] on span "Next" at bounding box center [844, 523] width 20 height 12
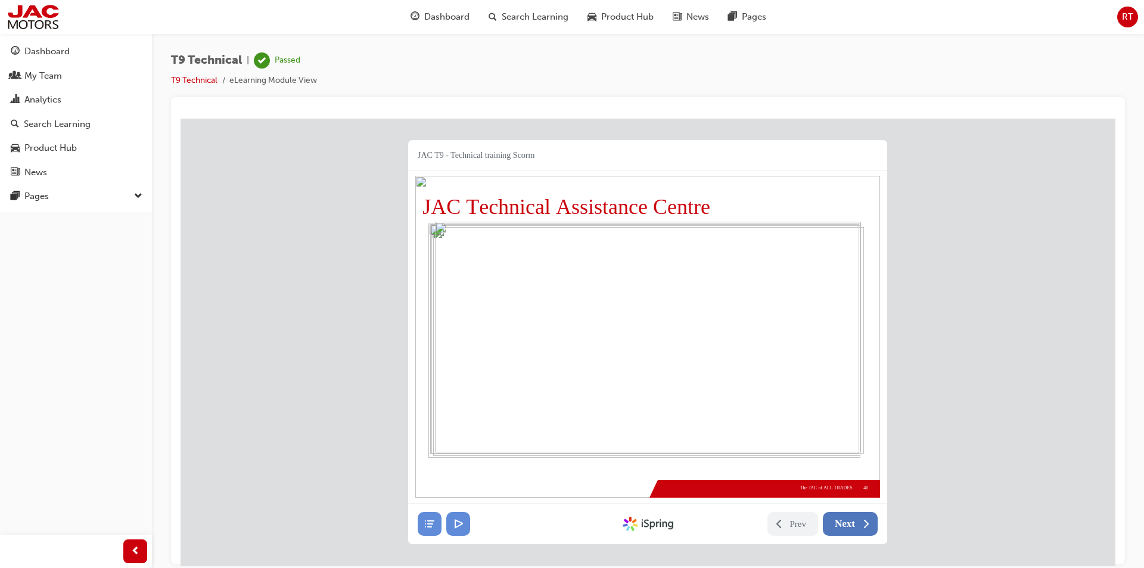
click at [849, 519] on span "Next" at bounding box center [844, 523] width 20 height 12
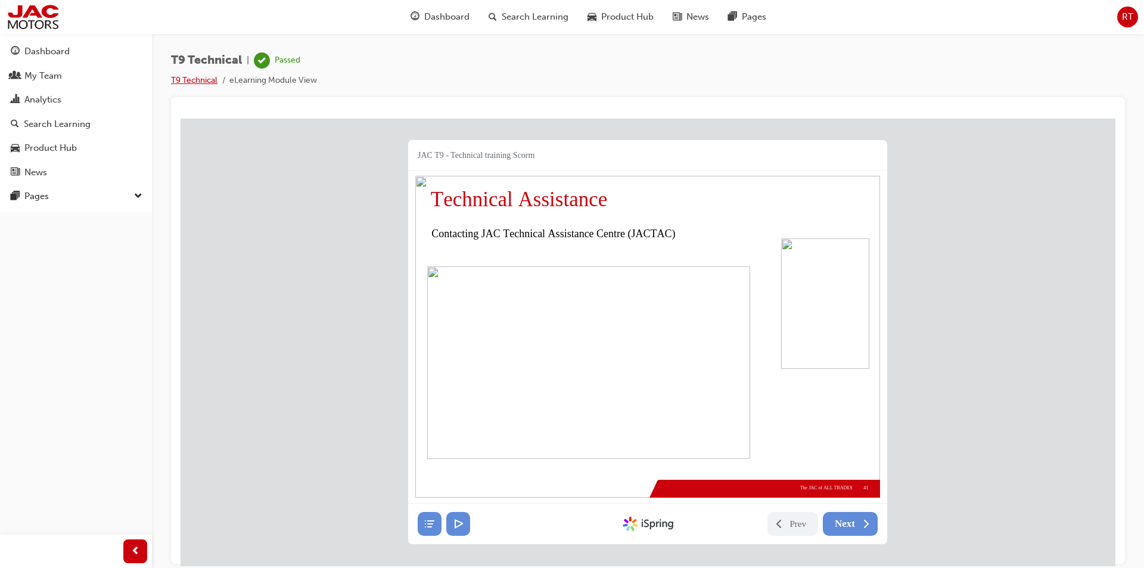
click at [185, 76] on link "T9 Technical" at bounding box center [194, 80] width 46 height 10
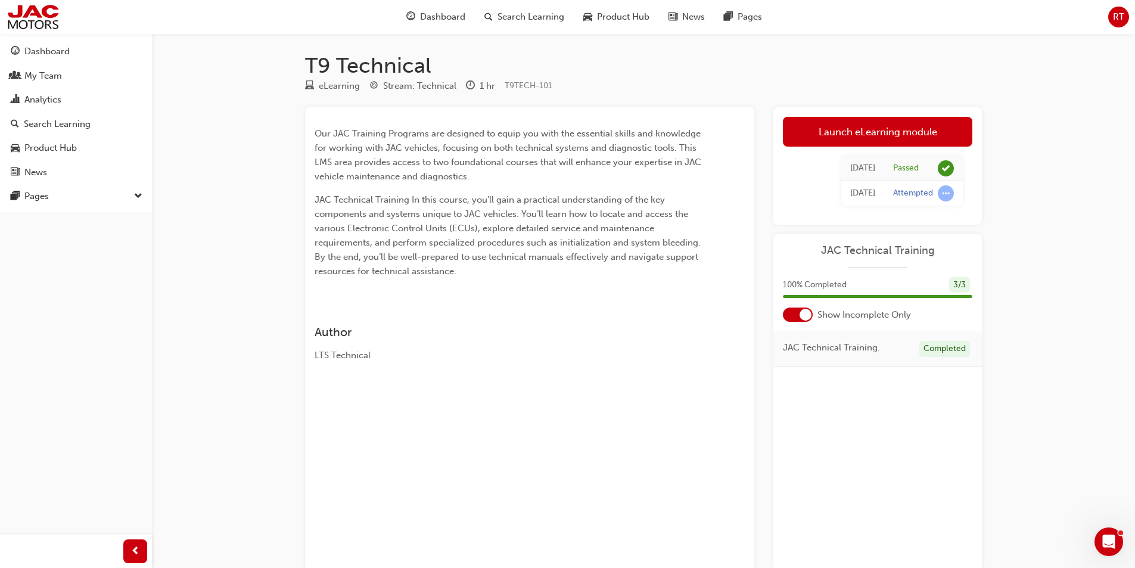
click at [802, 318] on div at bounding box center [805, 315] width 12 height 12
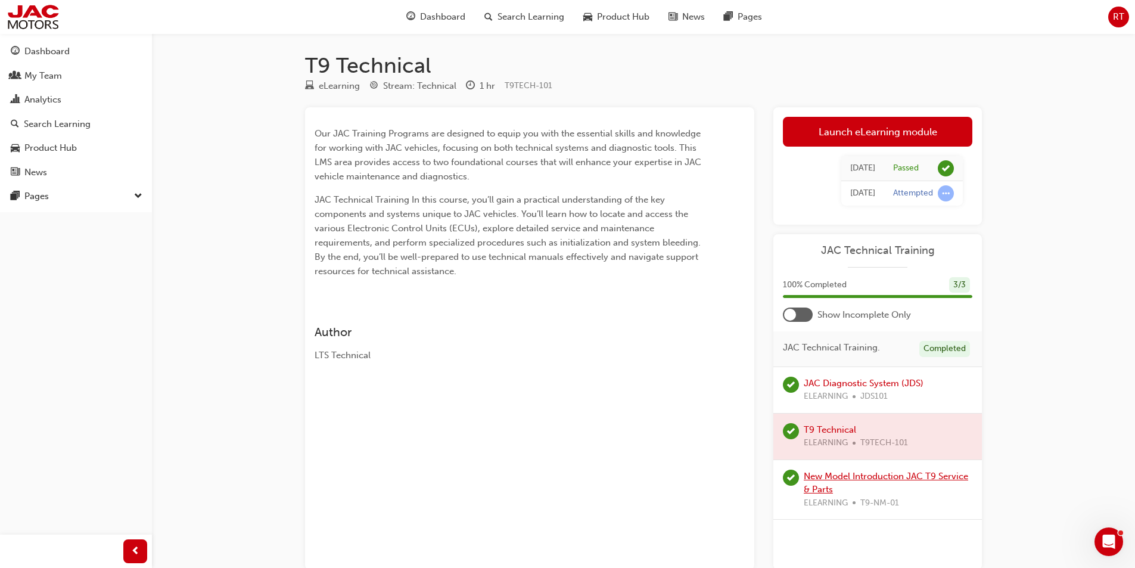
click at [872, 472] on link "New Model Introduction JAC T9 Service & Parts" at bounding box center [885, 483] width 164 height 24
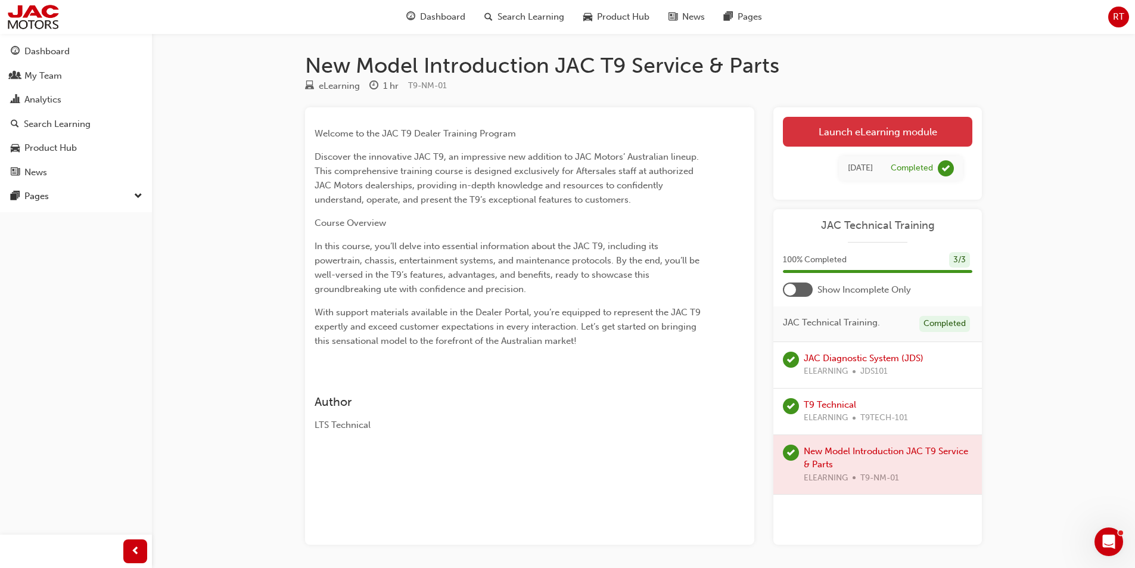
click at [847, 136] on link "Launch eLearning module" at bounding box center [877, 132] width 189 height 30
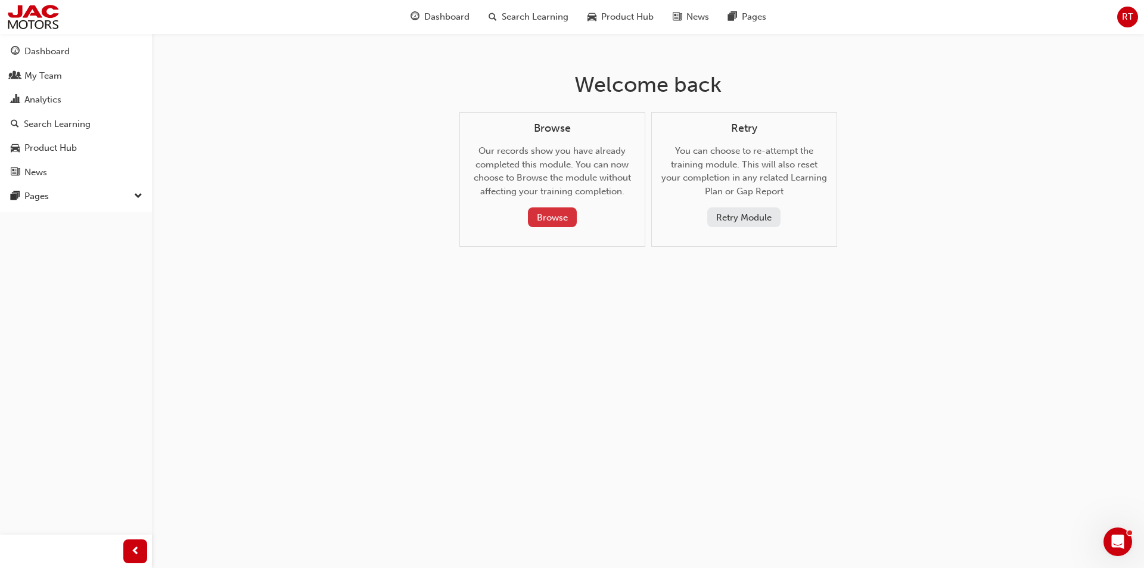
click at [537, 215] on button "Browse" at bounding box center [552, 217] width 49 height 20
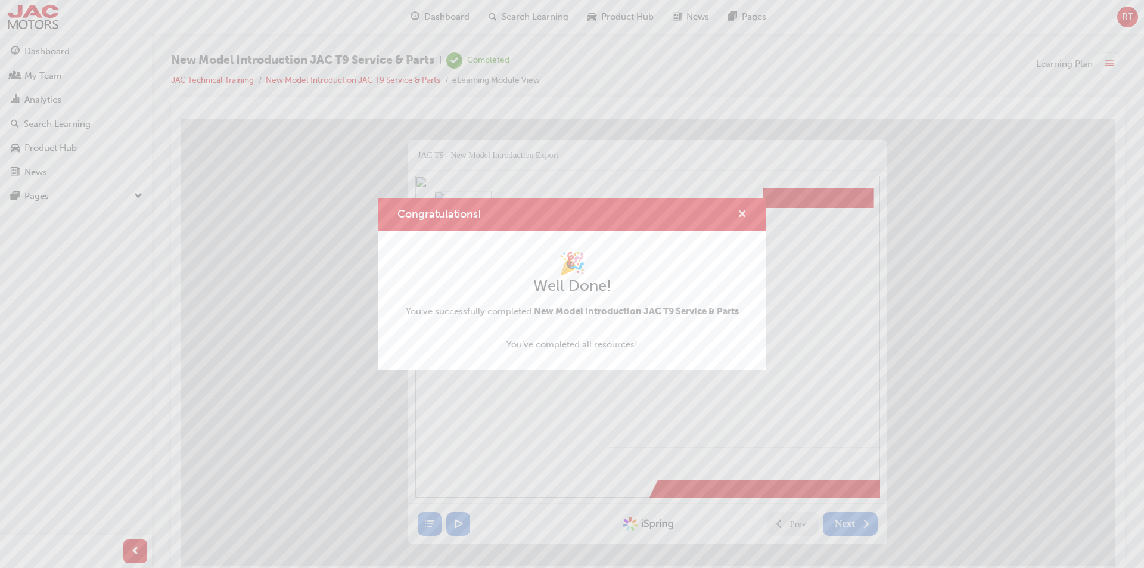
click at [739, 211] on span "cross-icon" at bounding box center [741, 215] width 9 height 11
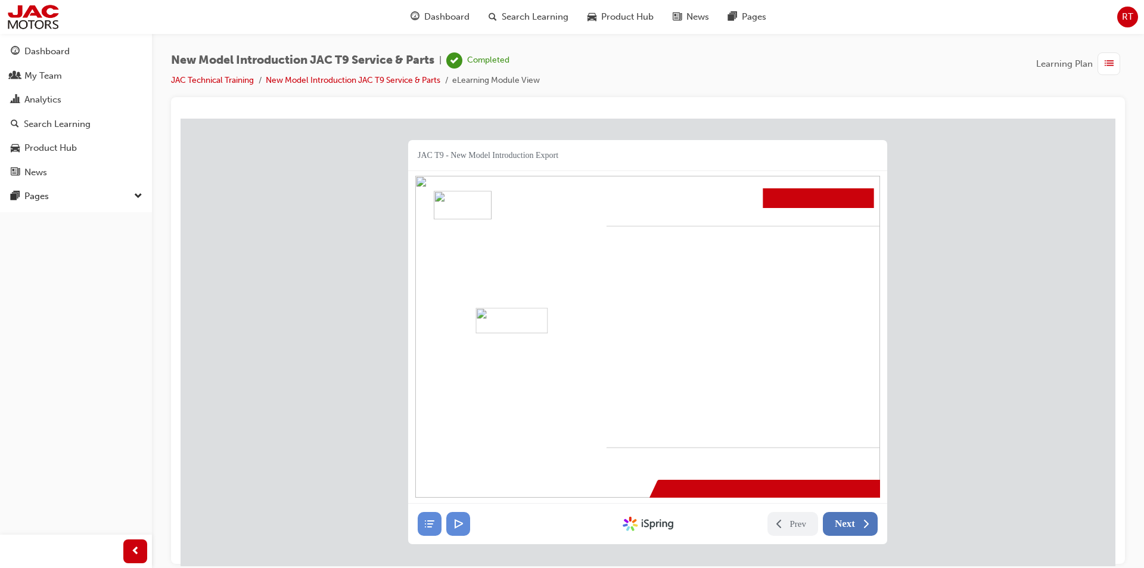
click at [843, 525] on span "Next" at bounding box center [844, 523] width 20 height 12
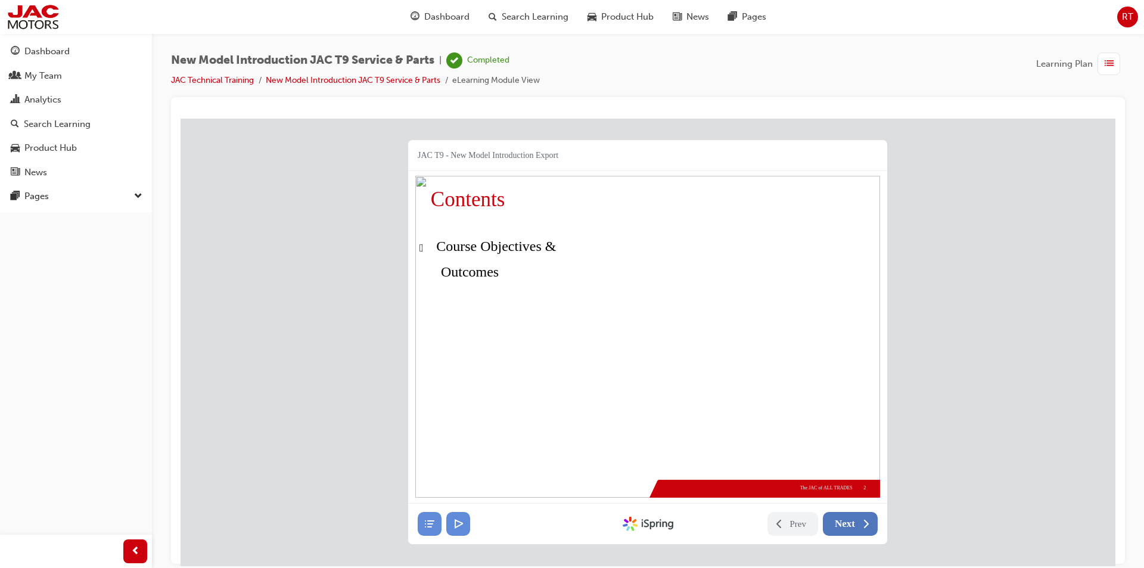
click at [843, 525] on span "Next" at bounding box center [844, 523] width 20 height 12
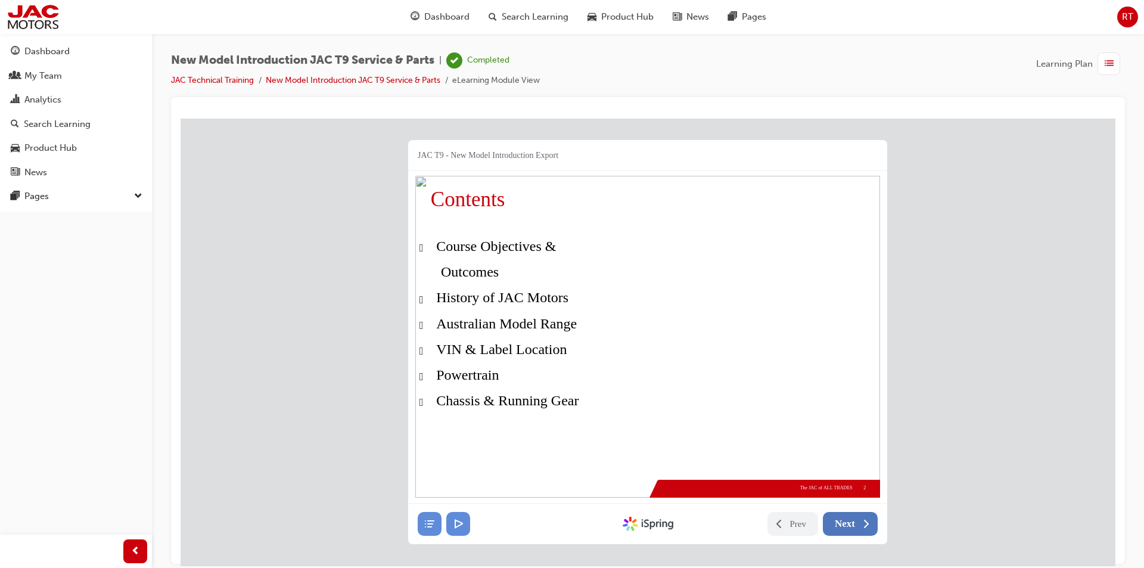
click at [843, 525] on span "Next" at bounding box center [844, 523] width 20 height 12
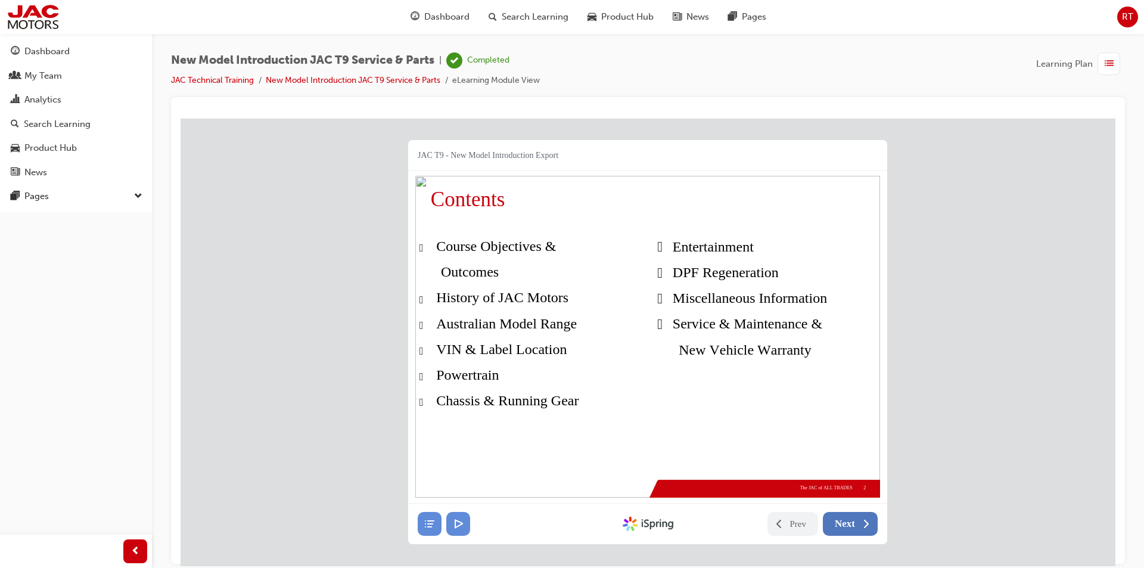
click at [843, 525] on span "Next" at bounding box center [844, 523] width 20 height 12
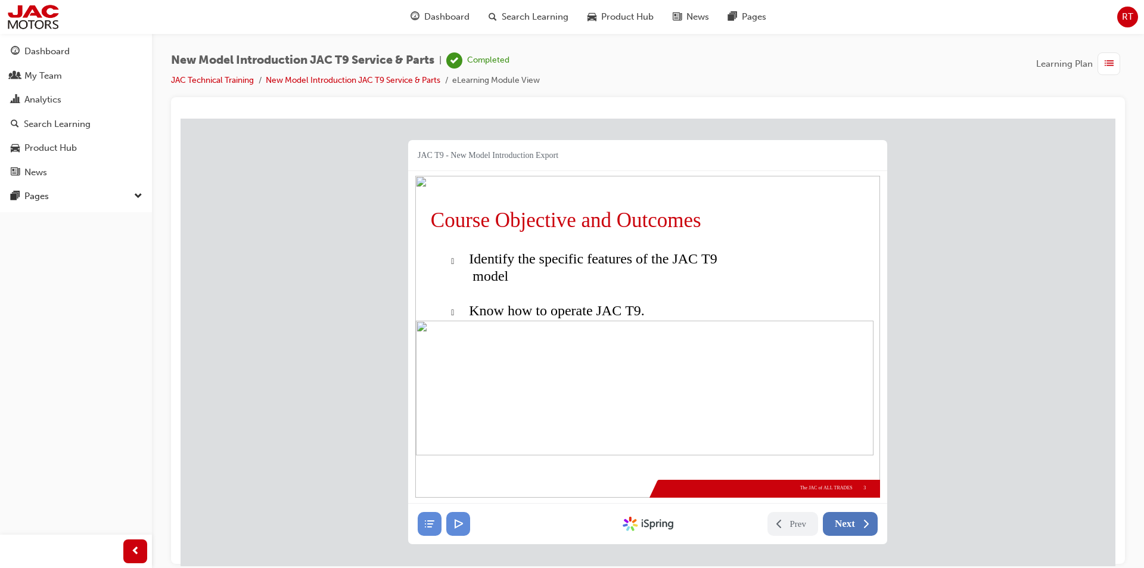
click at [843, 525] on span "Next" at bounding box center [844, 523] width 20 height 12
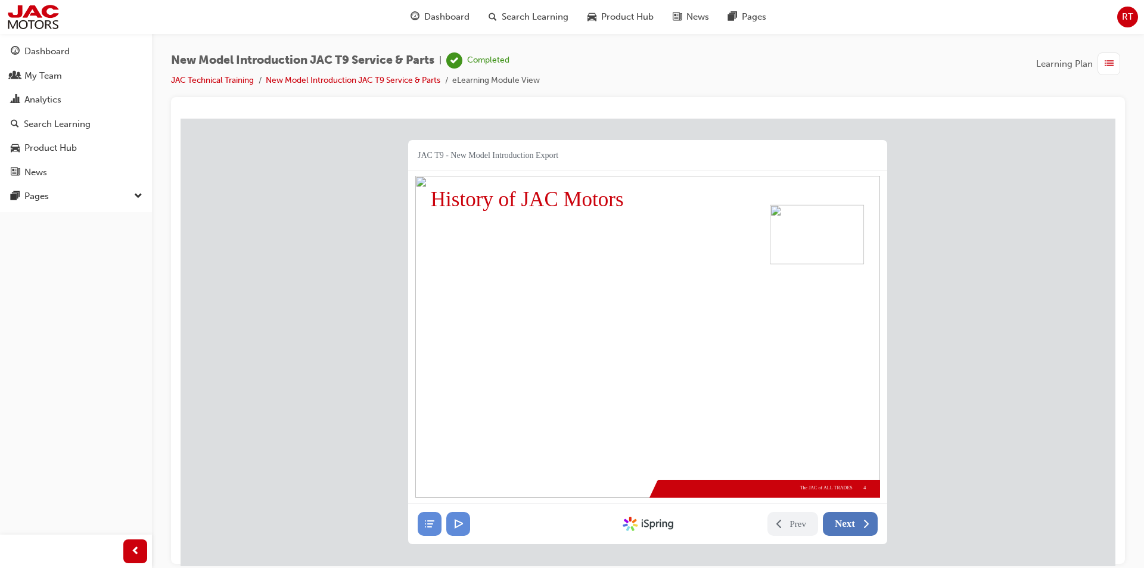
click at [843, 525] on span "Next" at bounding box center [844, 523] width 20 height 12
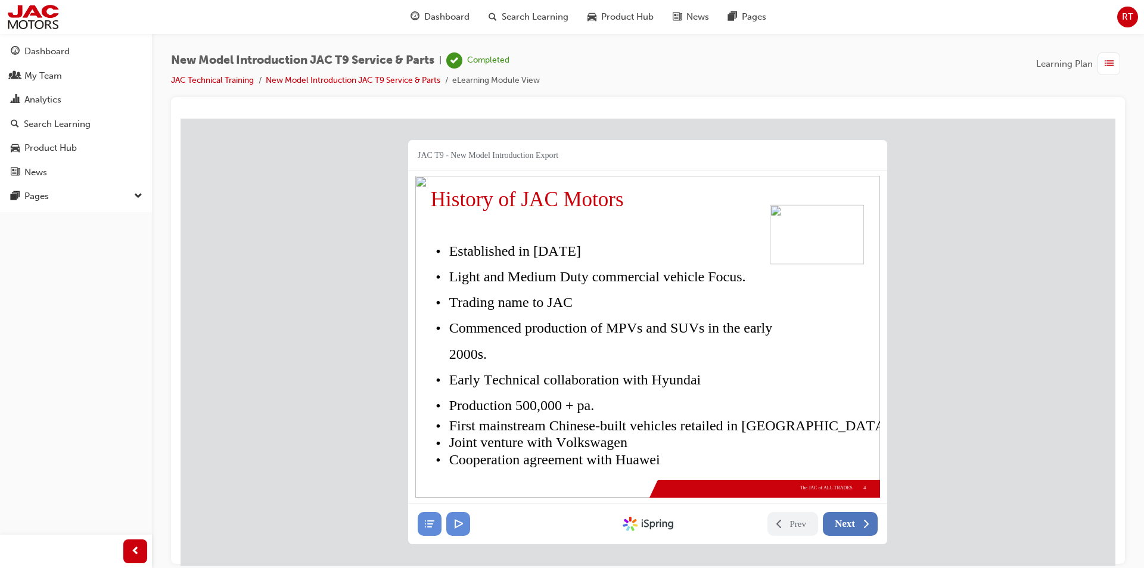
click at [843, 525] on span "Next" at bounding box center [844, 523] width 20 height 12
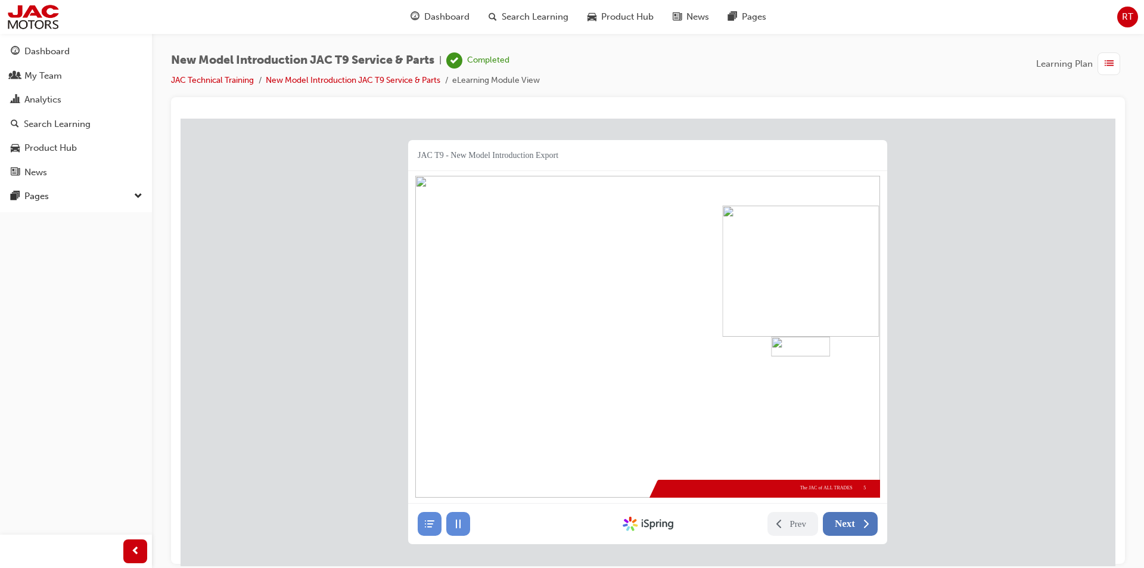
click at [843, 525] on span "Next" at bounding box center [844, 523] width 20 height 12
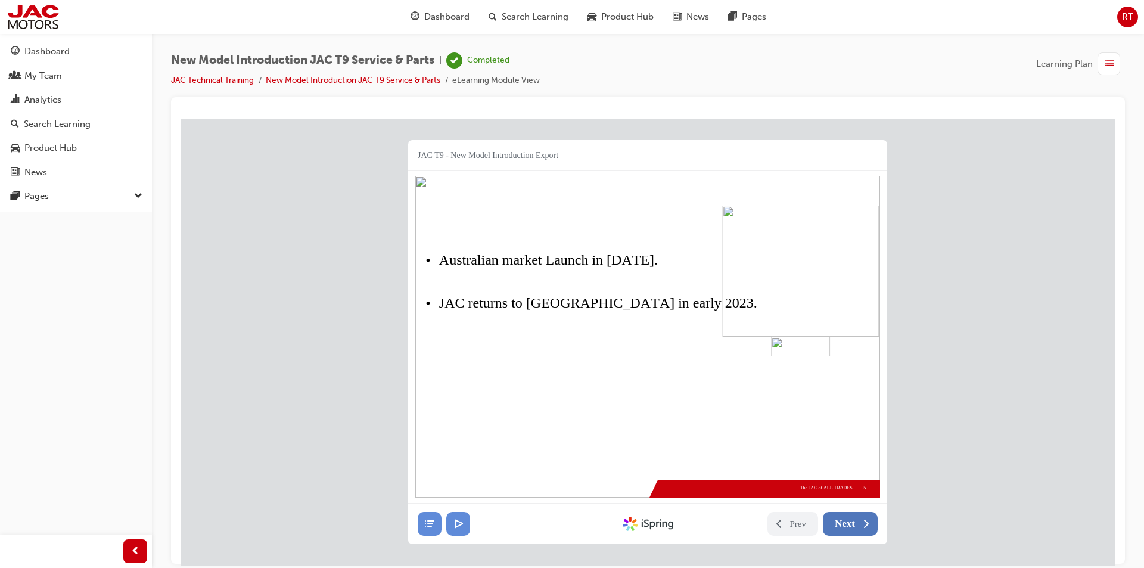
click at [843, 525] on span "Next" at bounding box center [844, 523] width 20 height 12
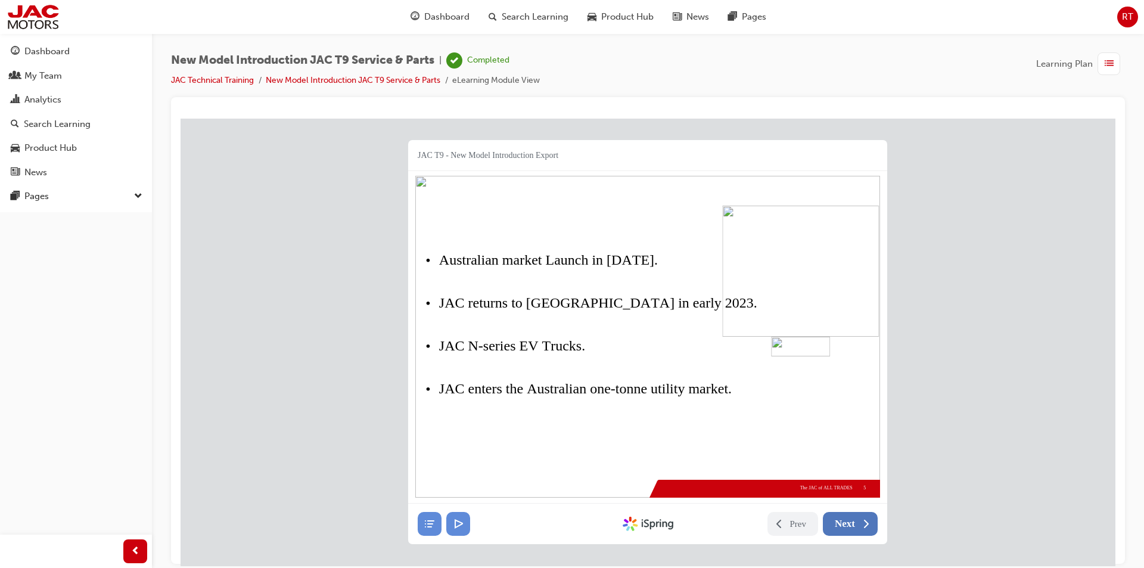
click at [843, 525] on span "Next" at bounding box center [844, 523] width 20 height 12
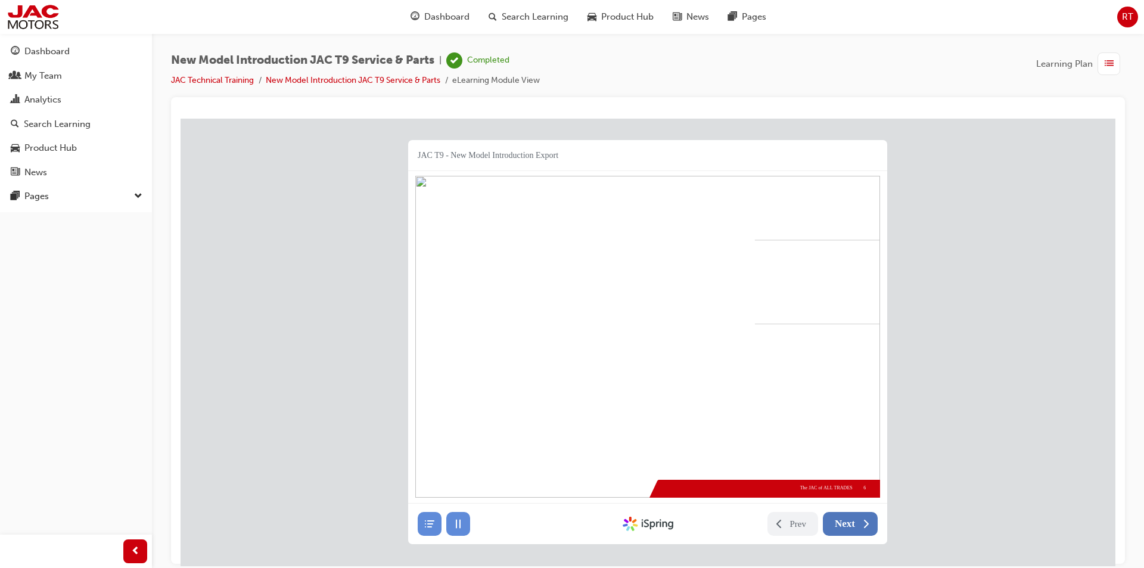
click at [843, 525] on span "Next" at bounding box center [844, 523] width 20 height 12
click at [850, 520] on span "Next" at bounding box center [844, 523] width 20 height 12
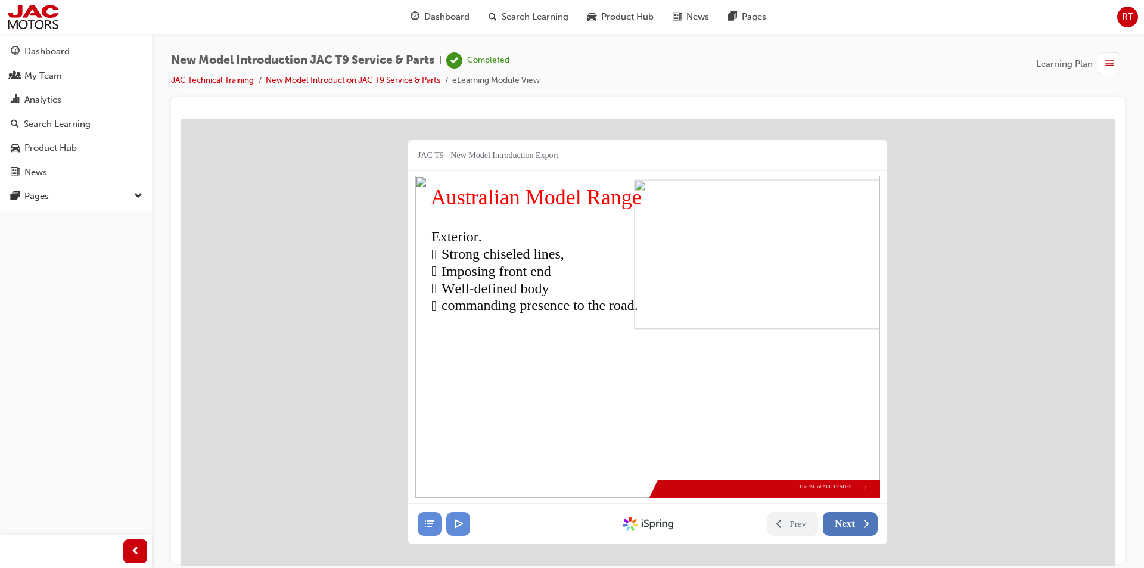
click at [850, 520] on span "Next" at bounding box center [844, 523] width 20 height 12
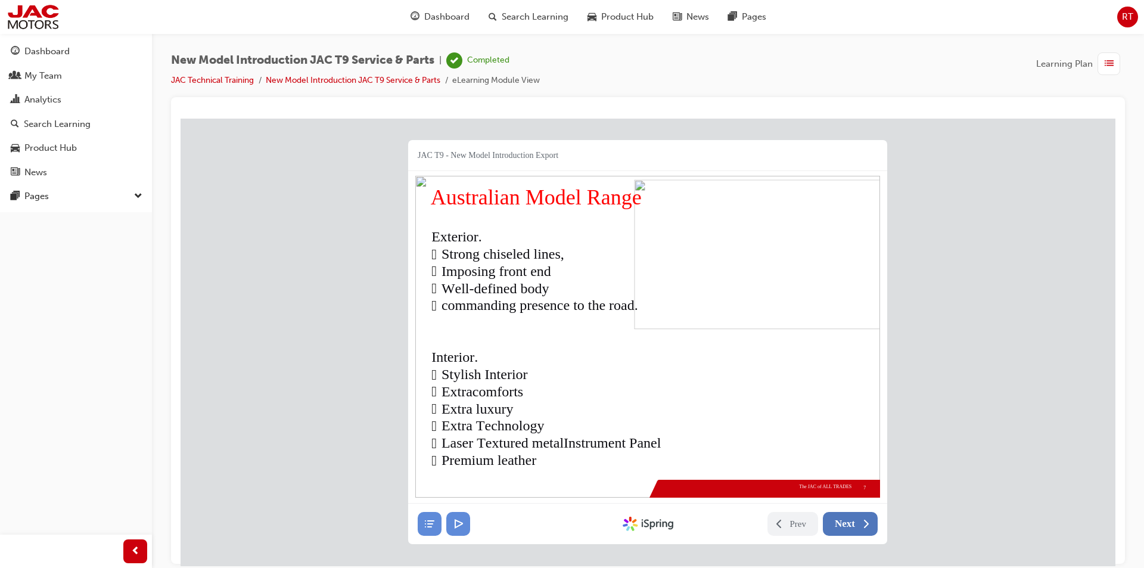
click at [850, 520] on span "Next" at bounding box center [844, 523] width 20 height 12
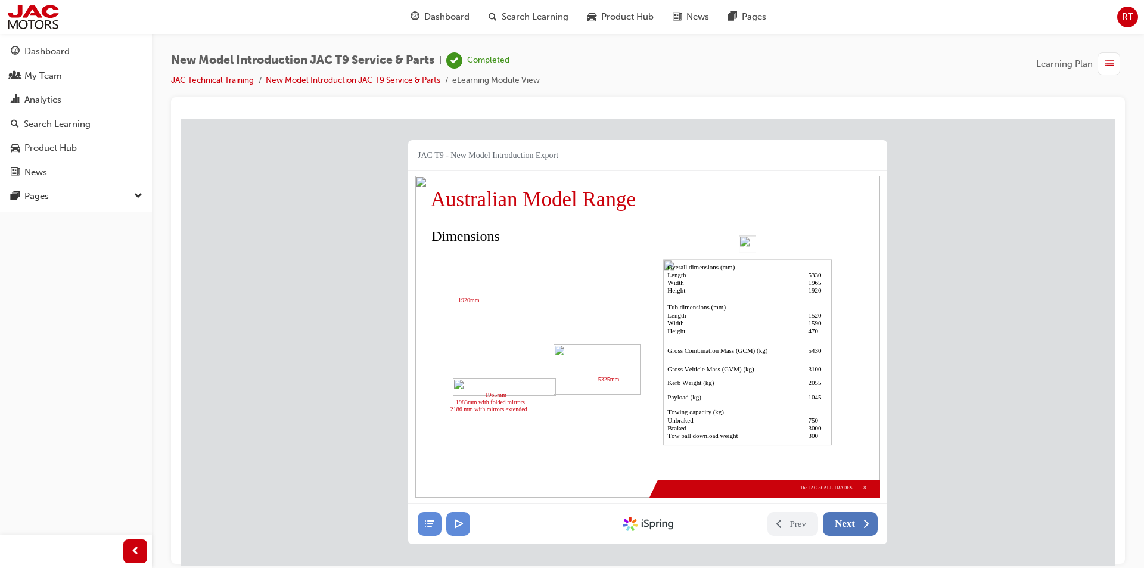
click at [850, 520] on span "Next" at bounding box center [844, 523] width 20 height 12
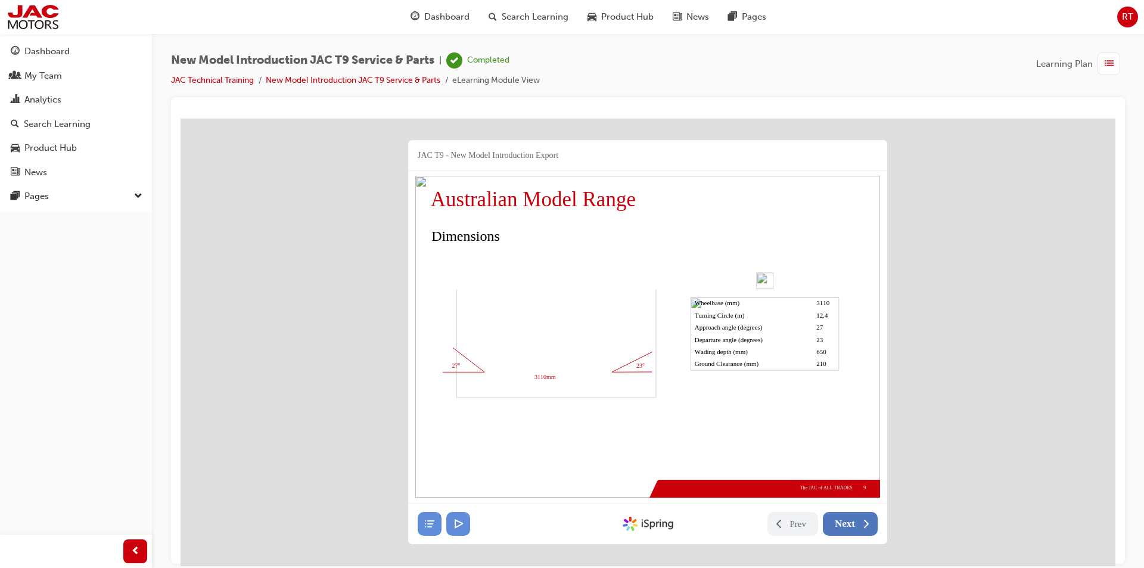
click at [850, 520] on span "Next" at bounding box center [844, 523] width 20 height 12
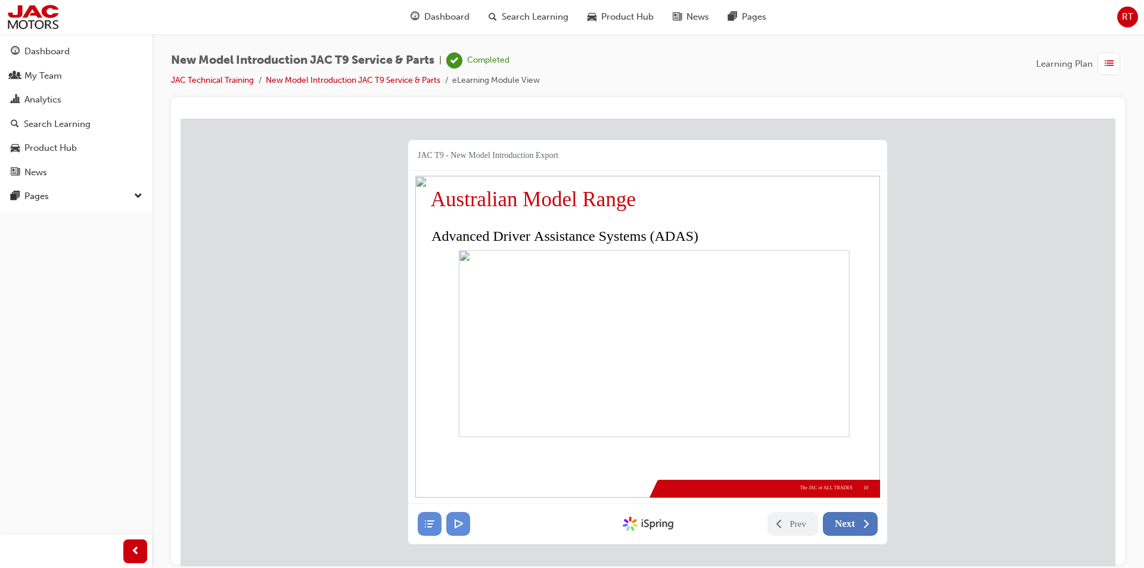
click at [850, 520] on span "Next" at bounding box center [844, 523] width 20 height 12
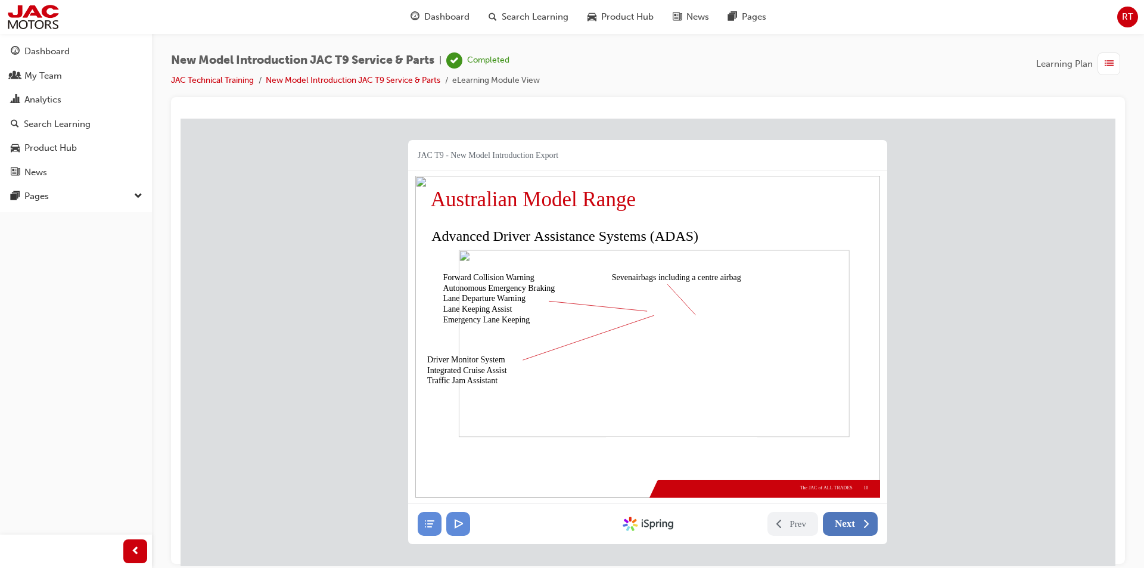
click at [850, 520] on span "Next" at bounding box center [844, 523] width 20 height 12
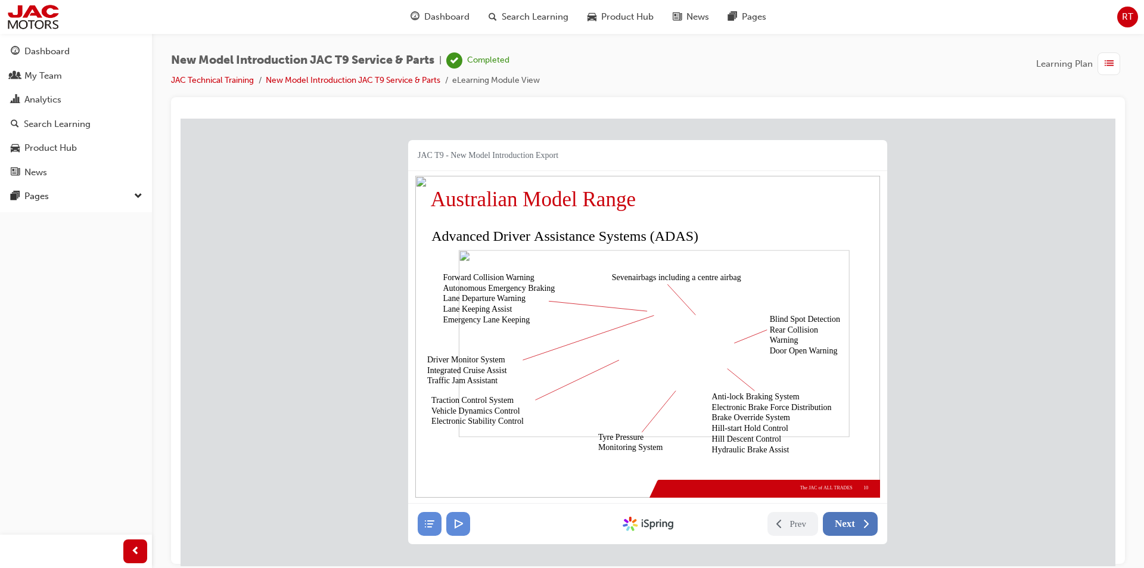
click at [850, 520] on span "Next" at bounding box center [844, 523] width 20 height 12
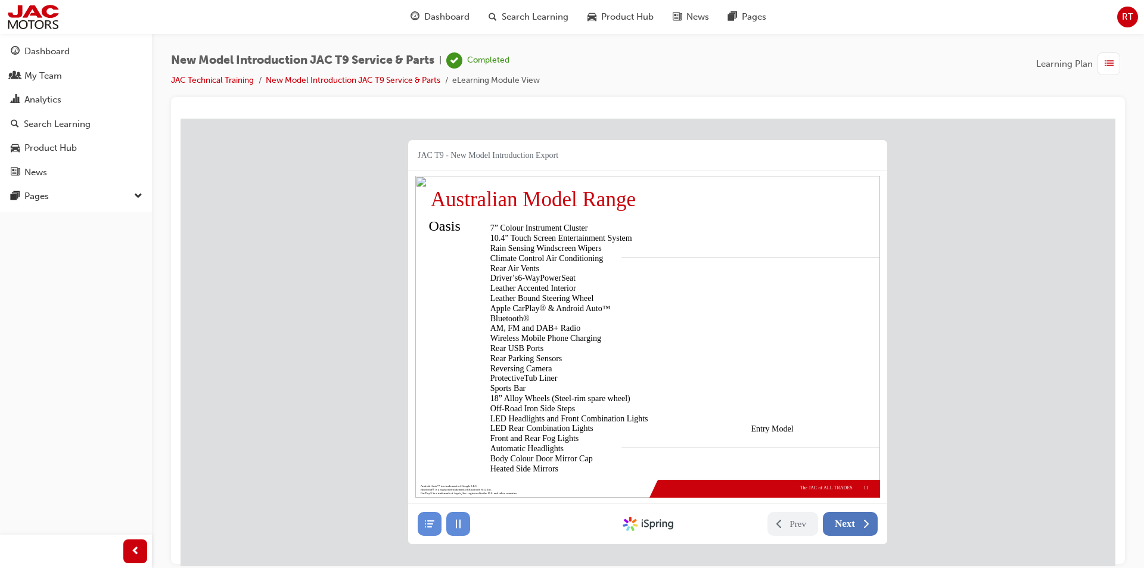
click at [850, 520] on span "Next" at bounding box center [844, 523] width 20 height 12
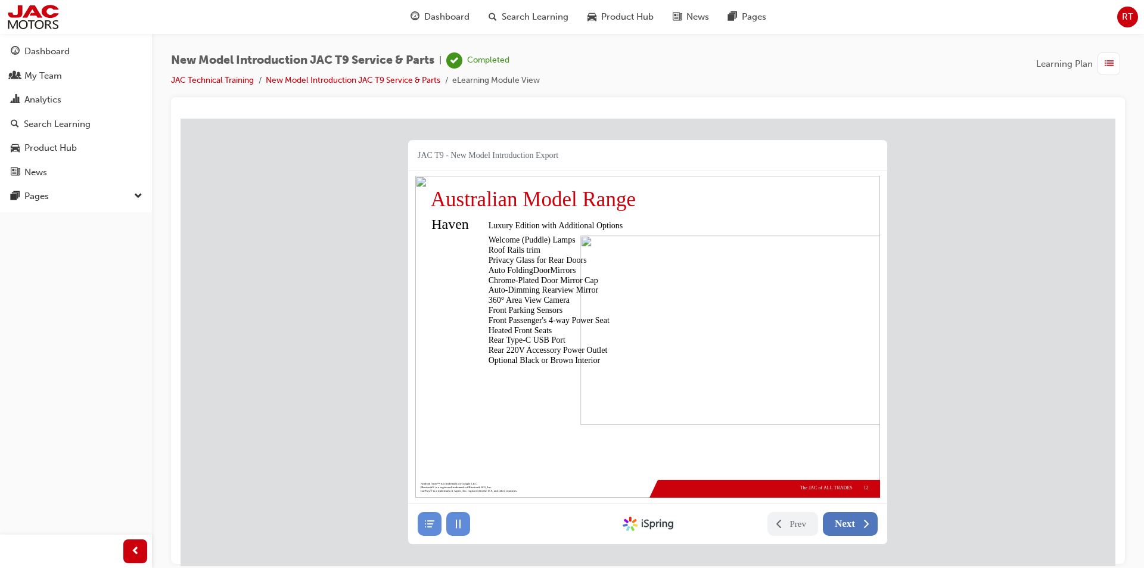
click at [850, 520] on span "Next" at bounding box center [844, 523] width 20 height 12
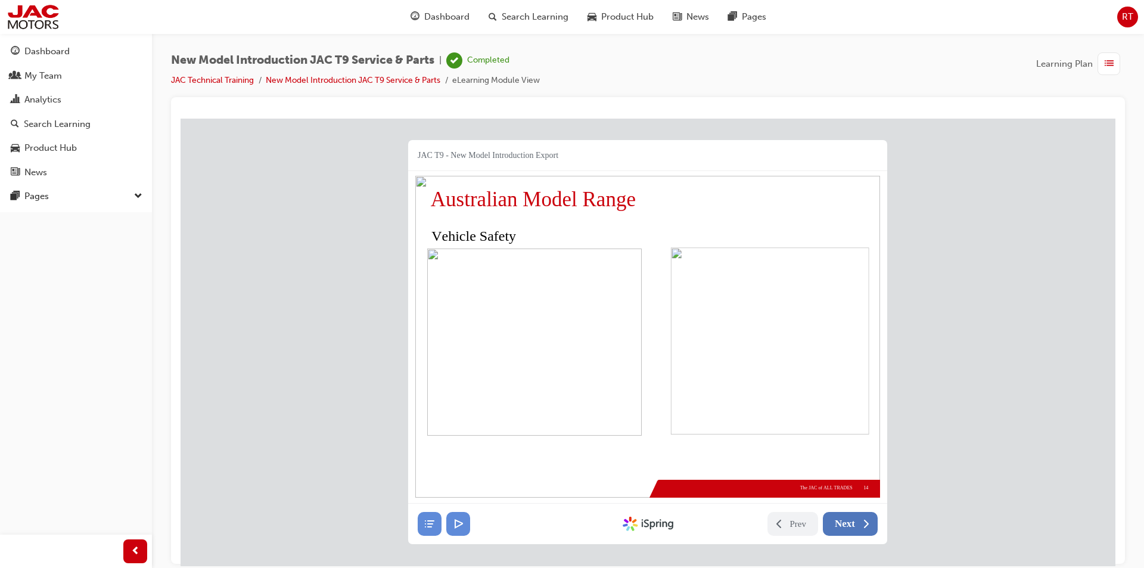
click at [850, 520] on span "Next" at bounding box center [844, 523] width 20 height 12
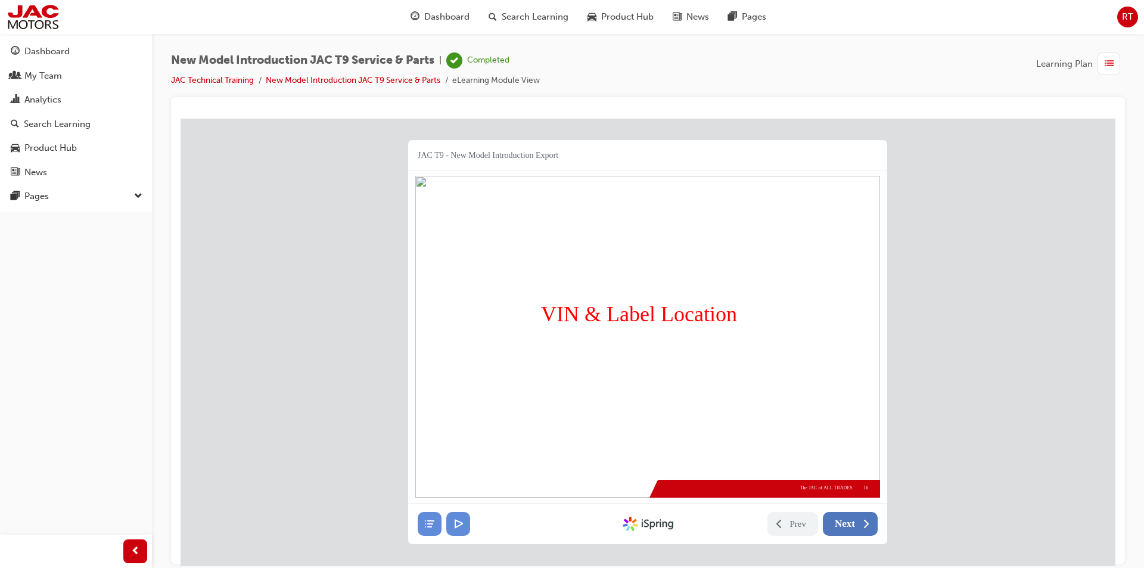
click at [850, 520] on span "Next" at bounding box center [844, 523] width 20 height 12
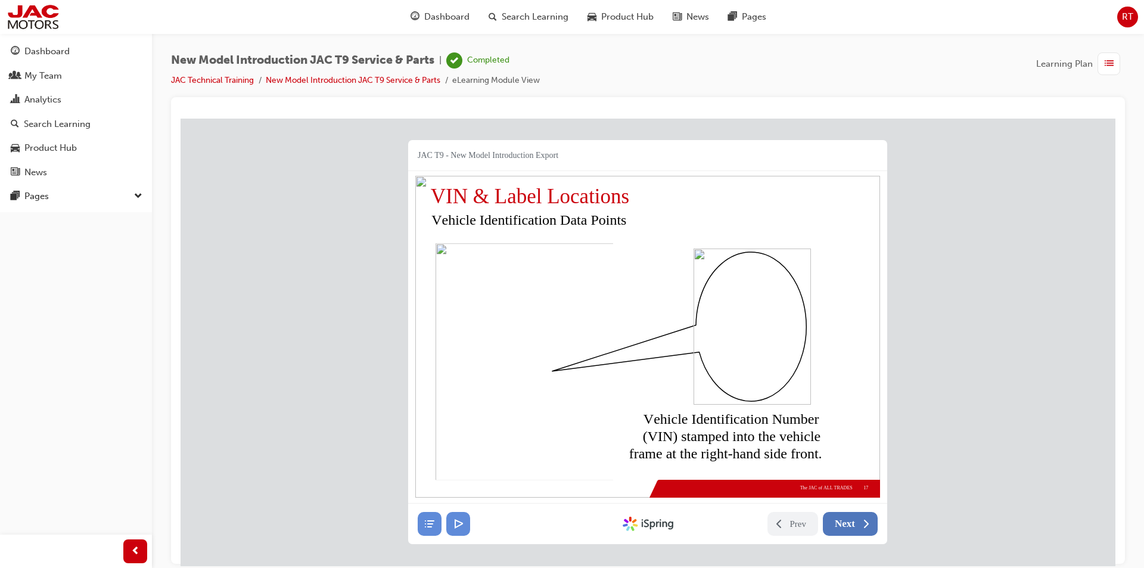
click at [850, 520] on span "Next" at bounding box center [844, 523] width 20 height 12
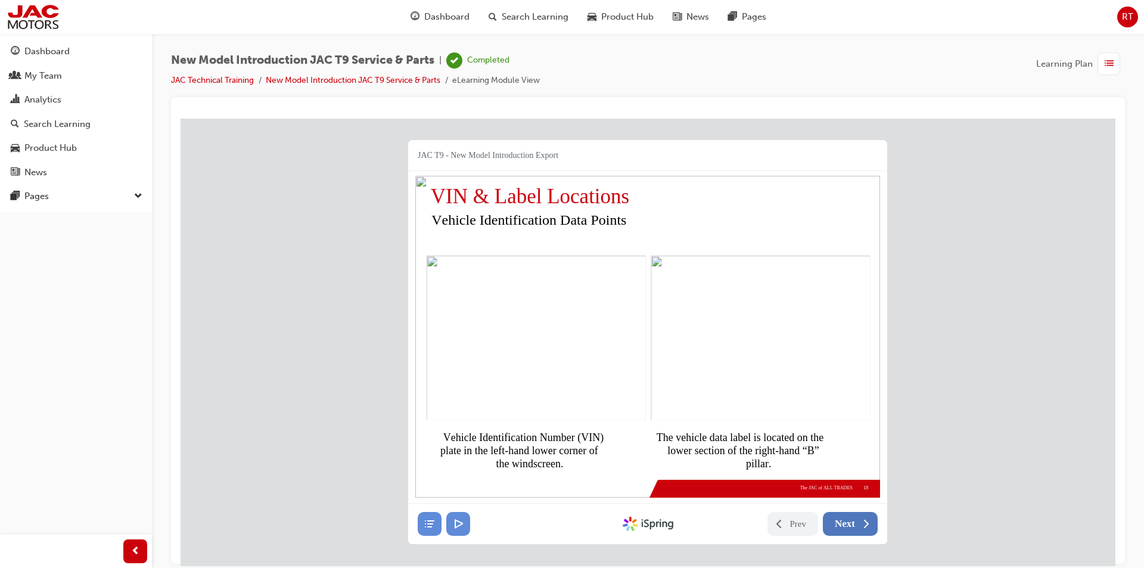
click at [850, 520] on span "Next" at bounding box center [844, 523] width 20 height 12
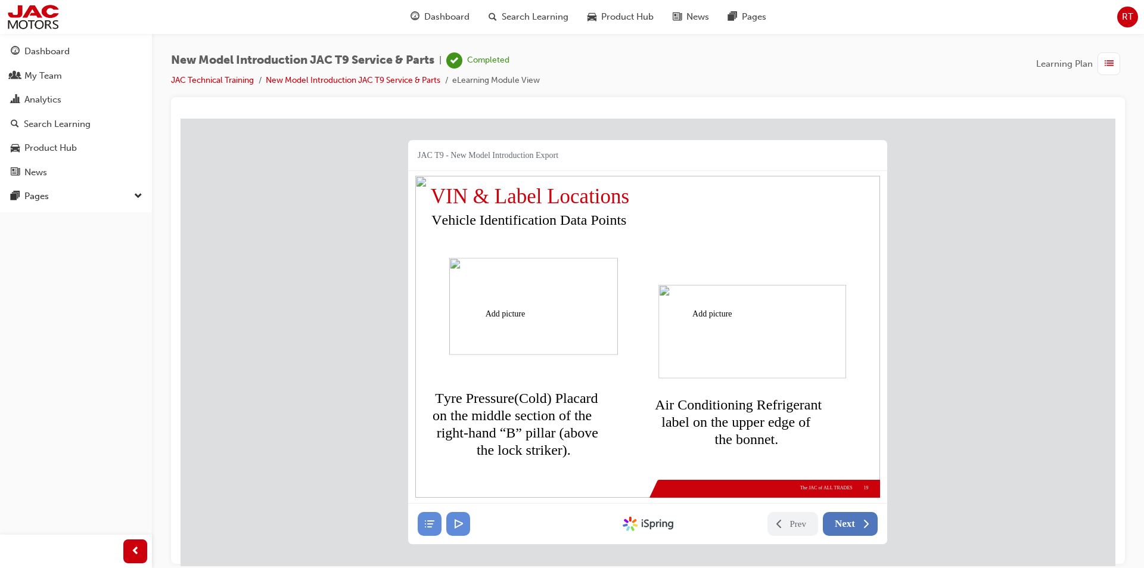
click at [850, 520] on span "Next" at bounding box center [844, 523] width 20 height 12
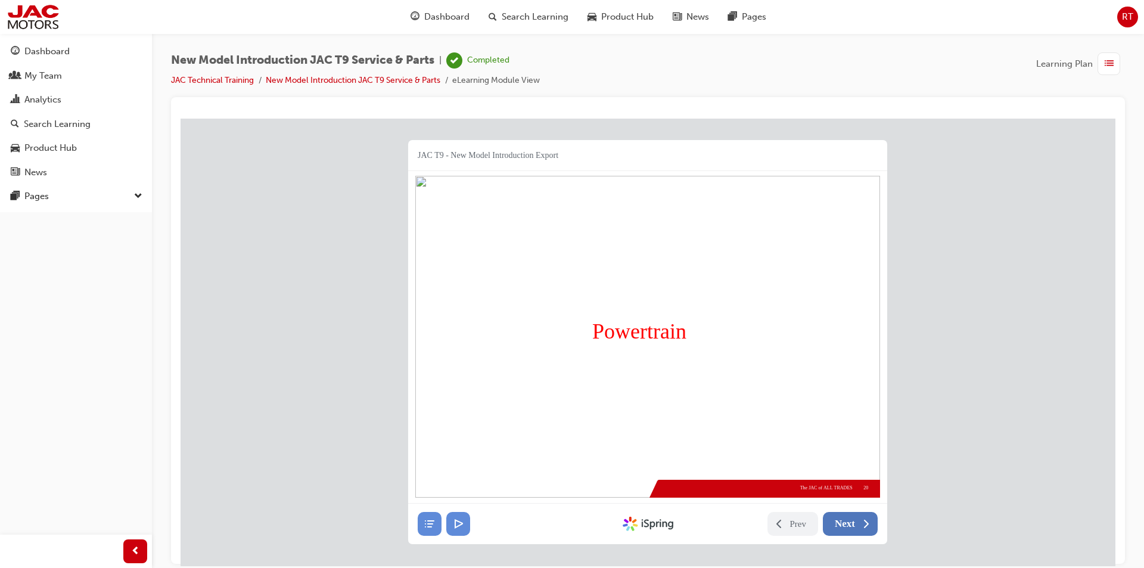
click at [850, 520] on span "Next" at bounding box center [844, 523] width 20 height 12
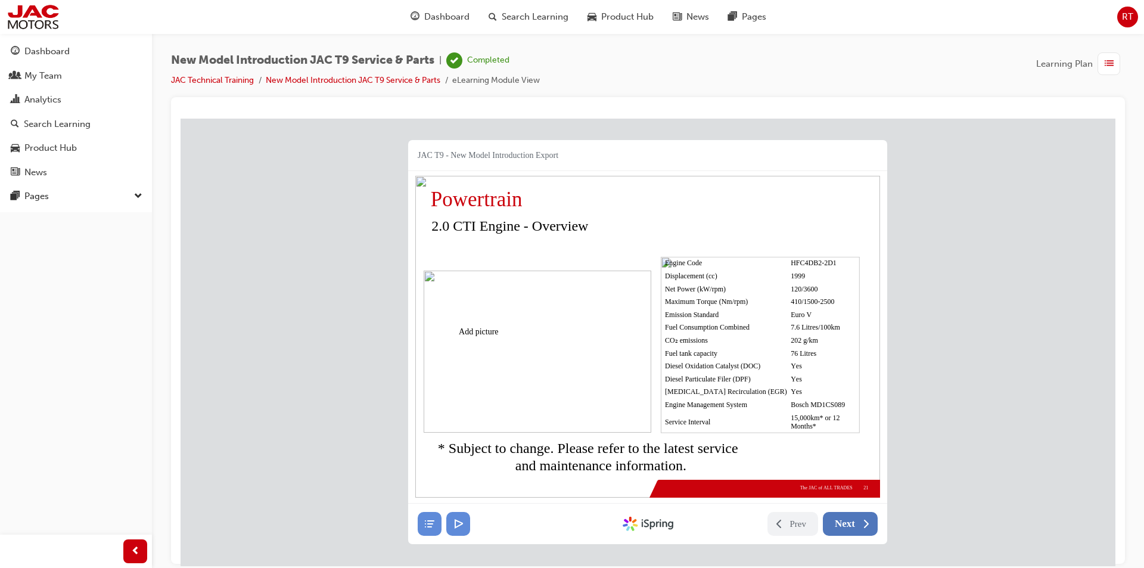
click at [850, 520] on span "Next" at bounding box center [844, 523] width 20 height 12
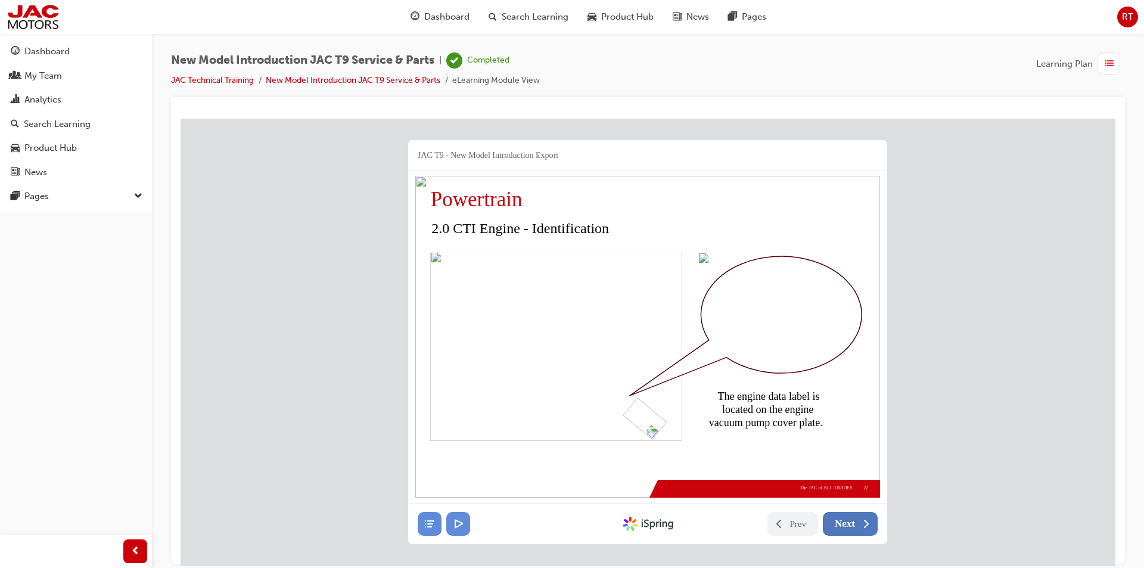
click at [850, 520] on span "Next" at bounding box center [844, 523] width 20 height 12
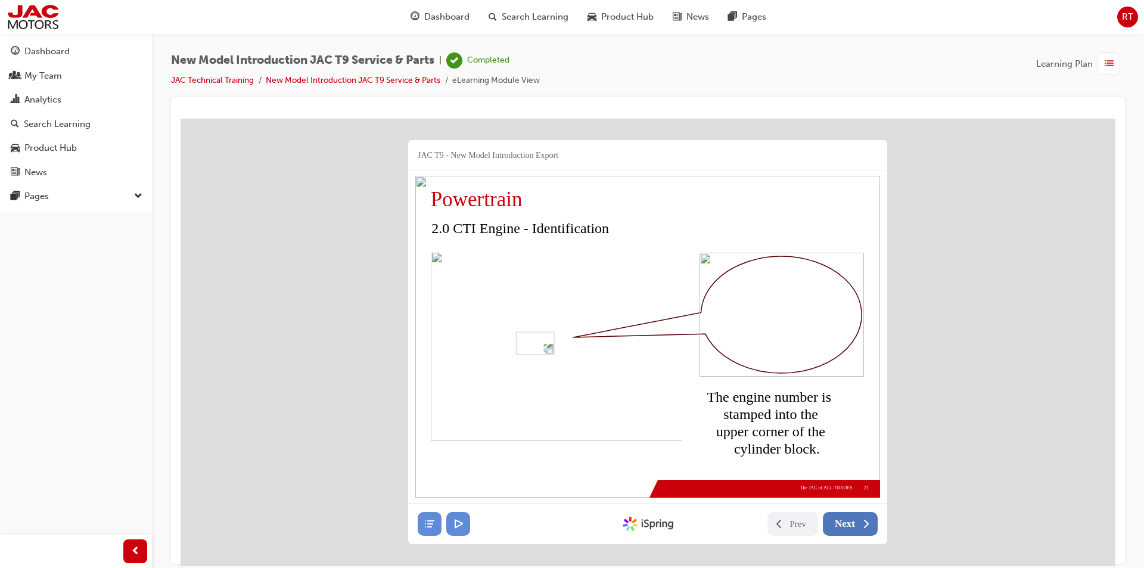
click at [850, 520] on span "Next" at bounding box center [844, 523] width 20 height 12
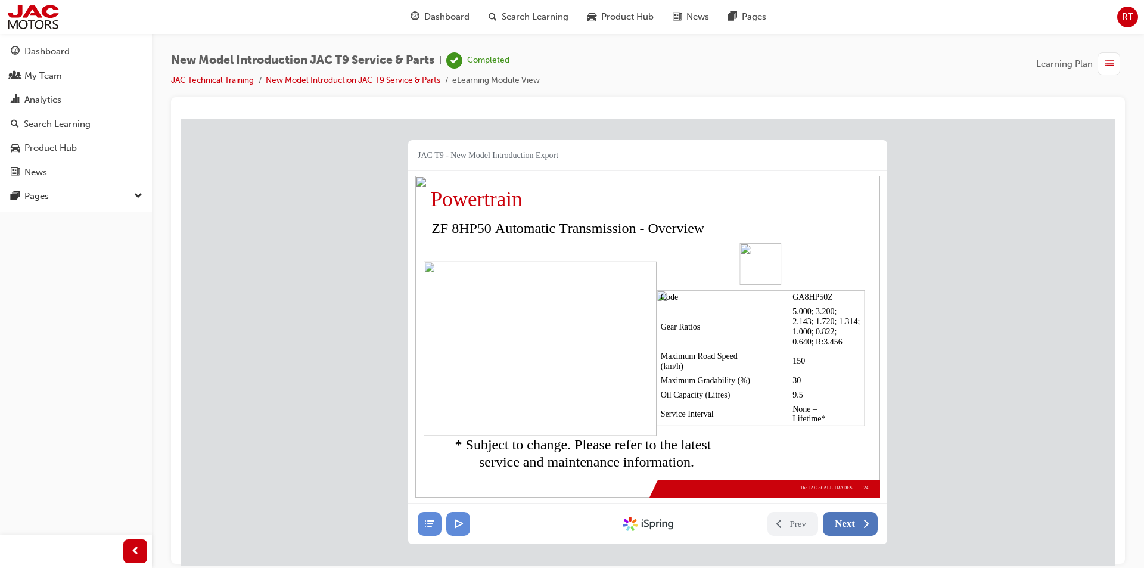
click at [850, 520] on span "Next" at bounding box center [844, 523] width 20 height 12
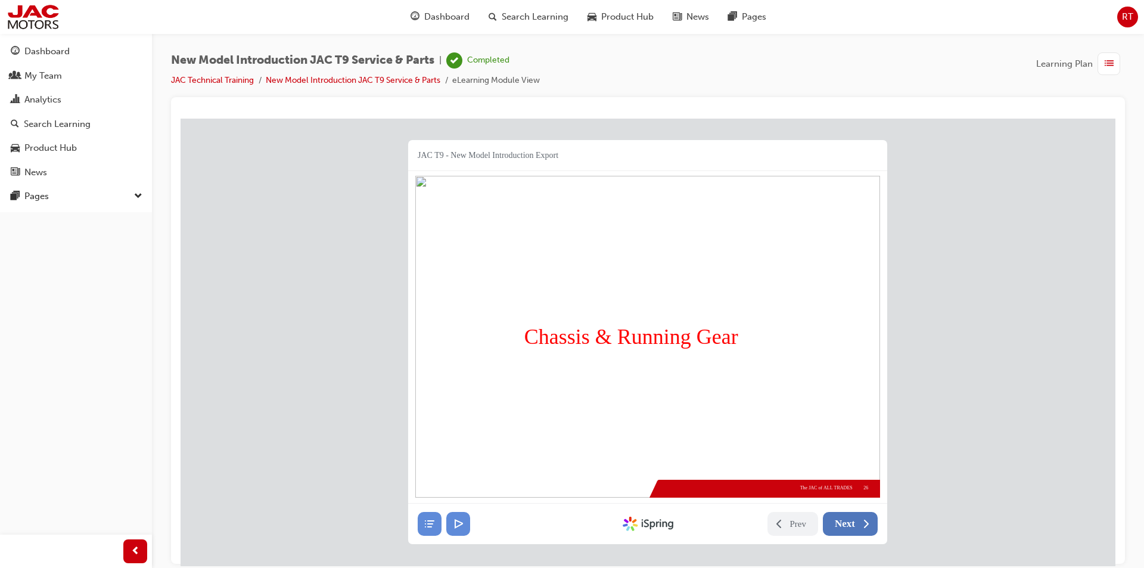
click at [850, 520] on span "Next" at bounding box center [844, 523] width 20 height 12
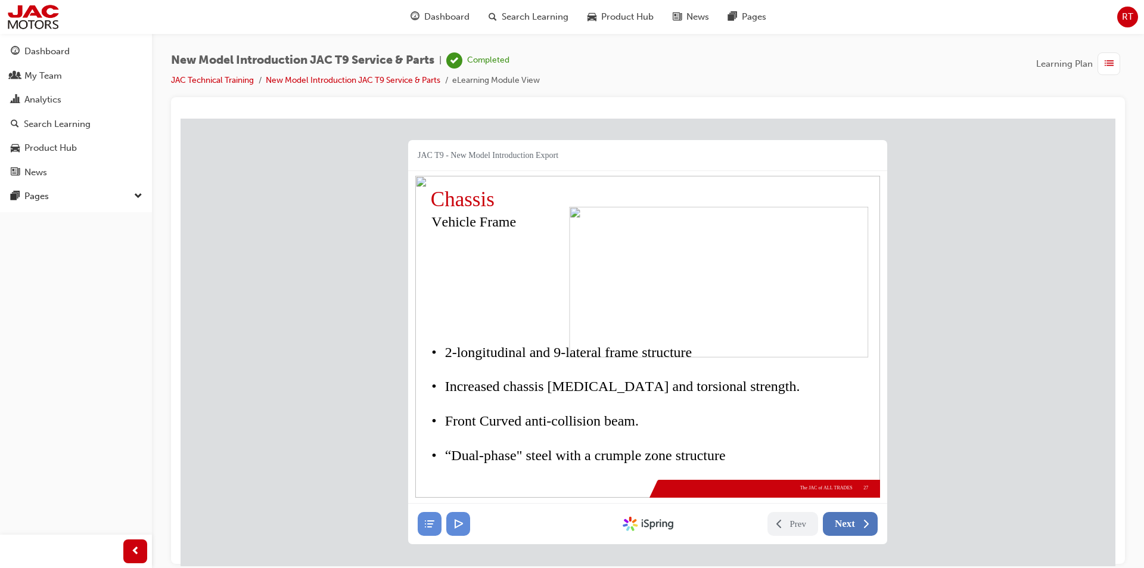
click at [850, 520] on span "Next" at bounding box center [844, 523] width 20 height 12
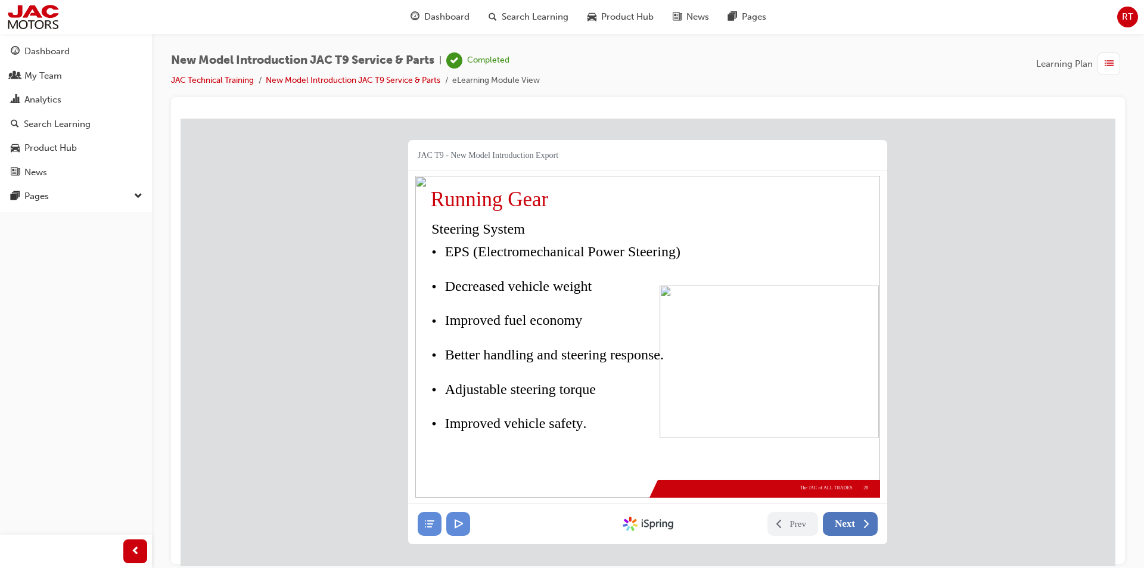
click at [850, 520] on span "Next" at bounding box center [844, 523] width 20 height 12
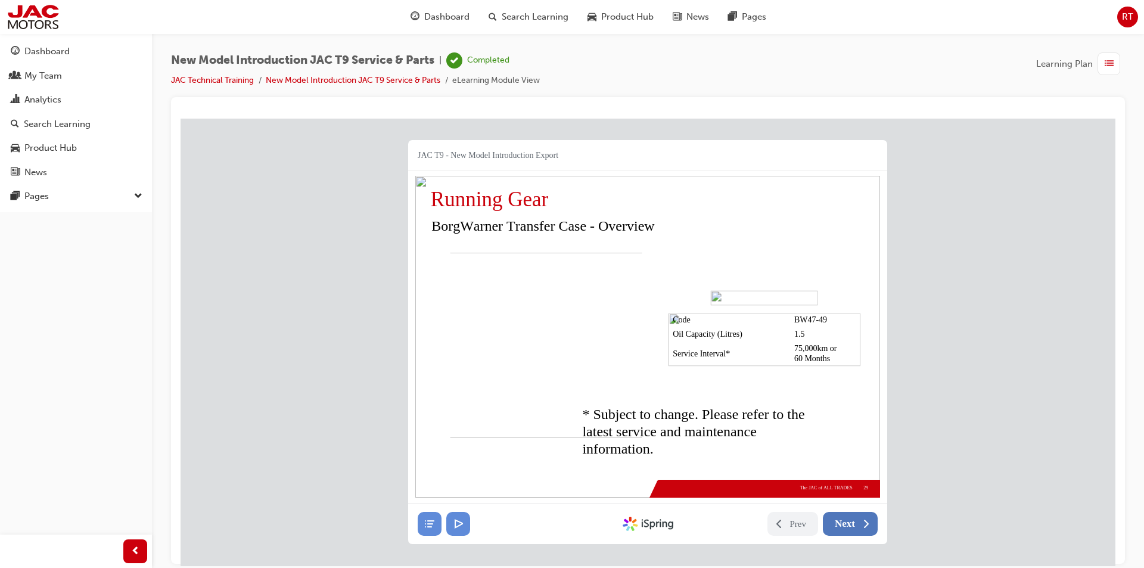
click at [850, 520] on span "Next" at bounding box center [844, 523] width 20 height 12
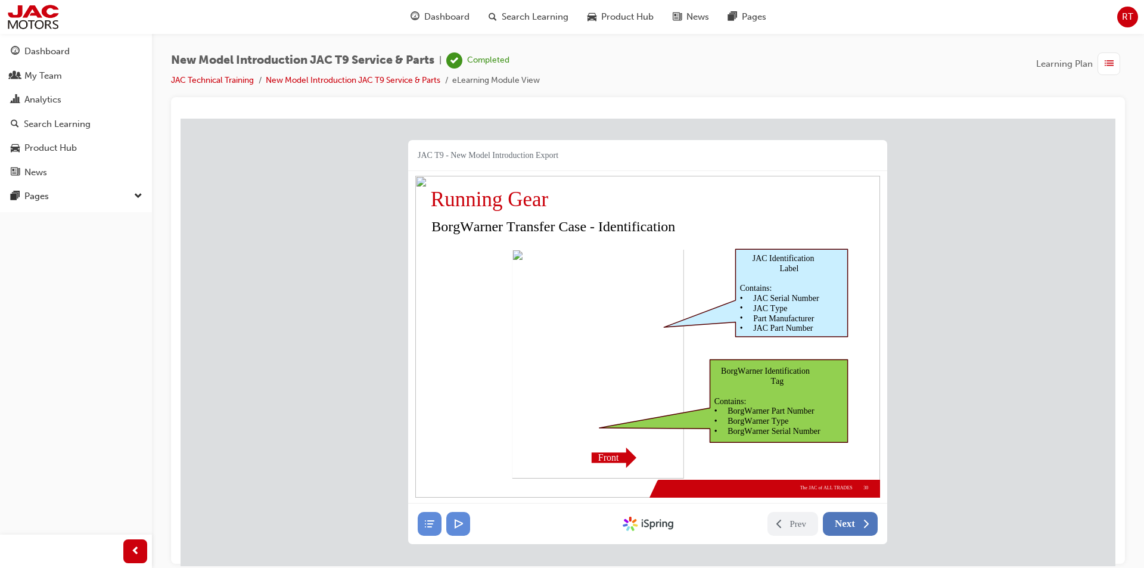
click at [850, 520] on span "Next" at bounding box center [844, 523] width 20 height 12
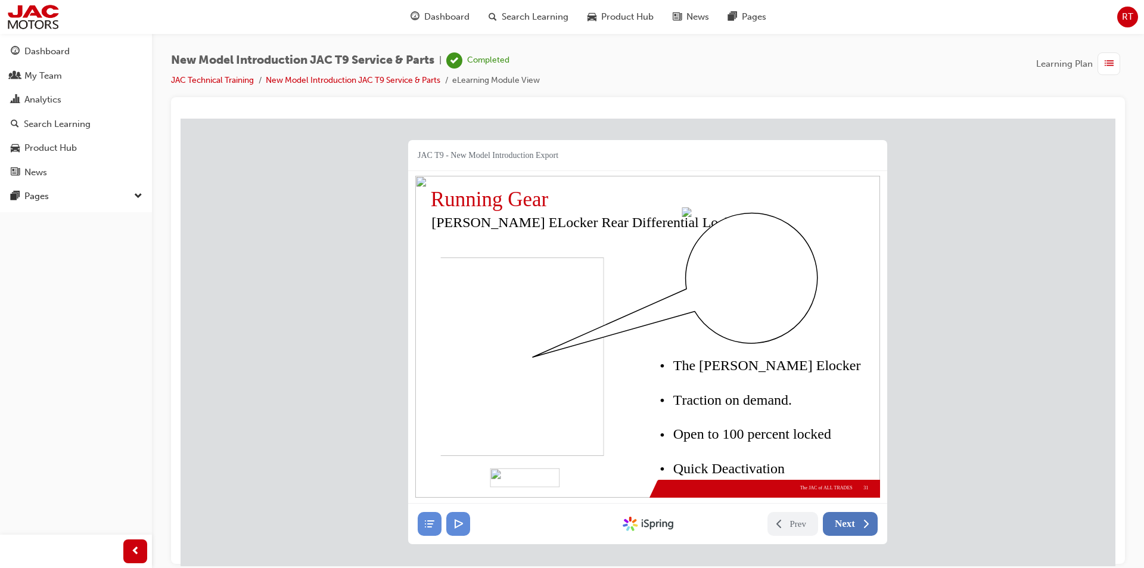
click at [850, 520] on span "Next" at bounding box center [844, 523] width 20 height 12
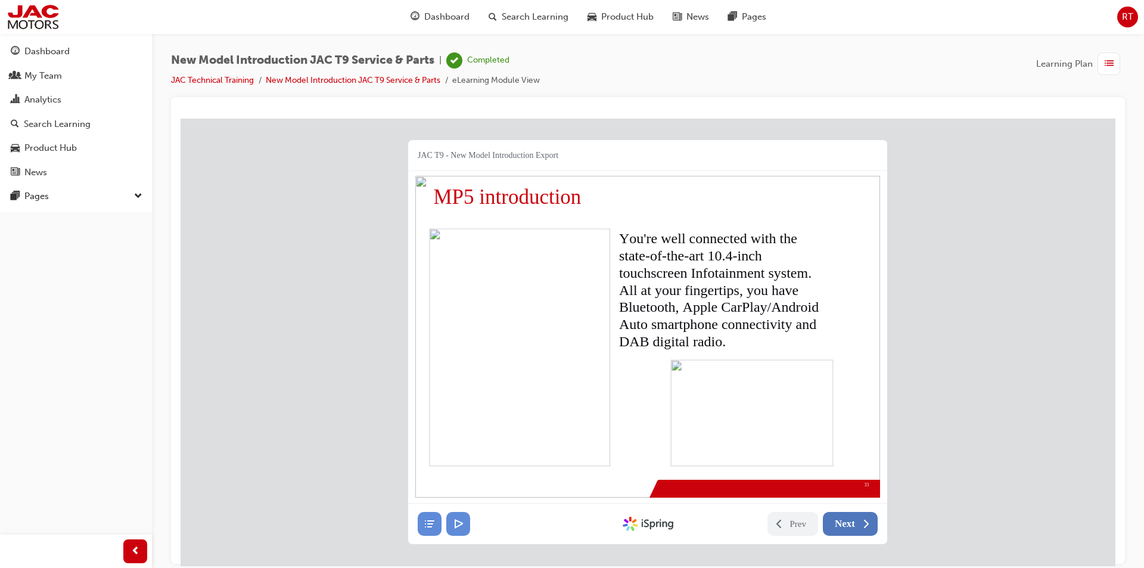
click at [850, 520] on span "Next" at bounding box center [844, 523] width 20 height 12
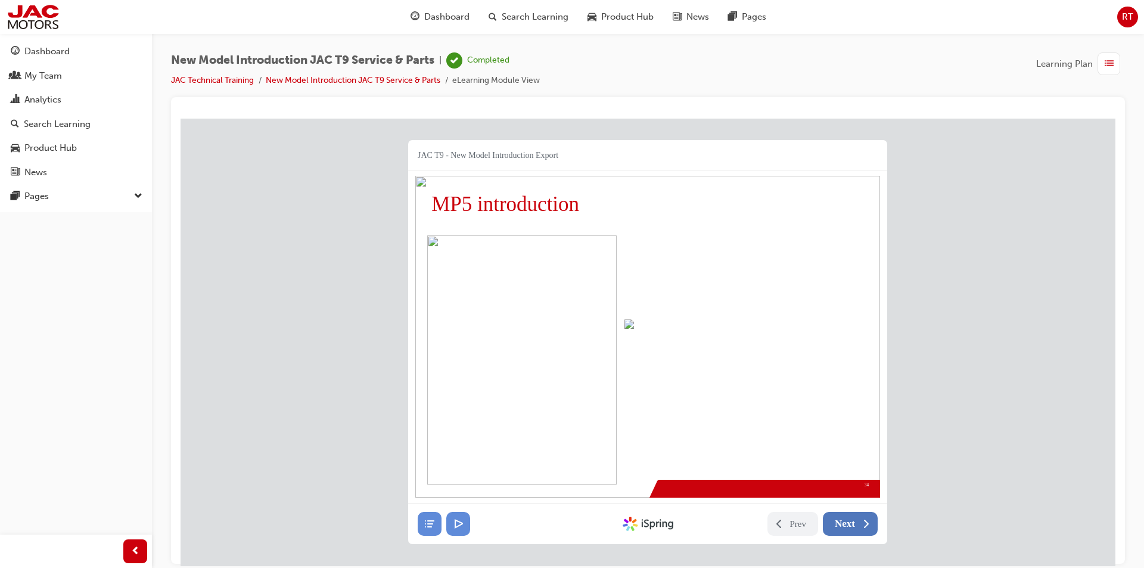
click at [850, 520] on span "Next" at bounding box center [844, 523] width 20 height 12
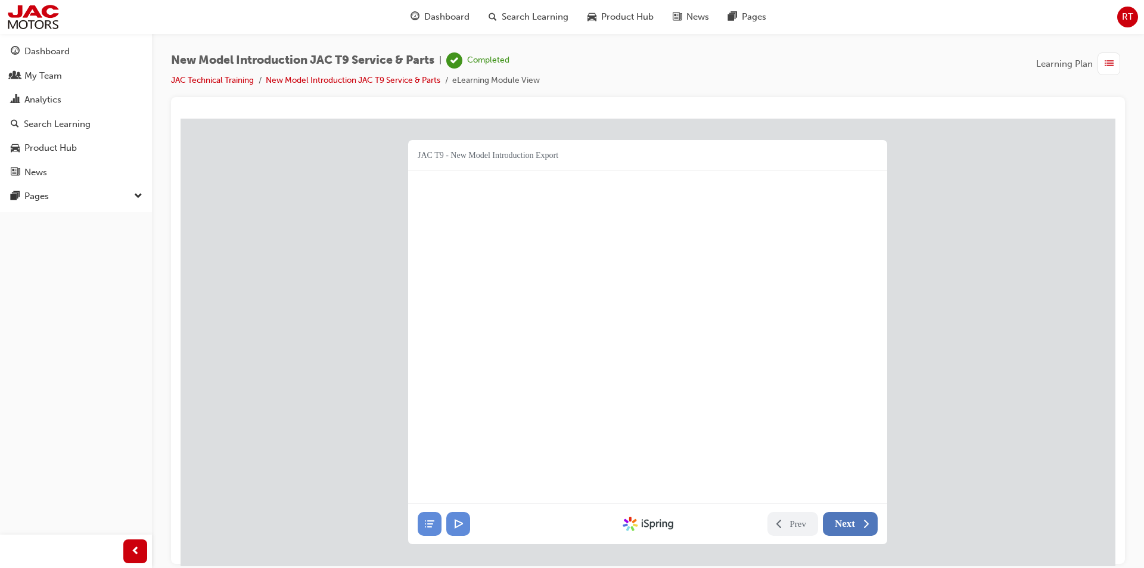
click at [850, 520] on span "Next" at bounding box center [844, 523] width 20 height 12
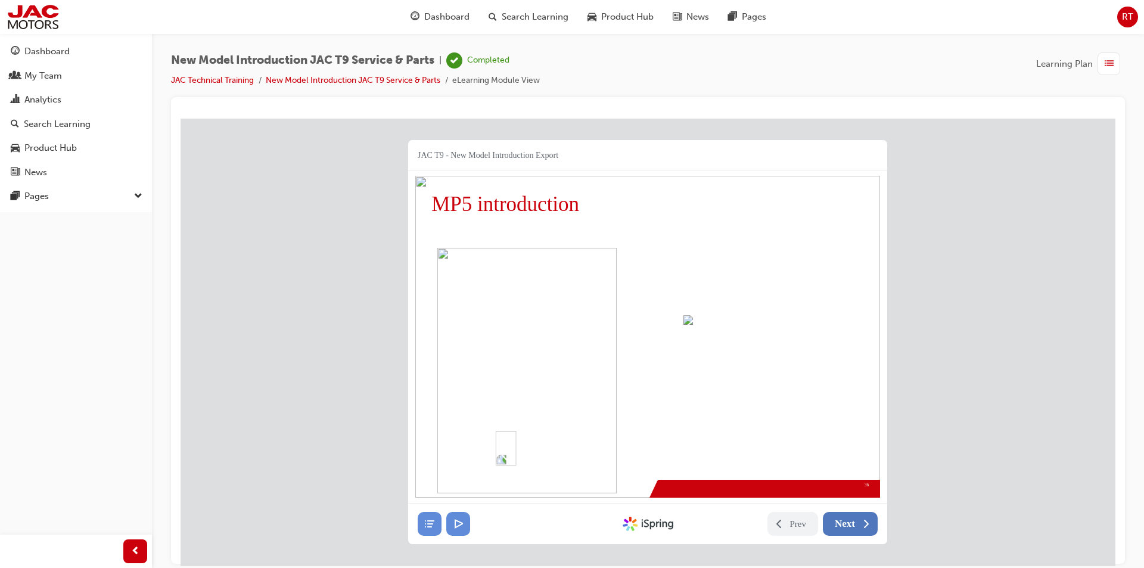
click at [850, 520] on span "Next" at bounding box center [844, 523] width 20 height 12
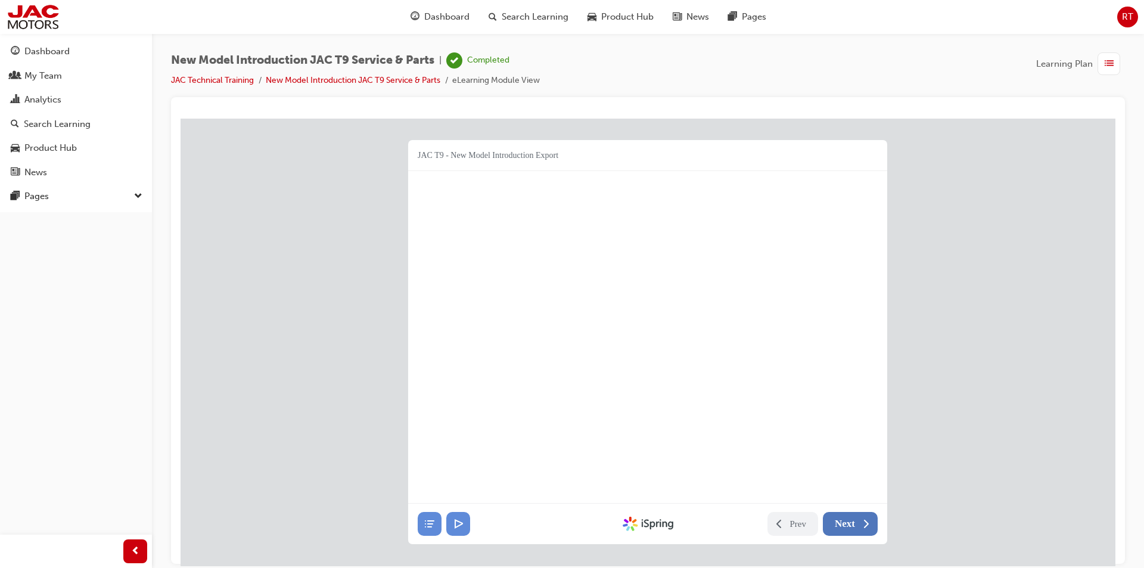
click at [850, 520] on span "Next" at bounding box center [844, 523] width 20 height 12
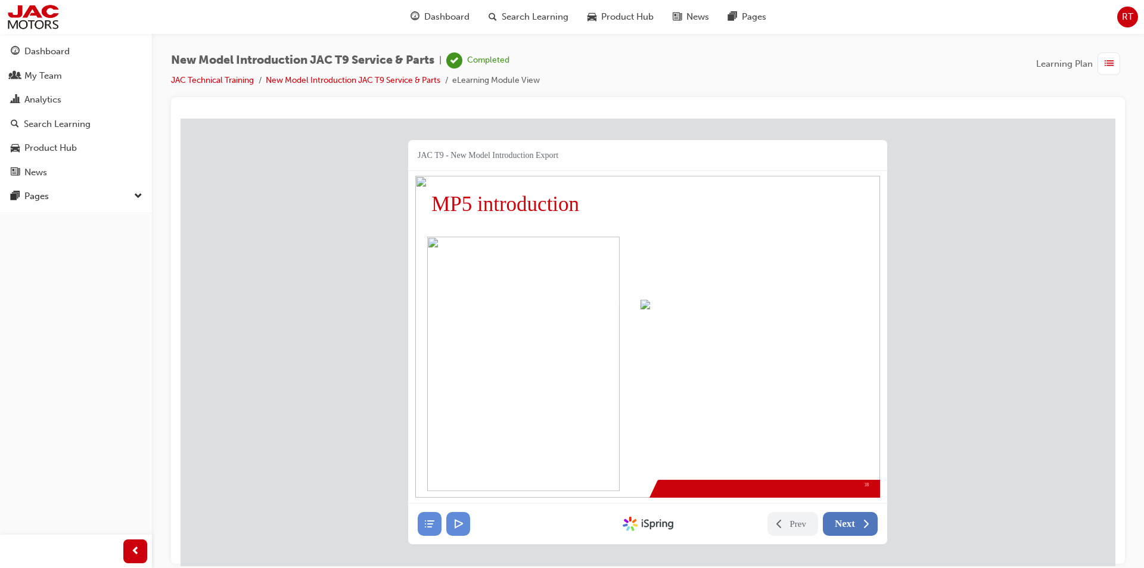
click at [850, 520] on span "Next" at bounding box center [844, 523] width 20 height 12
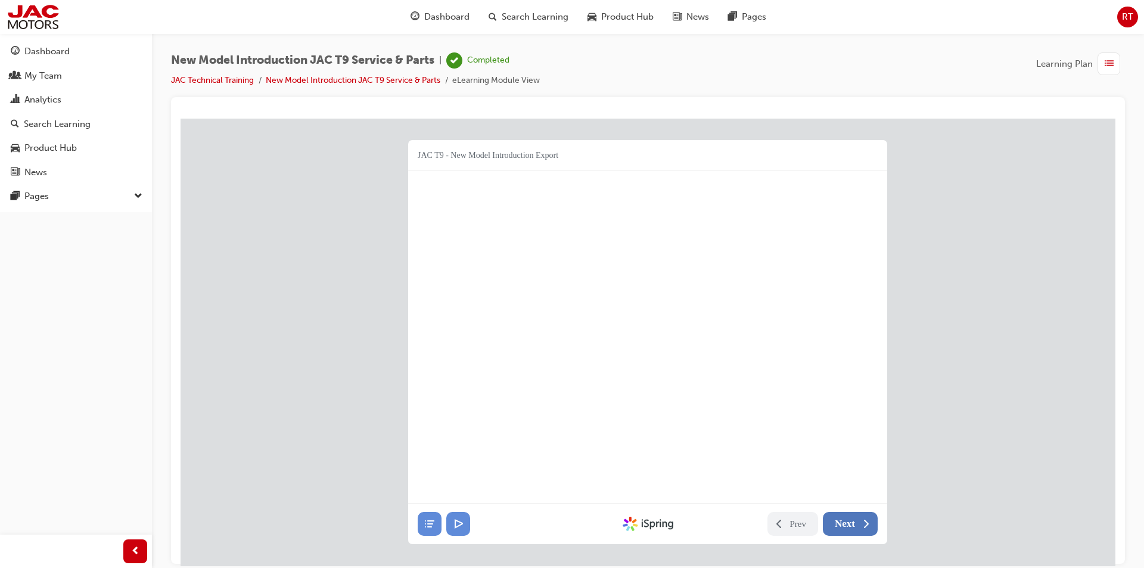
click at [850, 520] on span "Next" at bounding box center [844, 523] width 20 height 12
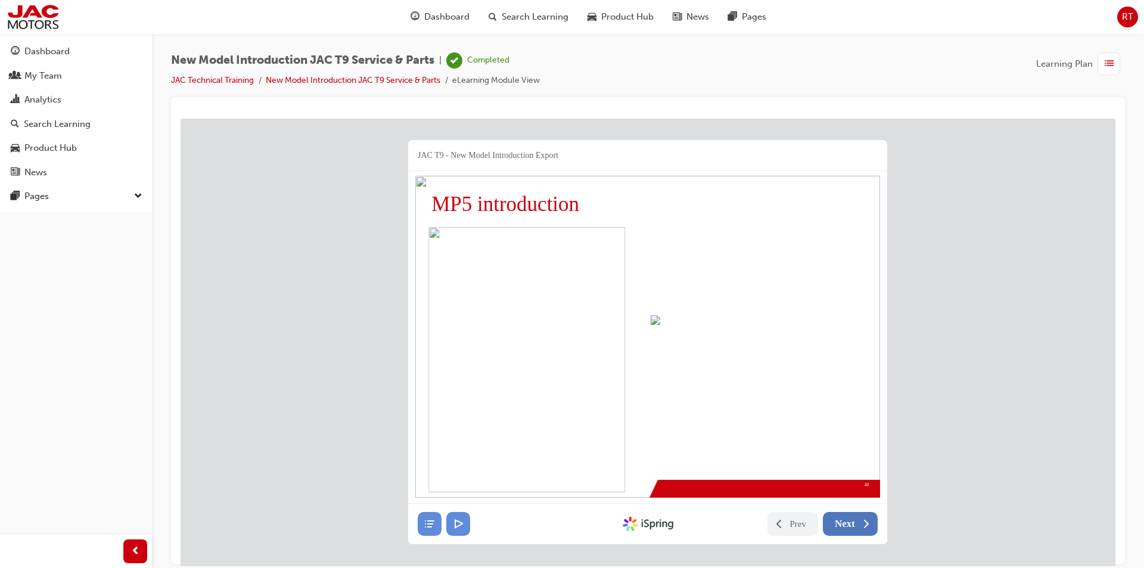
click at [850, 520] on span "Next" at bounding box center [844, 523] width 20 height 12
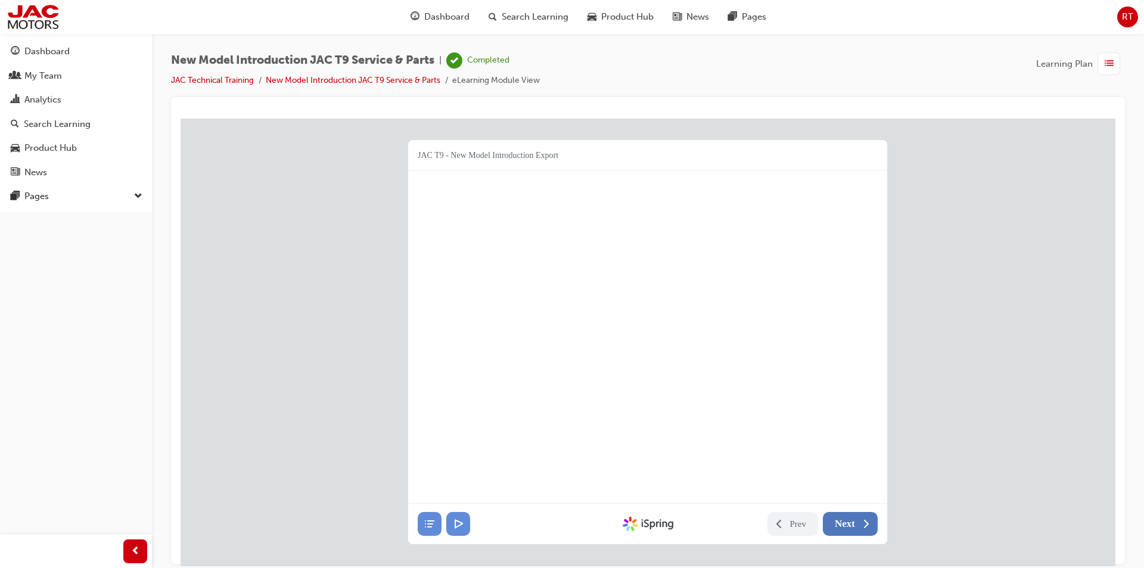
click at [850, 520] on span "Next" at bounding box center [844, 523] width 20 height 12
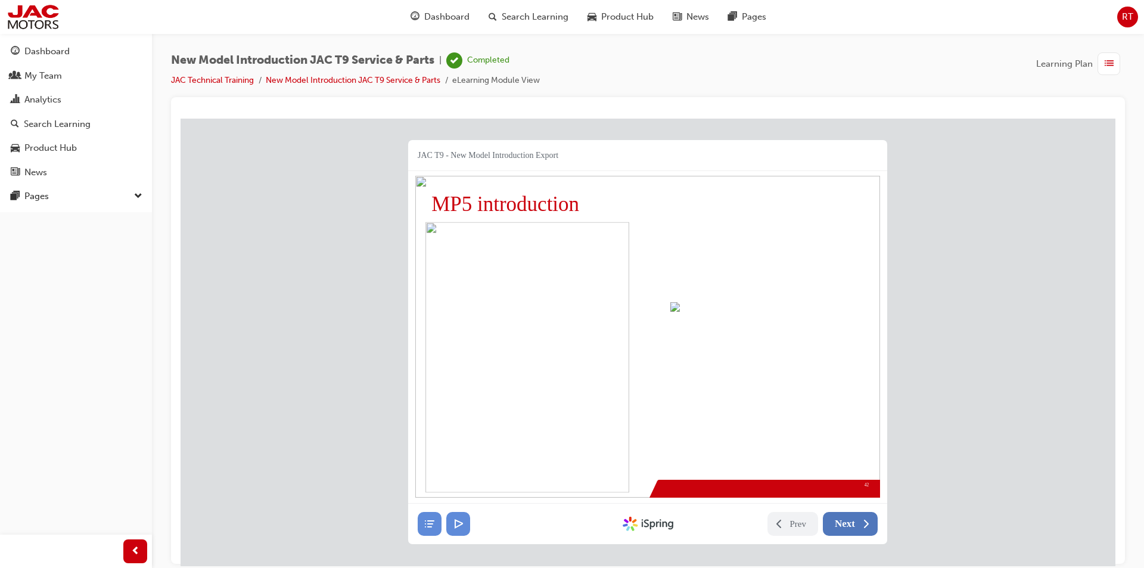
click at [850, 520] on span "Next" at bounding box center [844, 523] width 20 height 12
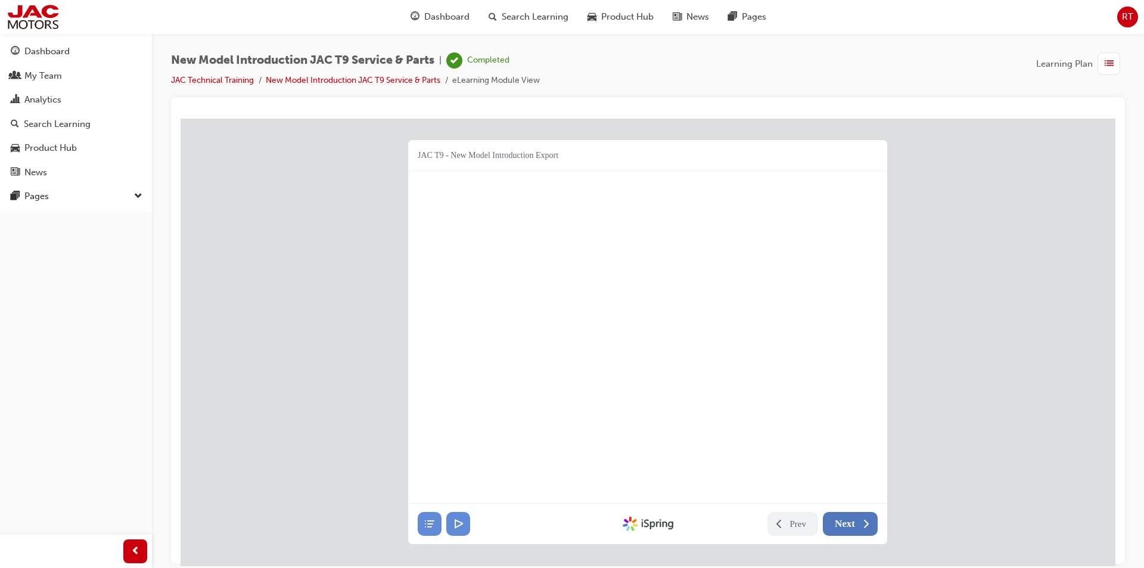
click at [850, 520] on span "Next" at bounding box center [844, 523] width 20 height 12
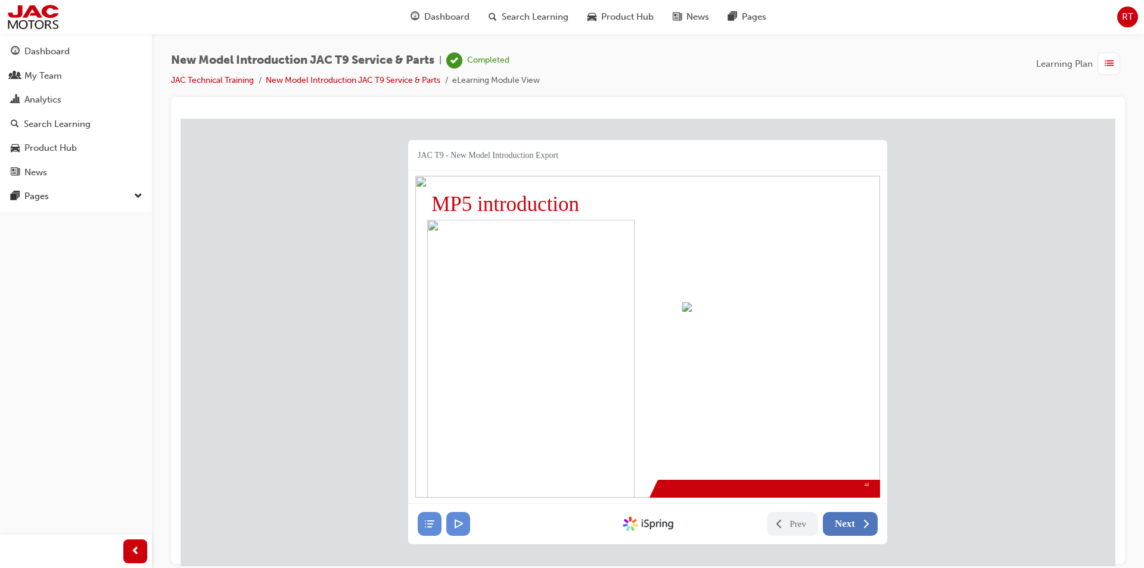
click at [850, 520] on span "Next" at bounding box center [844, 523] width 20 height 12
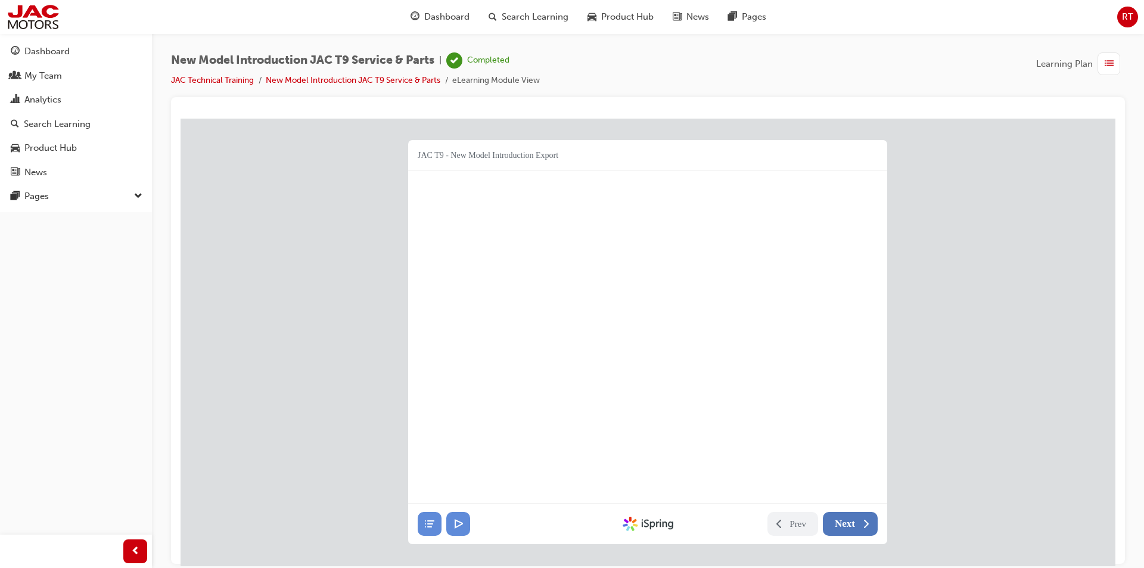
click at [850, 520] on span "Next" at bounding box center [844, 523] width 20 height 12
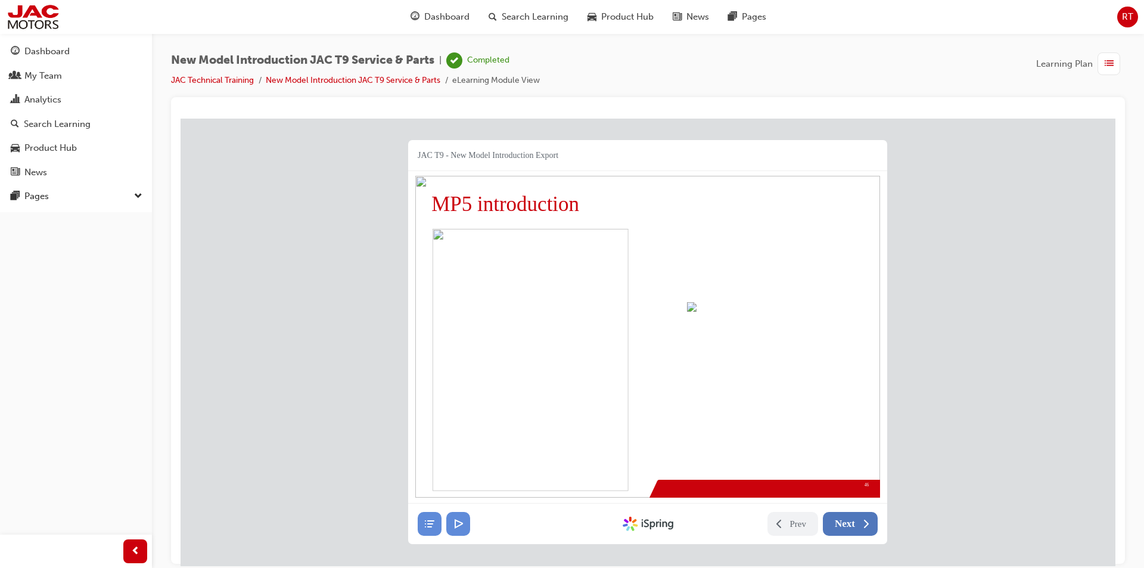
click at [850, 520] on span "Next" at bounding box center [844, 523] width 20 height 12
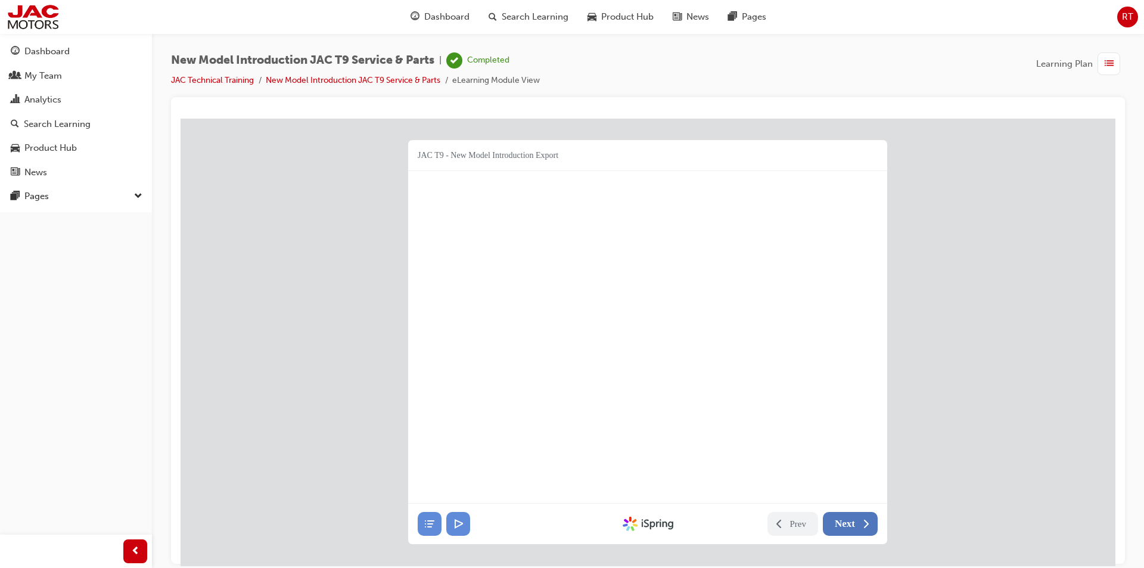
click at [850, 520] on span "Next" at bounding box center [844, 523] width 20 height 12
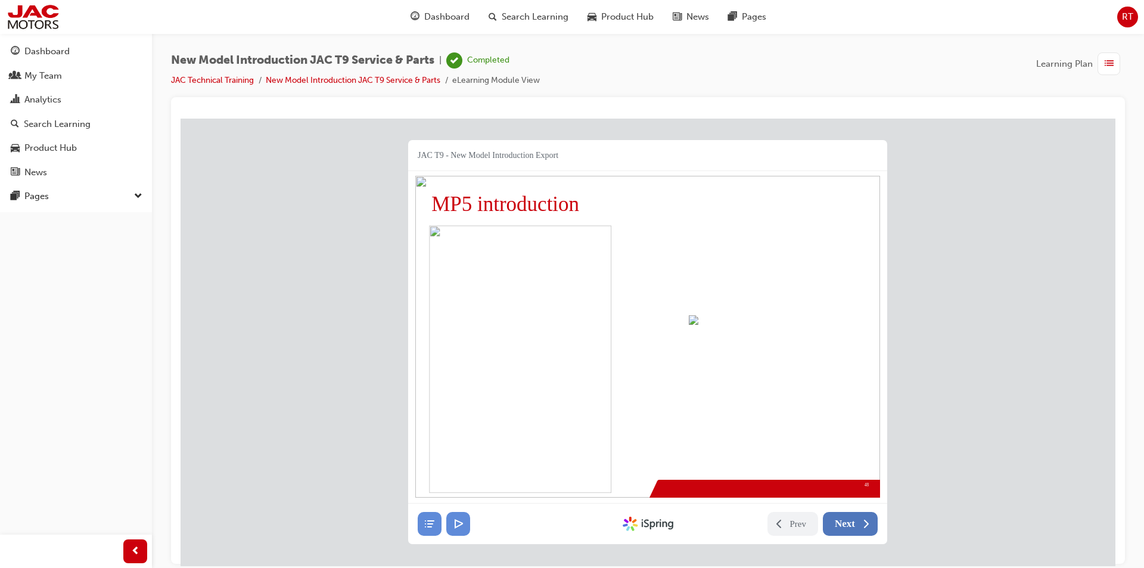
click at [850, 520] on span "Next" at bounding box center [844, 523] width 20 height 12
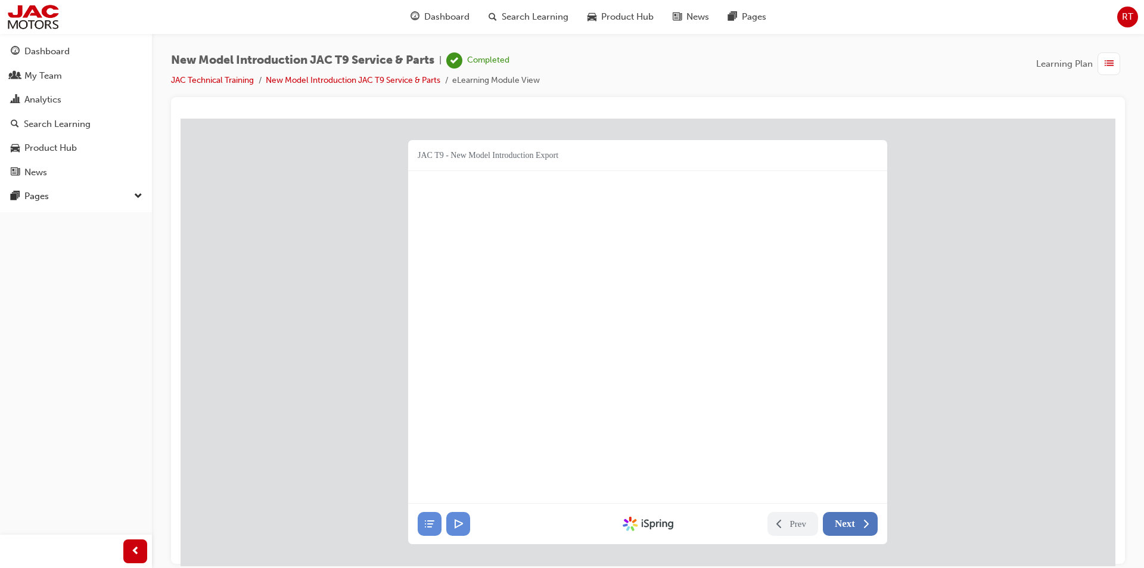
click at [850, 520] on span "Next" at bounding box center [844, 523] width 20 height 12
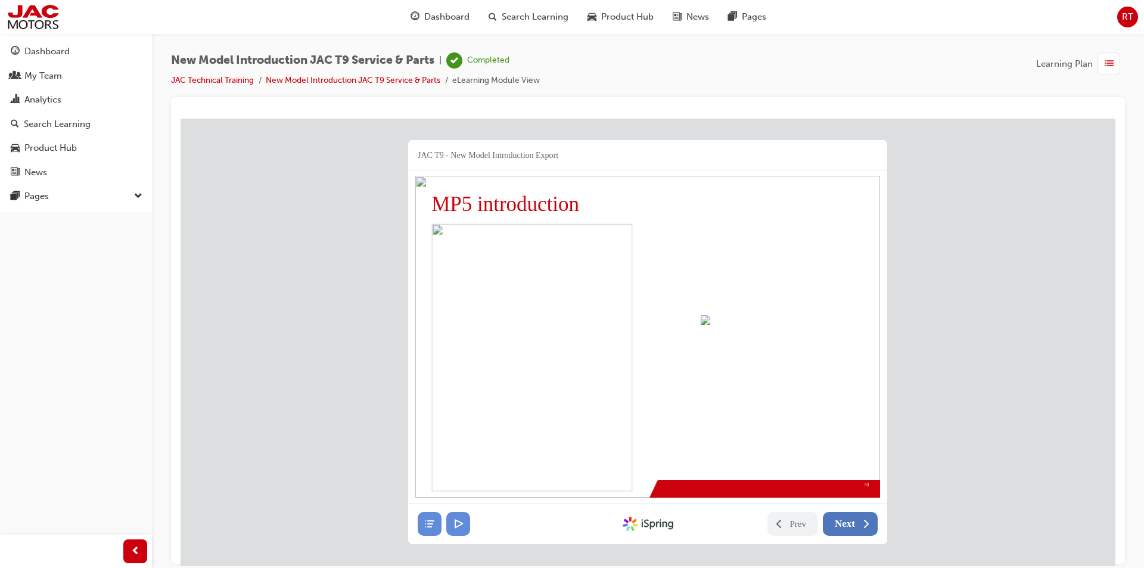
click at [850, 520] on span "Next" at bounding box center [844, 523] width 20 height 12
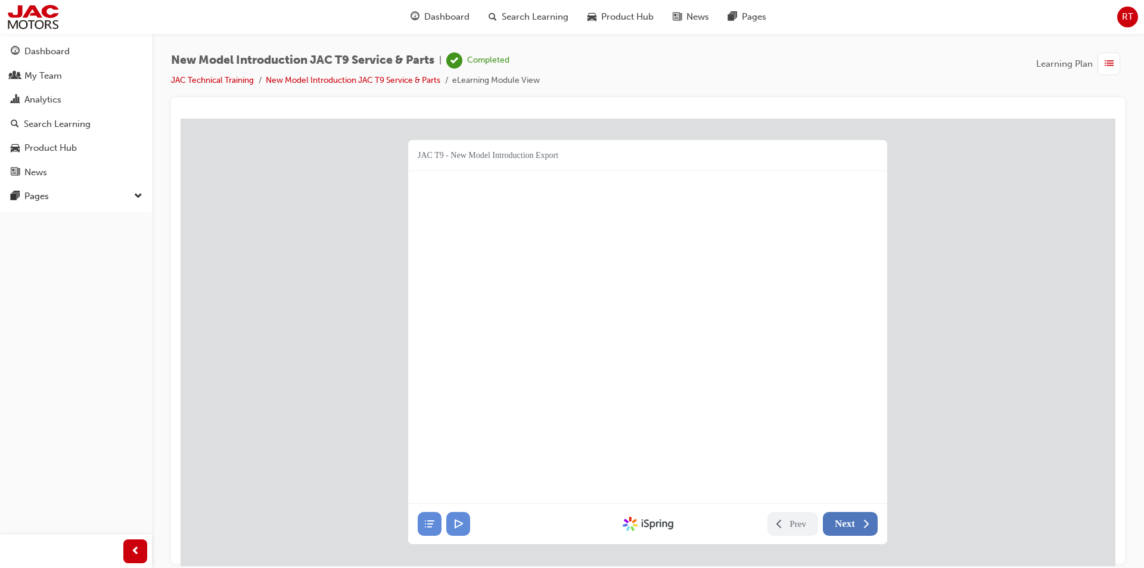
click at [850, 520] on span "Next" at bounding box center [844, 523] width 20 height 12
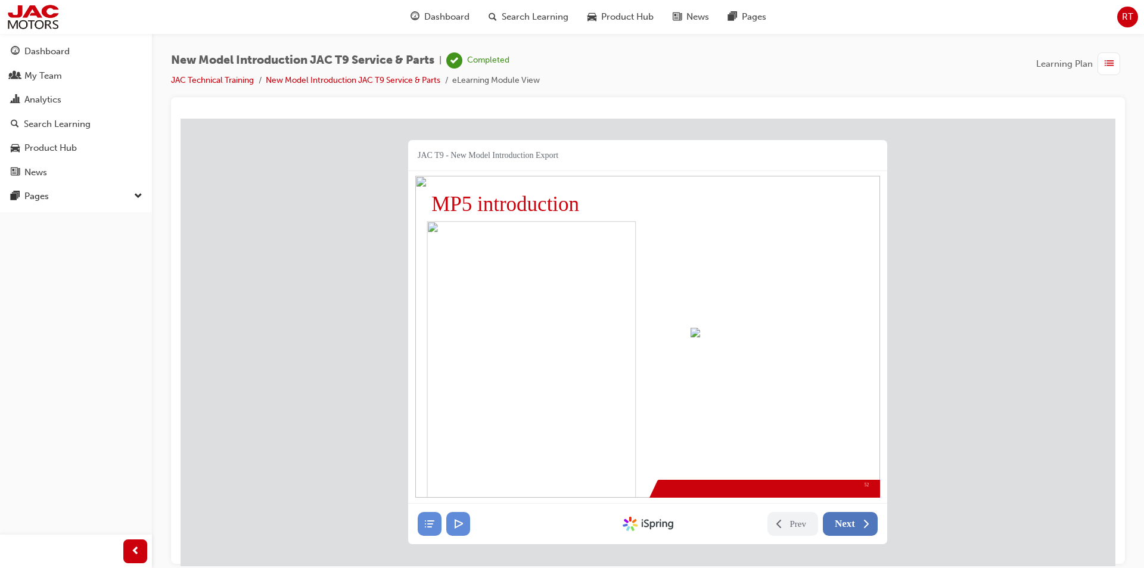
click at [850, 520] on span "Next" at bounding box center [844, 523] width 20 height 12
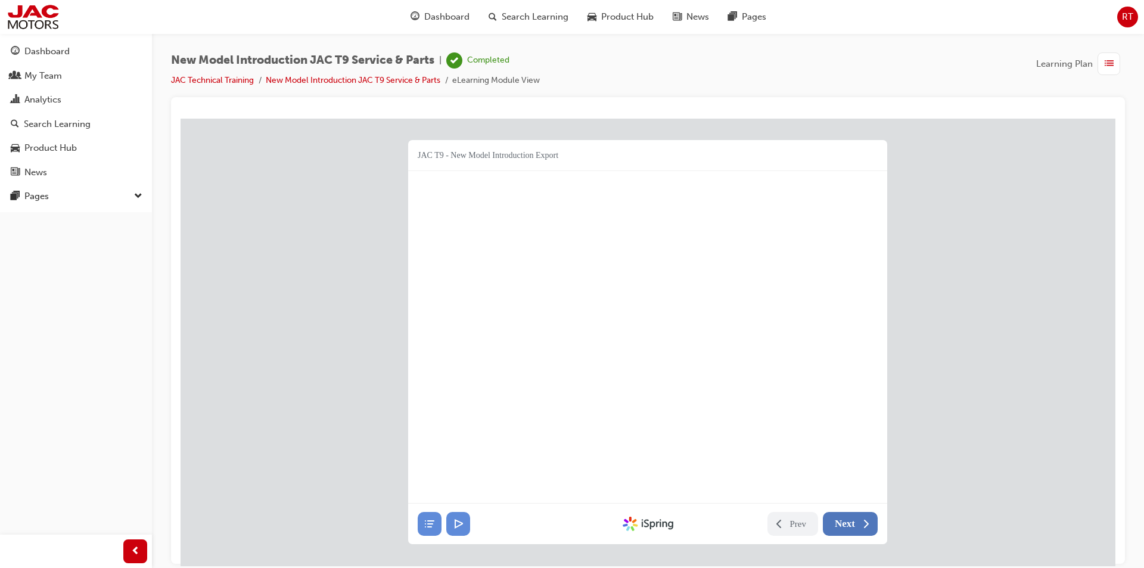
click at [850, 520] on span "Next" at bounding box center [844, 523] width 20 height 12
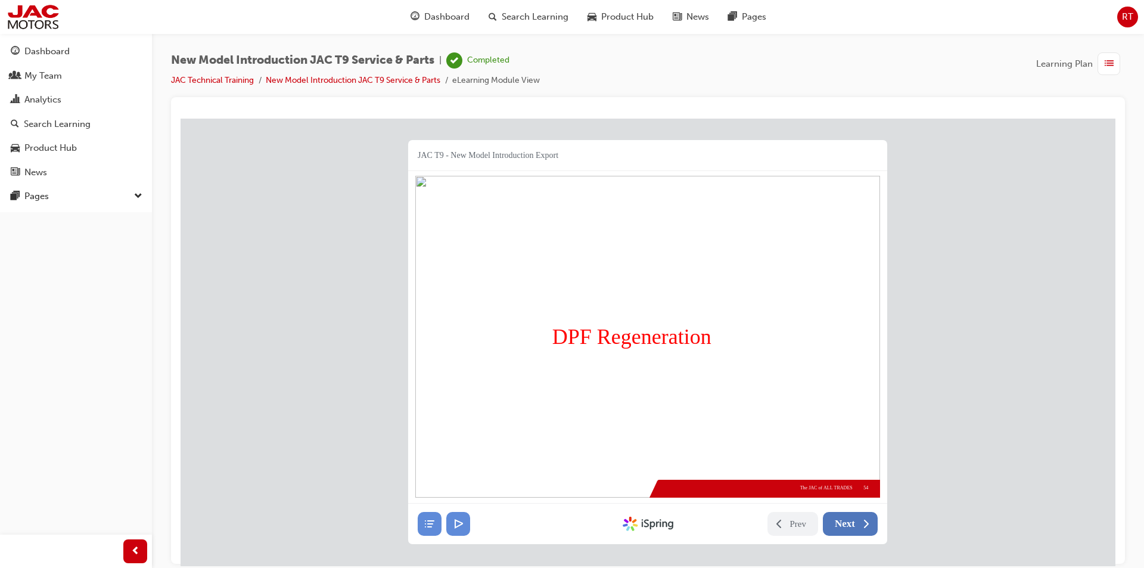
click at [850, 520] on span "Next" at bounding box center [844, 523] width 20 height 12
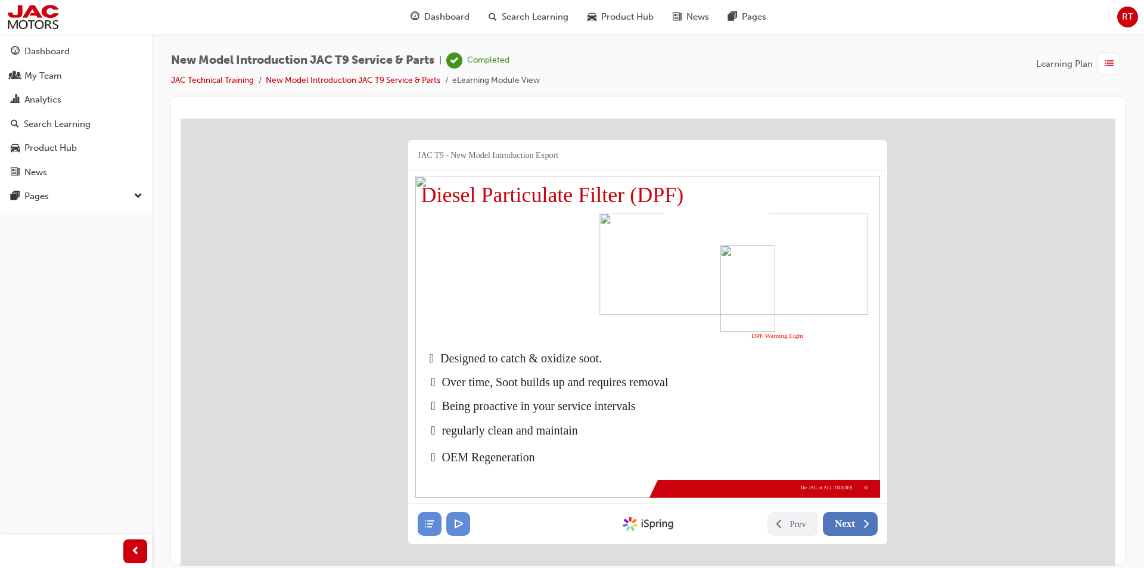
click at [862, 523] on icon at bounding box center [865, 523] width 12 height 12
click at [850, 520] on span "Next" at bounding box center [844, 523] width 20 height 12
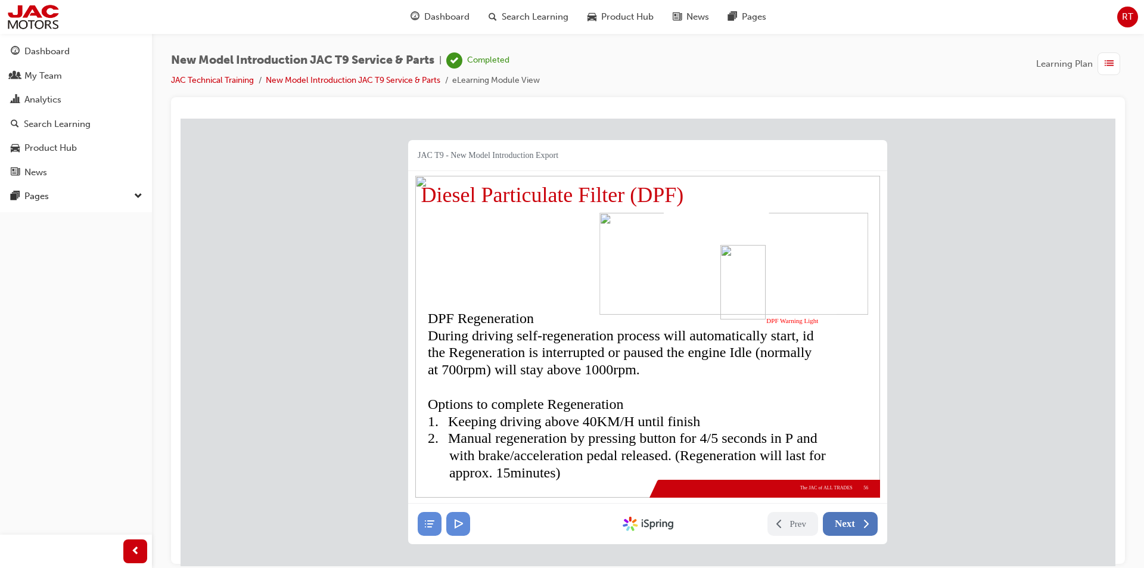
click at [862, 523] on icon at bounding box center [865, 523] width 12 height 12
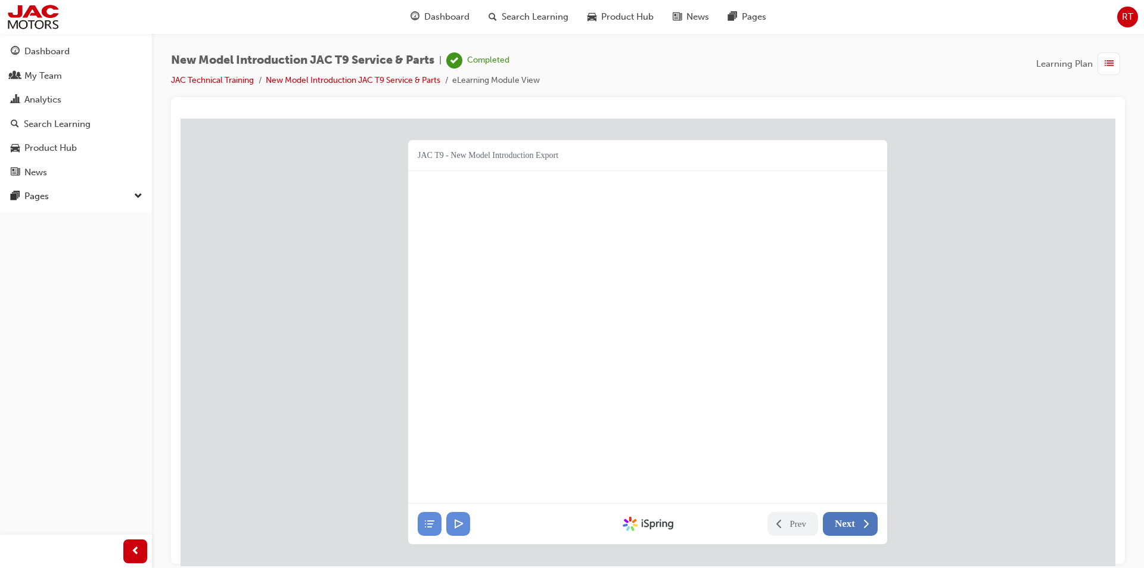
click at [862, 523] on icon at bounding box center [865, 523] width 12 height 12
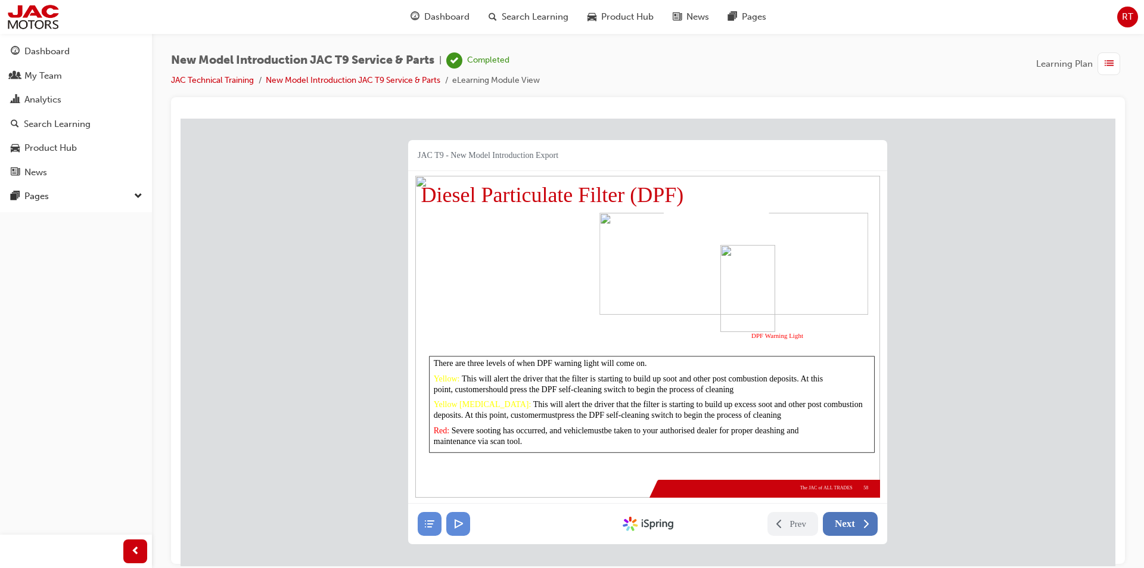
click at [837, 522] on span "Next" at bounding box center [844, 523] width 20 height 12
